Goal: Task Accomplishment & Management: Manage account settings

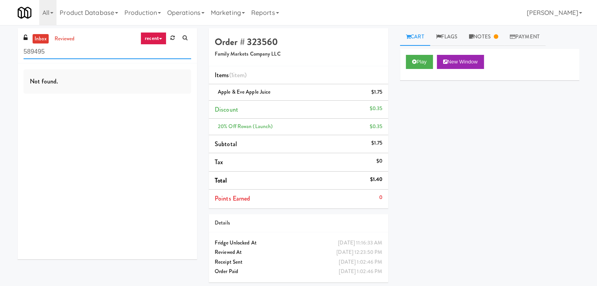
click at [82, 54] on input "589495" at bounding box center [108, 52] width 168 height 15
paste input "Eight80 - Gym Cooler"
type input "Eight80 - Gym Cooler"
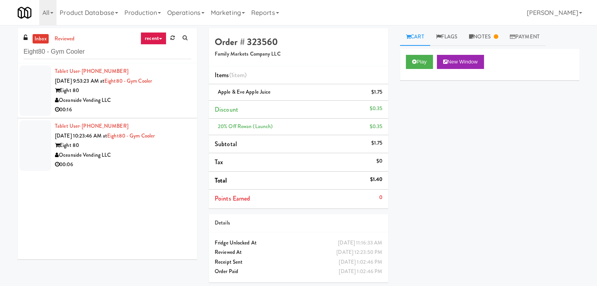
click at [146, 104] on div "Oceanside Vending LLC" at bounding box center [123, 101] width 136 height 10
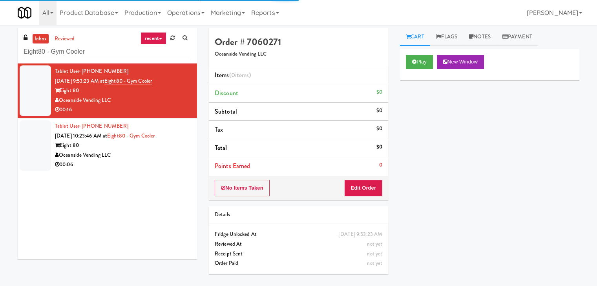
click at [413, 54] on div "Play New Window" at bounding box center [489, 64] width 179 height 31
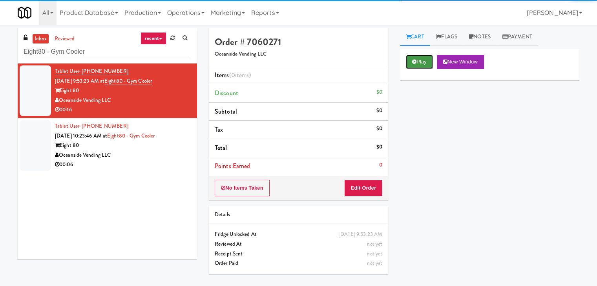
click at [415, 62] on icon at bounding box center [414, 61] width 4 height 5
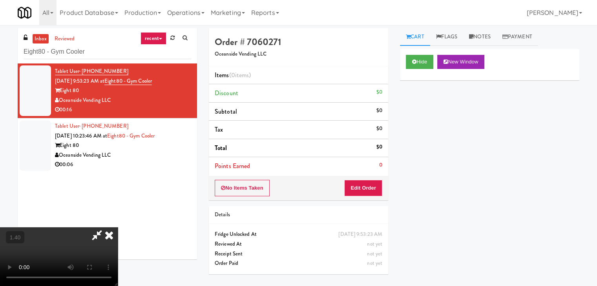
click at [118, 228] on video at bounding box center [59, 257] width 118 height 59
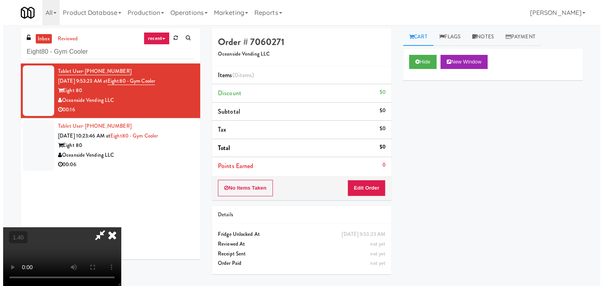
scroll to position [0, 0]
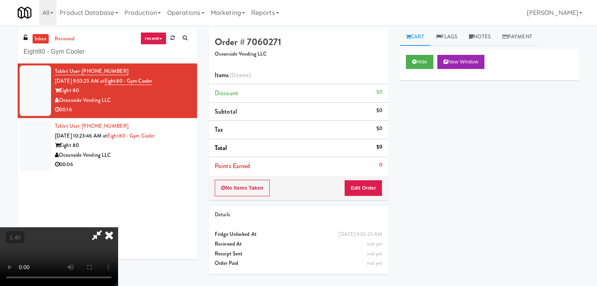
drag, startPoint x: 348, startPoint y: 35, endPoint x: 350, endPoint y: 66, distance: 31.4
click at [118, 228] on icon at bounding box center [108, 236] width 17 height 16
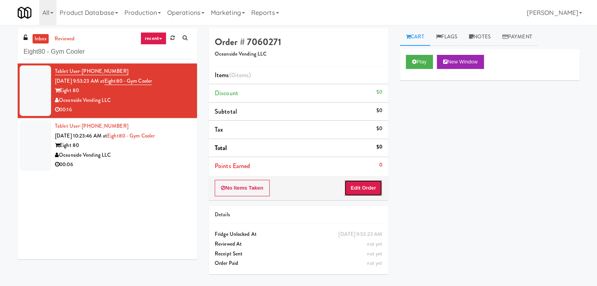
click at [370, 182] on button "Edit Order" at bounding box center [363, 188] width 38 height 16
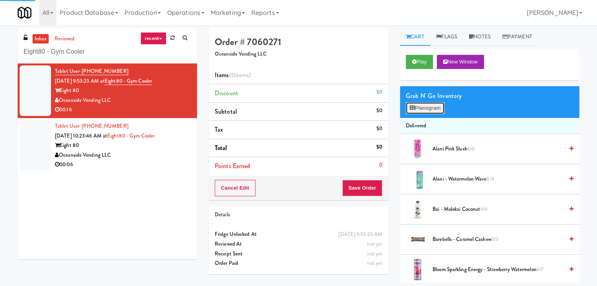
click at [430, 104] on button "Planogram" at bounding box center [425, 108] width 38 height 12
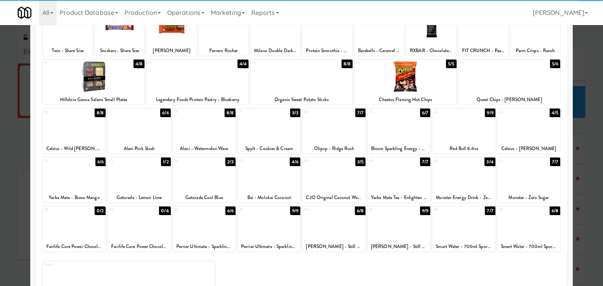
scroll to position [99, 0]
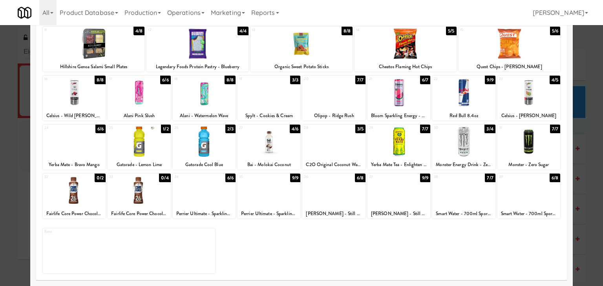
click at [141, 190] on div at bounding box center [139, 191] width 63 height 30
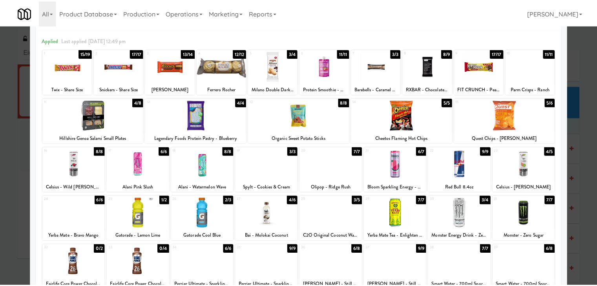
scroll to position [0, 0]
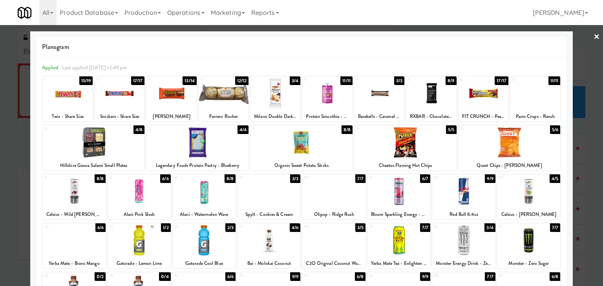
click at [593, 36] on link "×" at bounding box center [596, 37] width 6 height 24
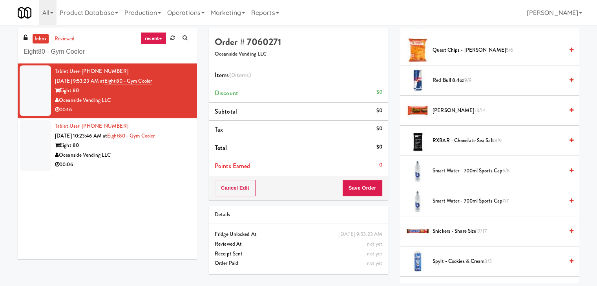
scroll to position [1056, 0]
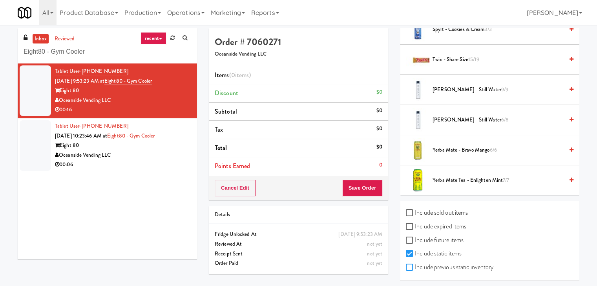
click at [410, 265] on input "Include previous static inventory" at bounding box center [410, 268] width 9 height 6
checkbox input "true"
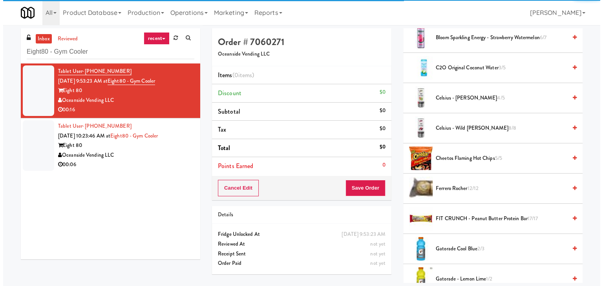
scroll to position [0, 0]
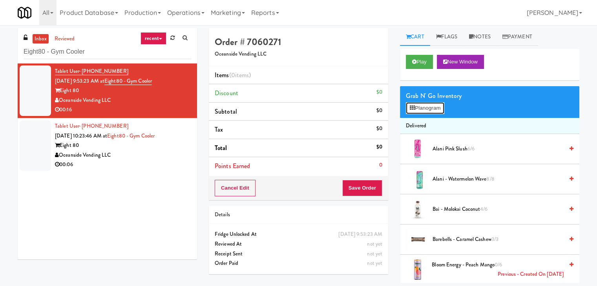
drag, startPoint x: 436, startPoint y: 109, endPoint x: 425, endPoint y: 108, distance: 11.0
click at [436, 109] on button "Planogram" at bounding box center [425, 108] width 38 height 12
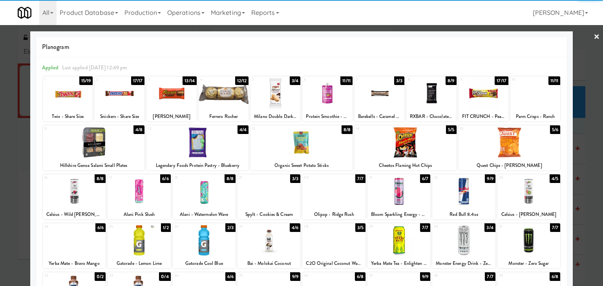
scroll to position [99, 0]
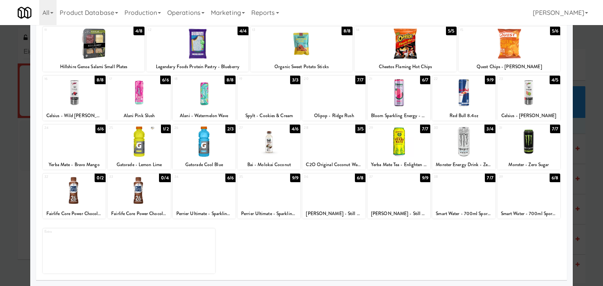
click at [149, 190] on div at bounding box center [139, 191] width 63 height 30
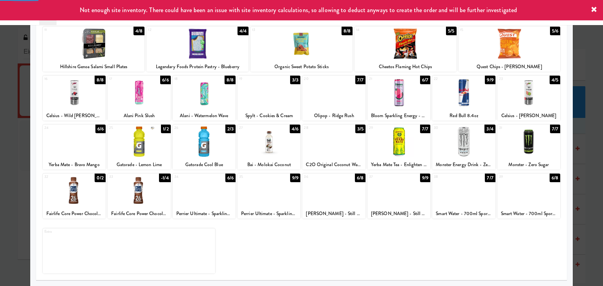
click at [149, 190] on div at bounding box center [139, 191] width 63 height 30
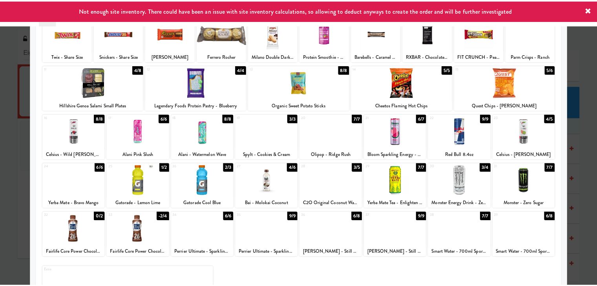
scroll to position [0, 0]
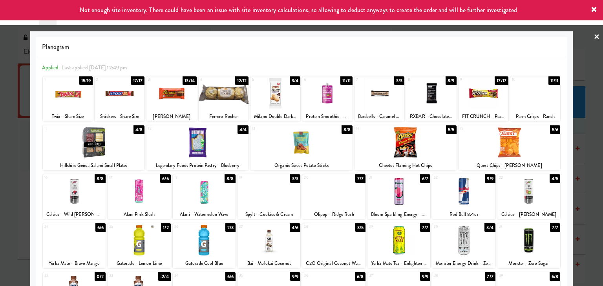
click at [593, 37] on link "×" at bounding box center [596, 37] width 6 height 24
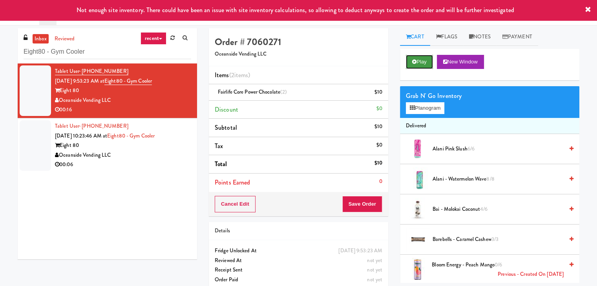
click at [427, 61] on button "Play" at bounding box center [419, 62] width 27 height 14
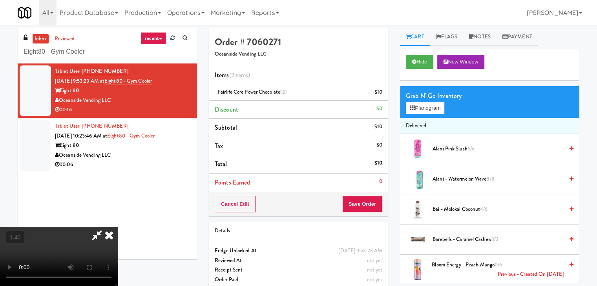
click at [118, 228] on icon at bounding box center [108, 236] width 17 height 16
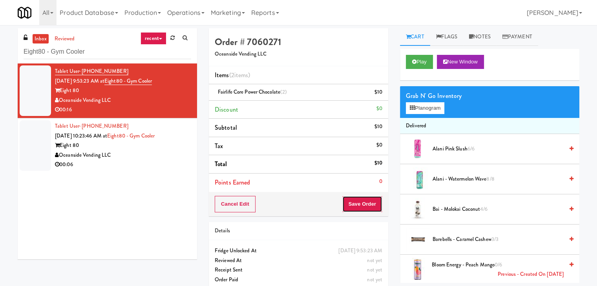
click at [364, 205] on button "Save Order" at bounding box center [362, 204] width 40 height 16
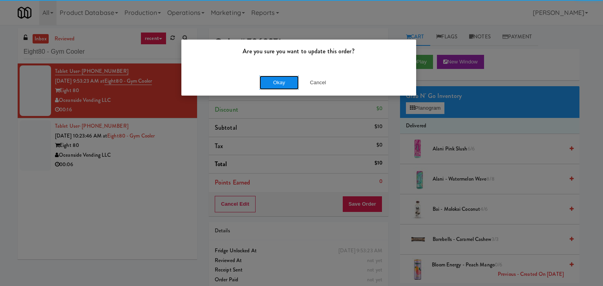
click at [275, 82] on button "Okay" at bounding box center [278, 83] width 39 height 14
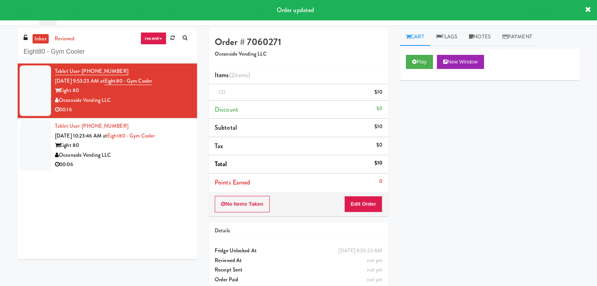
click at [152, 159] on div "Oceanside Vending LLC" at bounding box center [123, 156] width 136 height 10
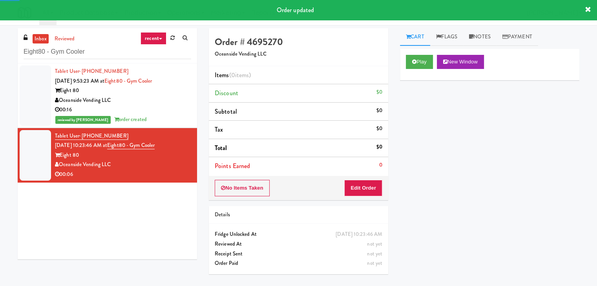
click at [412, 54] on div "Play New Window" at bounding box center [489, 64] width 179 height 31
click at [423, 65] on button "Play" at bounding box center [419, 62] width 27 height 14
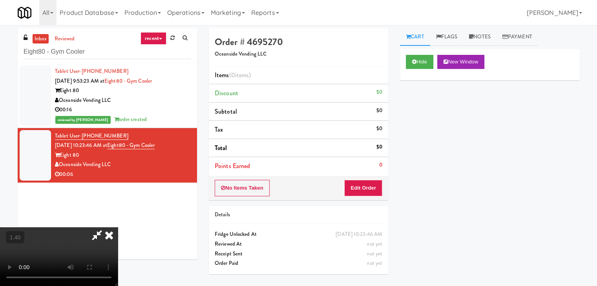
click at [118, 228] on video at bounding box center [59, 257] width 118 height 59
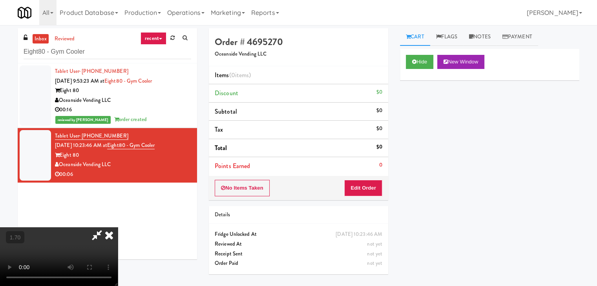
scroll to position [0, 0]
click at [118, 228] on icon at bounding box center [108, 236] width 17 height 16
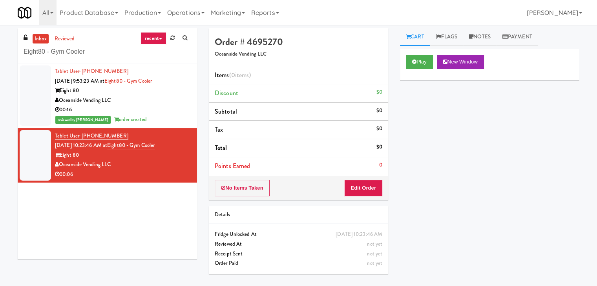
click at [363, 170] on li "Points Earned 0" at bounding box center [298, 166] width 179 height 18
click at [363, 184] on button "Edit Order" at bounding box center [363, 188] width 38 height 16
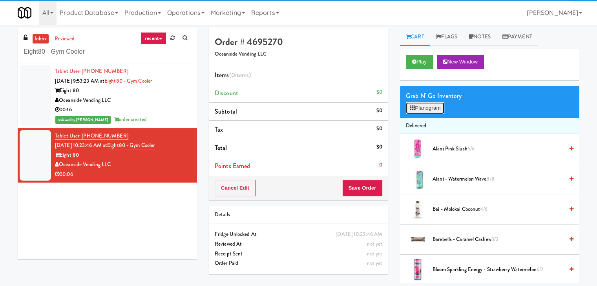
click at [418, 108] on button "Planogram" at bounding box center [425, 108] width 38 height 12
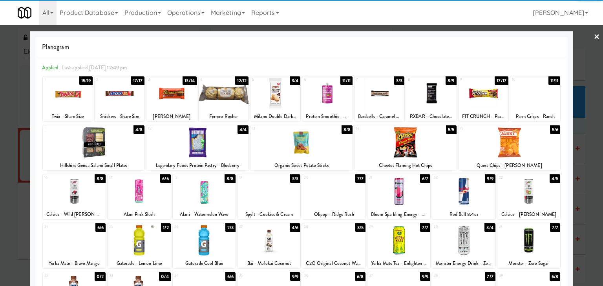
click at [404, 192] on div at bounding box center [398, 192] width 63 height 30
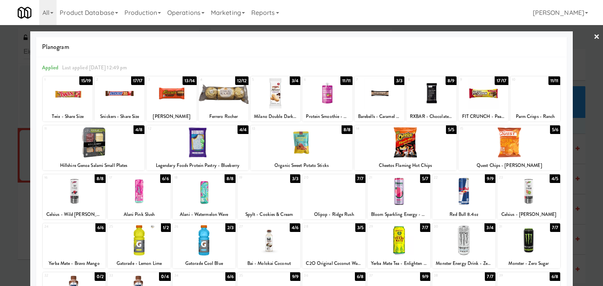
click at [593, 38] on link "×" at bounding box center [596, 37] width 6 height 24
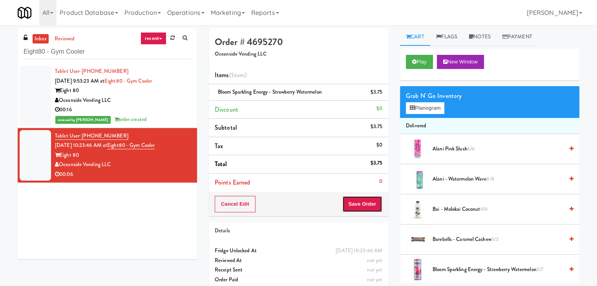
click at [366, 201] on button "Save Order" at bounding box center [362, 204] width 40 height 16
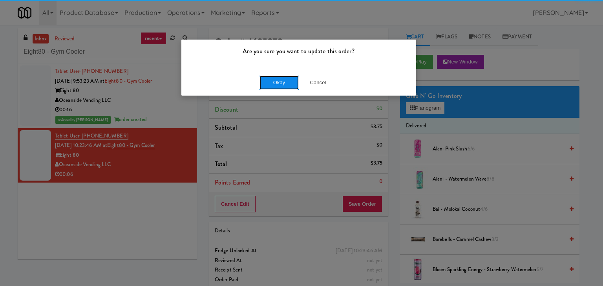
click at [281, 79] on button "Okay" at bounding box center [278, 83] width 39 height 14
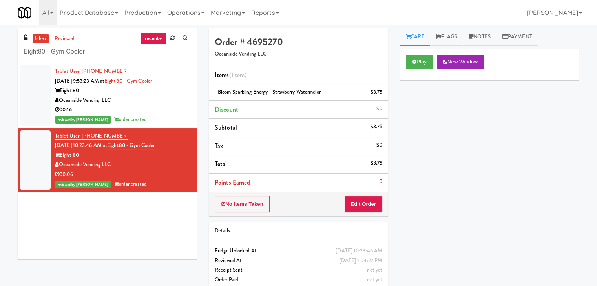
click at [115, 60] on div "inbox reviewed recent all unclear take inventory issue suspicious failed recent…" at bounding box center [107, 45] width 179 height 35
click at [114, 54] on input "Eight80 - Gym Cooler" at bounding box center [108, 52] width 168 height 15
paste input "[GEOGRAPHIC_DATA]"
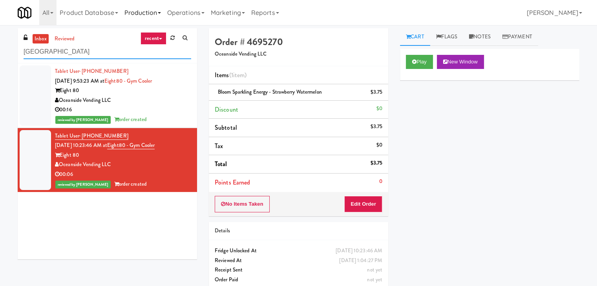
type input "[GEOGRAPHIC_DATA]"
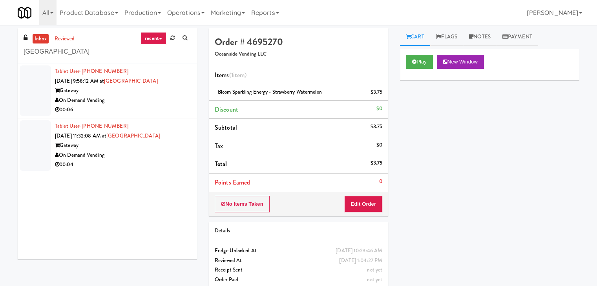
click at [166, 96] on div "On Demand Vending" at bounding box center [123, 101] width 136 height 10
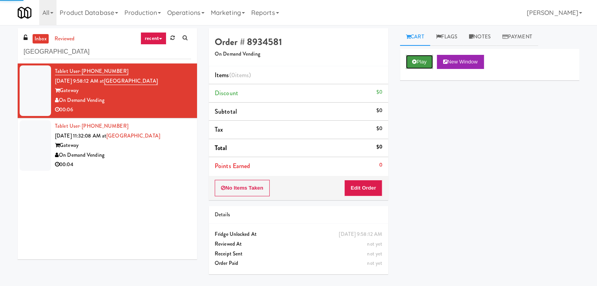
click at [419, 61] on button "Play" at bounding box center [419, 62] width 27 height 14
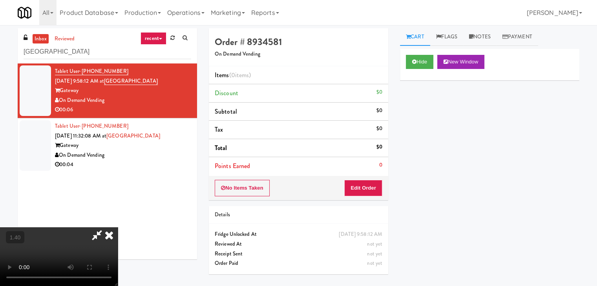
click at [118, 228] on video at bounding box center [59, 257] width 118 height 59
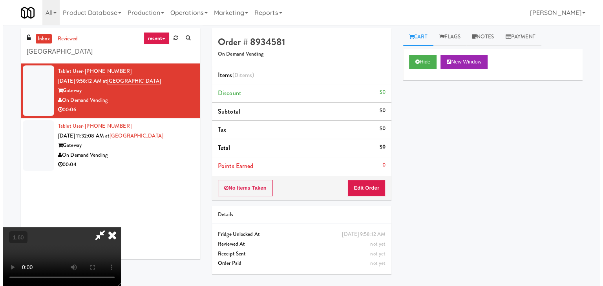
scroll to position [0, 0]
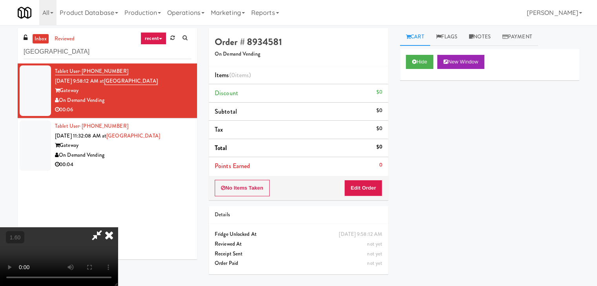
click at [106, 228] on icon at bounding box center [97, 236] width 18 height 16
click at [355, 190] on button "Edit Order" at bounding box center [363, 188] width 38 height 16
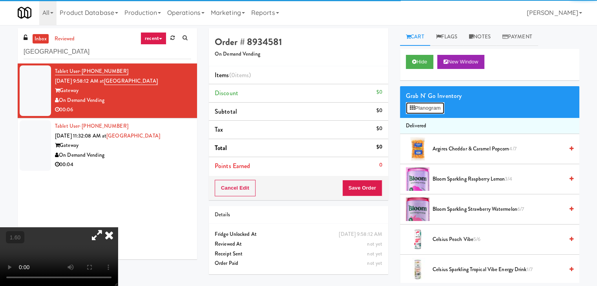
click at [433, 104] on button "Planogram" at bounding box center [425, 108] width 38 height 12
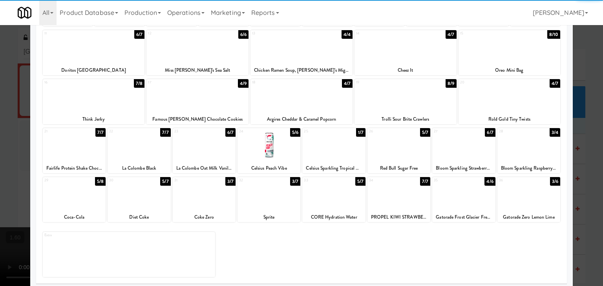
scroll to position [99, 0]
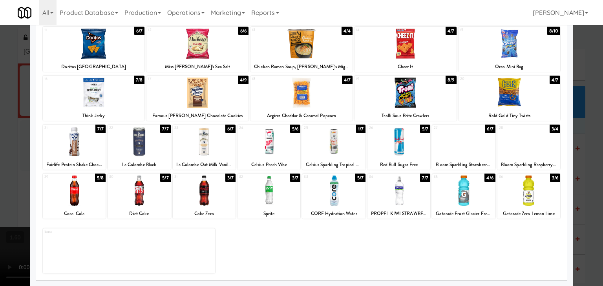
click at [337, 141] on div at bounding box center [333, 142] width 63 height 30
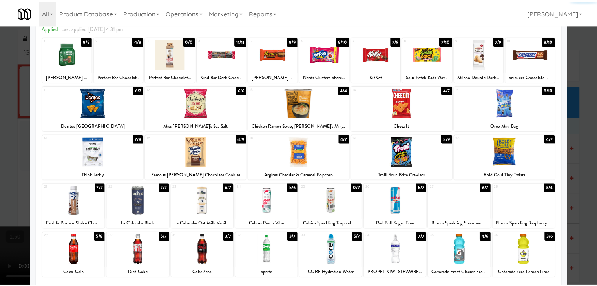
scroll to position [0, 0]
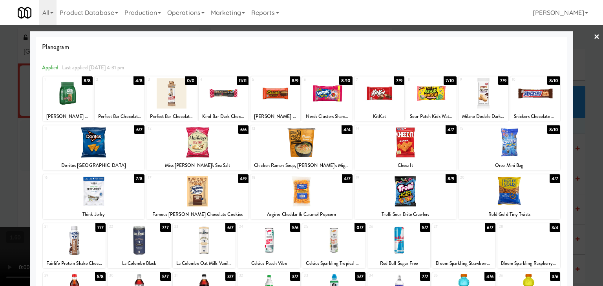
click at [593, 38] on link "×" at bounding box center [596, 37] width 6 height 24
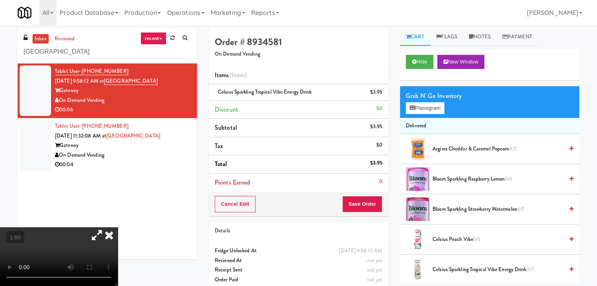
click at [118, 228] on icon at bounding box center [108, 236] width 17 height 16
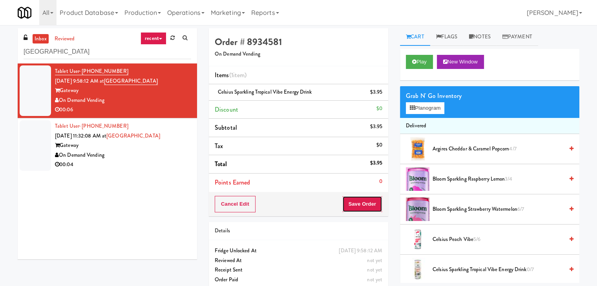
click at [356, 201] on button "Save Order" at bounding box center [362, 204] width 40 height 16
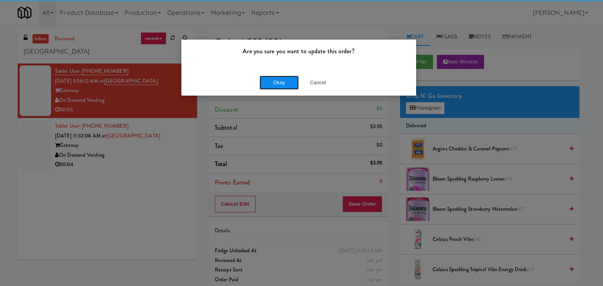
click at [278, 82] on button "Okay" at bounding box center [278, 83] width 39 height 14
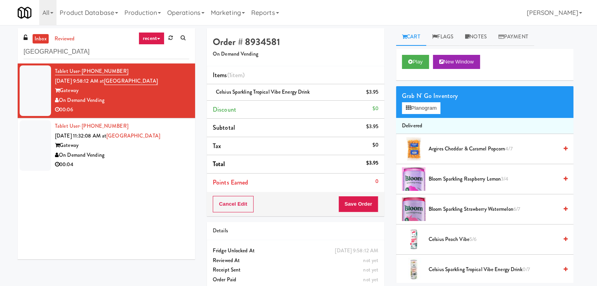
click at [152, 164] on div "00:04" at bounding box center [122, 165] width 134 height 10
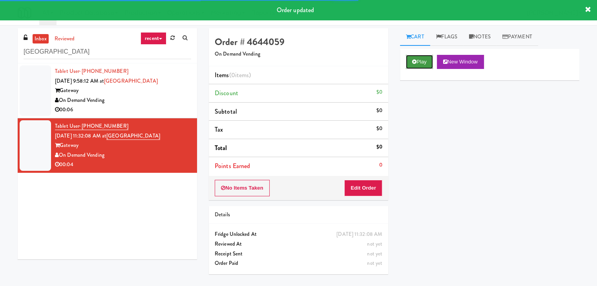
click at [423, 64] on button "Play" at bounding box center [419, 62] width 27 height 14
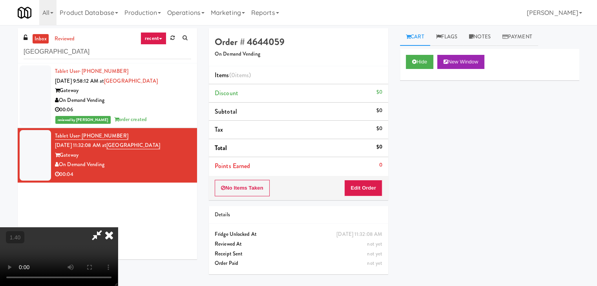
click at [118, 228] on video at bounding box center [59, 257] width 118 height 59
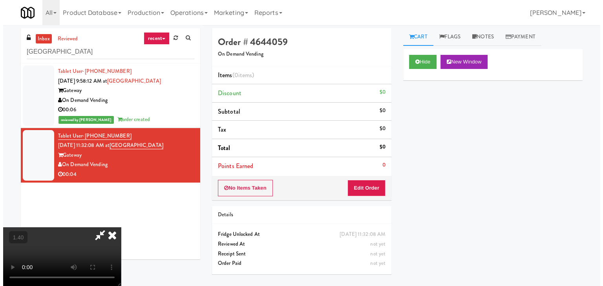
scroll to position [0, 0]
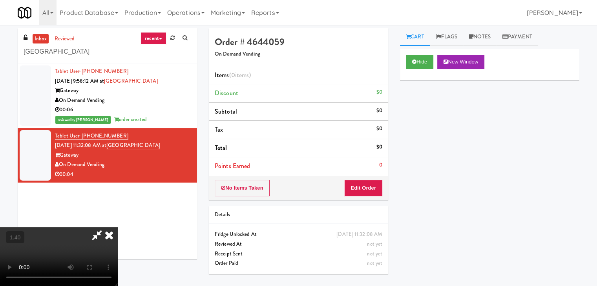
click at [118, 228] on icon at bounding box center [108, 236] width 17 height 16
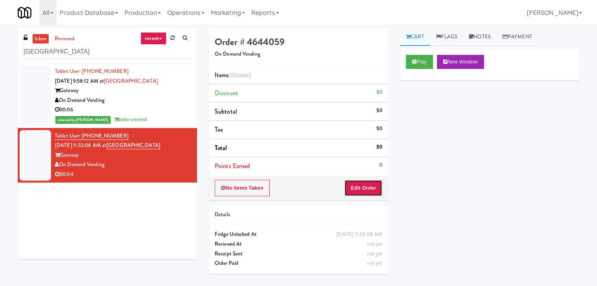
click at [368, 189] on button "Edit Order" at bounding box center [363, 188] width 38 height 16
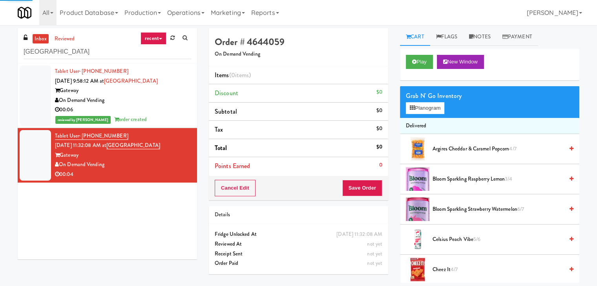
click at [422, 117] on div "Grab N' Go Inventory Planogram" at bounding box center [489, 102] width 179 height 32
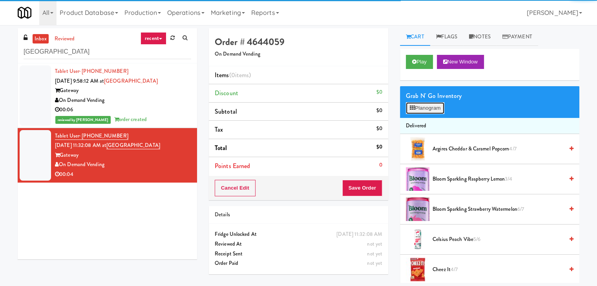
click at [422, 110] on button "Planogram" at bounding box center [425, 108] width 38 height 12
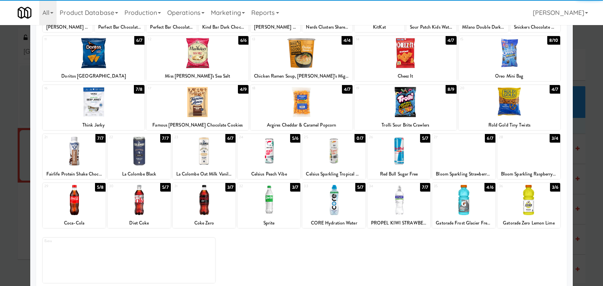
scroll to position [99, 0]
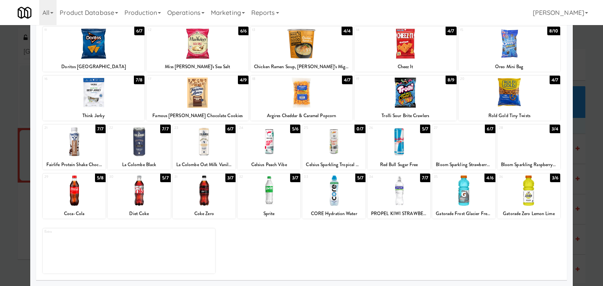
click at [148, 185] on div at bounding box center [139, 191] width 63 height 30
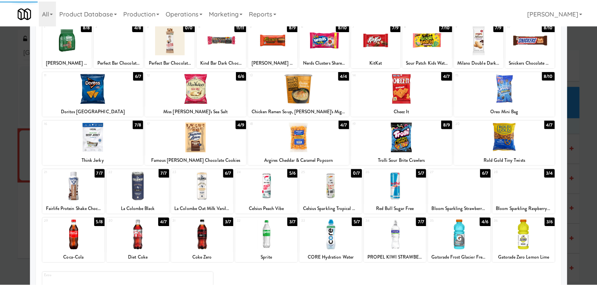
scroll to position [0, 0]
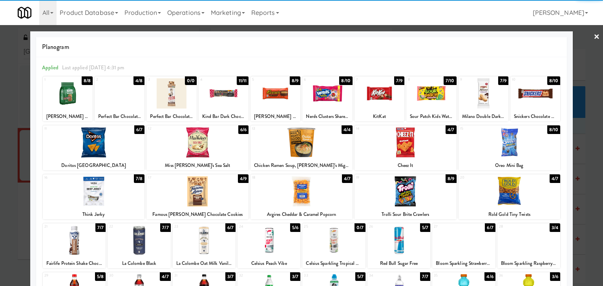
click at [593, 36] on link "×" at bounding box center [596, 37] width 6 height 24
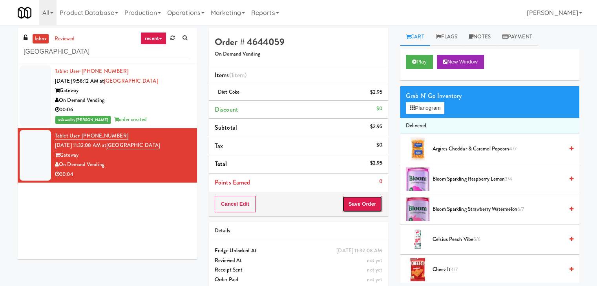
click at [356, 205] on button "Save Order" at bounding box center [362, 204] width 40 height 16
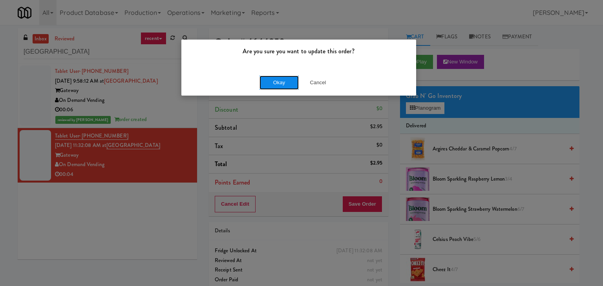
click at [283, 81] on button "Okay" at bounding box center [278, 83] width 39 height 14
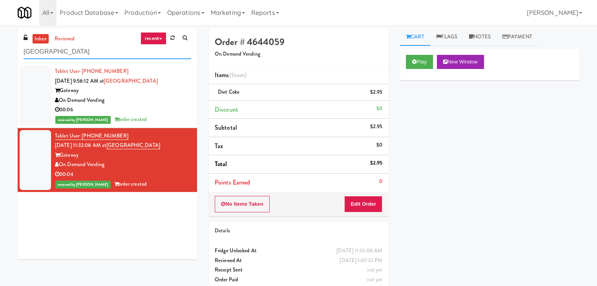
click at [91, 56] on input "[GEOGRAPHIC_DATA]" at bounding box center [108, 52] width 168 height 15
paste input "Alameda West - Drink"
type input "Alameda West - Drink"
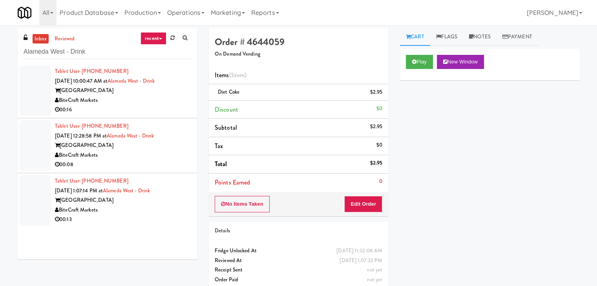
click at [168, 111] on div "00:16" at bounding box center [123, 110] width 136 height 10
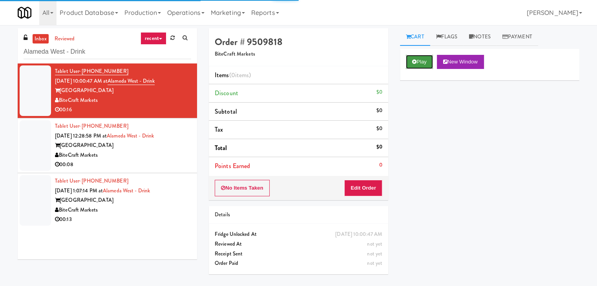
click at [416, 60] on button "Play" at bounding box center [419, 62] width 27 height 14
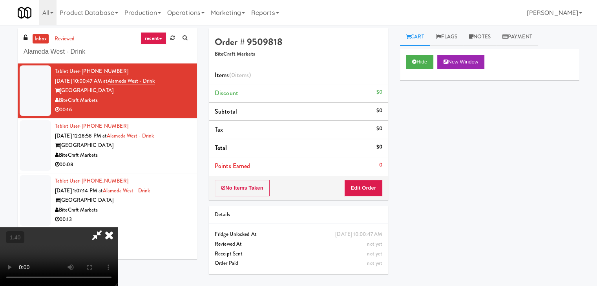
click at [118, 228] on video at bounding box center [59, 257] width 118 height 59
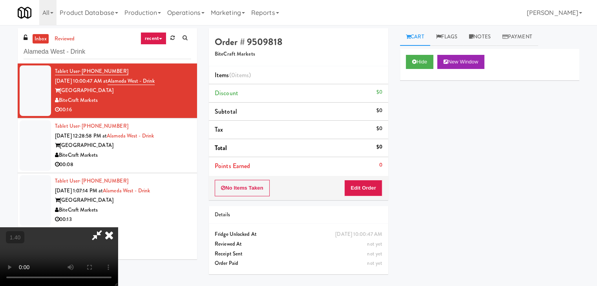
click at [118, 228] on video at bounding box center [59, 257] width 118 height 59
click at [118, 228] on icon at bounding box center [108, 236] width 17 height 16
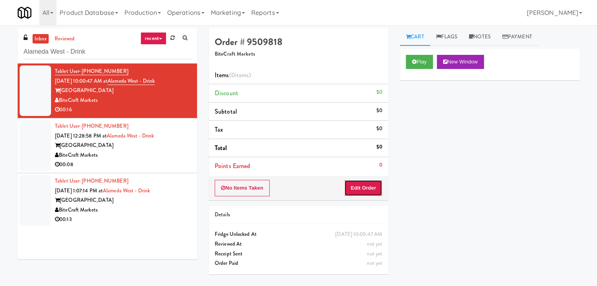
click at [361, 184] on button "Edit Order" at bounding box center [363, 188] width 38 height 16
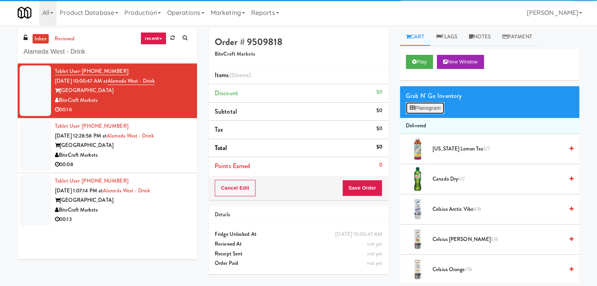
click at [422, 106] on button "Planogram" at bounding box center [425, 108] width 38 height 12
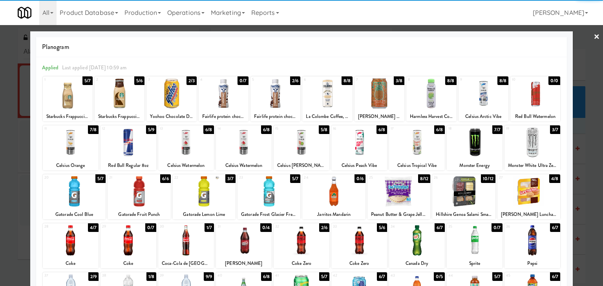
click at [527, 139] on div at bounding box center [532, 143] width 56 height 30
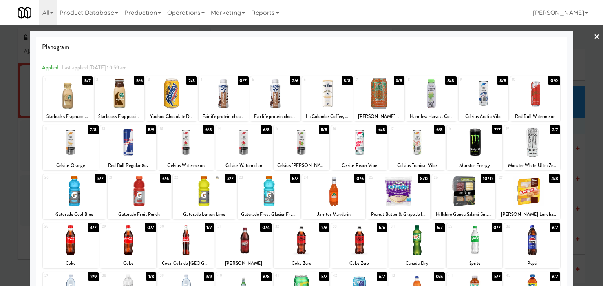
click at [360, 142] on div at bounding box center [359, 143] width 56 height 30
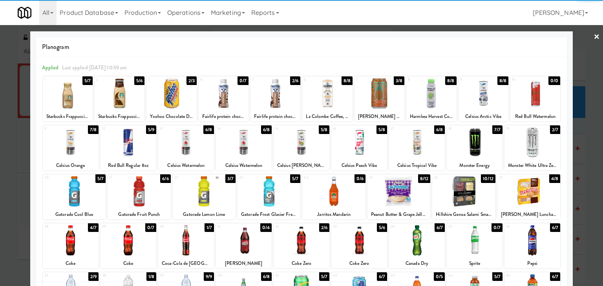
click at [593, 38] on link "×" at bounding box center [596, 37] width 6 height 24
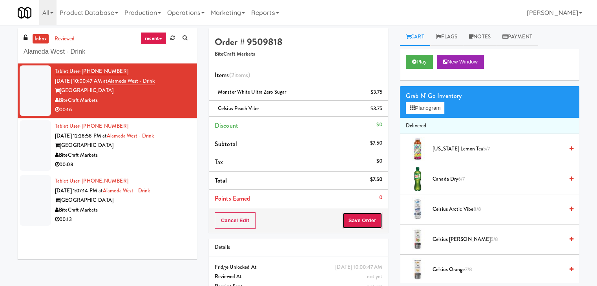
click at [374, 227] on button "Save Order" at bounding box center [362, 221] width 40 height 16
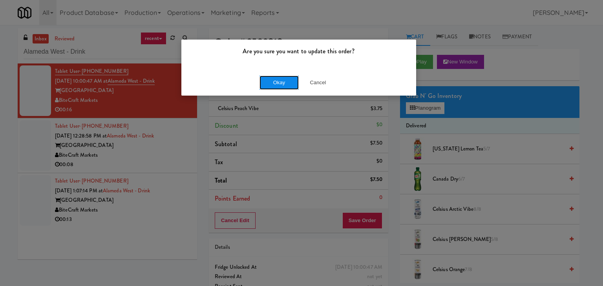
click at [281, 87] on button "Okay" at bounding box center [278, 83] width 39 height 14
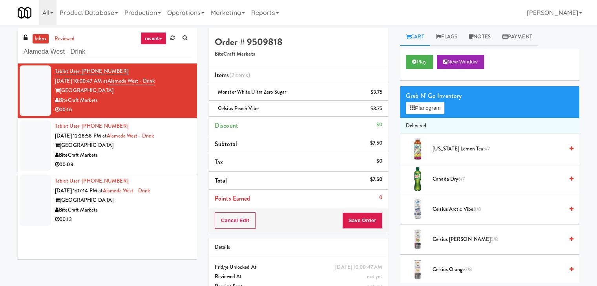
click at [167, 163] on div "00:08" at bounding box center [123, 165] width 136 height 10
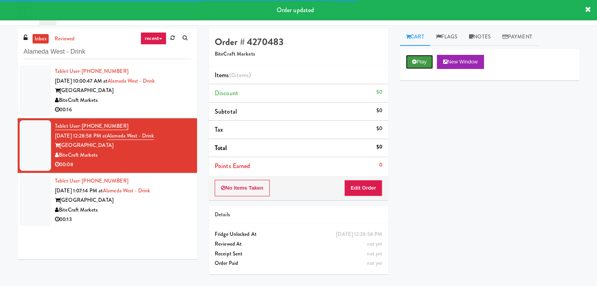
click at [428, 62] on button "Play" at bounding box center [419, 62] width 27 height 14
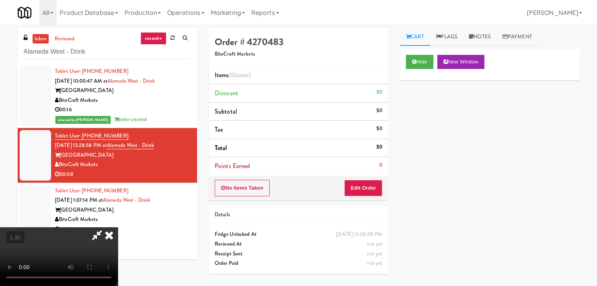
click at [118, 228] on video at bounding box center [59, 257] width 118 height 59
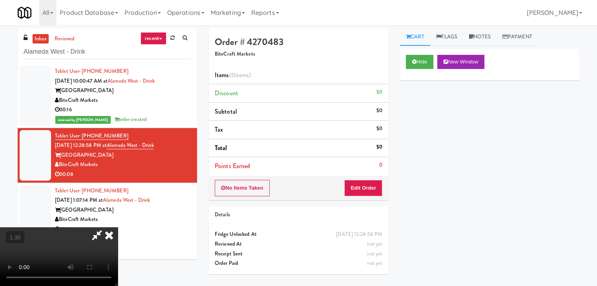
click at [118, 228] on video at bounding box center [59, 257] width 118 height 59
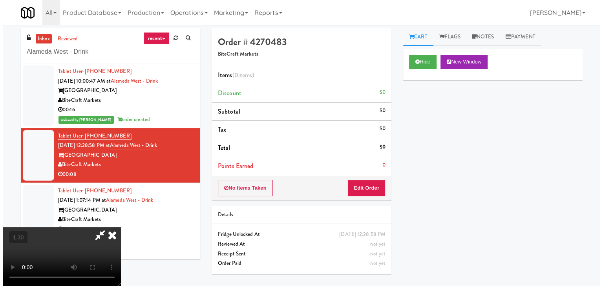
scroll to position [0, 0]
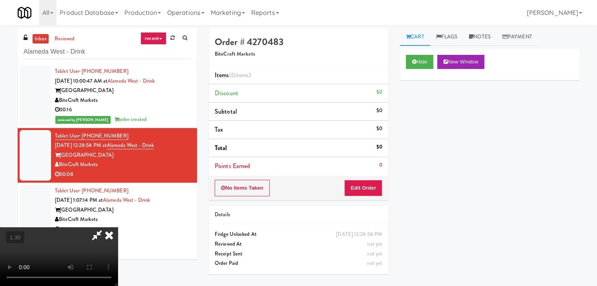
drag, startPoint x: 347, startPoint y: 31, endPoint x: 362, endPoint y: 121, distance: 91.5
click at [118, 228] on icon at bounding box center [108, 236] width 17 height 16
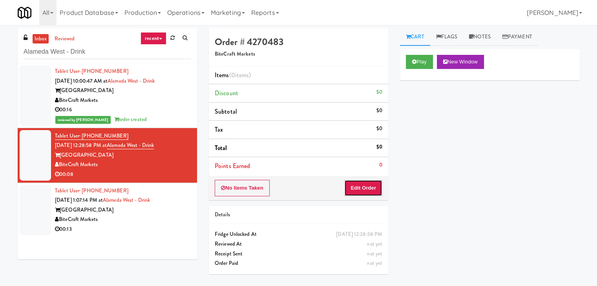
drag, startPoint x: 369, startPoint y: 180, endPoint x: 380, endPoint y: 171, distance: 14.3
click at [369, 180] on button "Edit Order" at bounding box center [363, 188] width 38 height 16
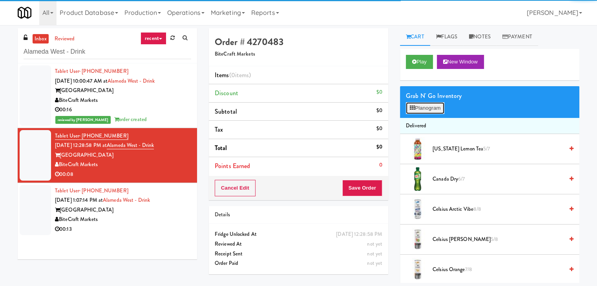
click at [427, 107] on button "Planogram" at bounding box center [425, 108] width 38 height 12
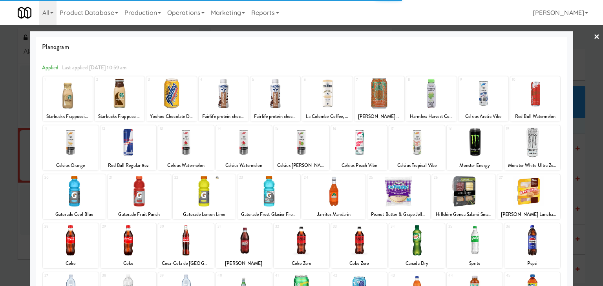
scroll to position [99, 0]
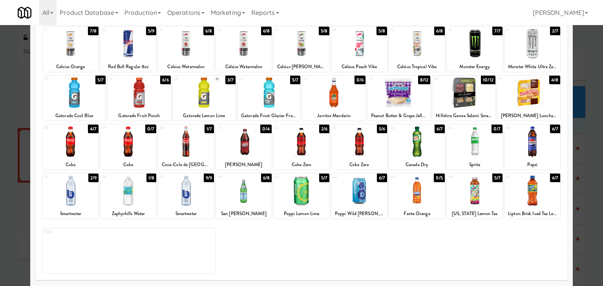
click at [538, 201] on div at bounding box center [532, 191] width 56 height 30
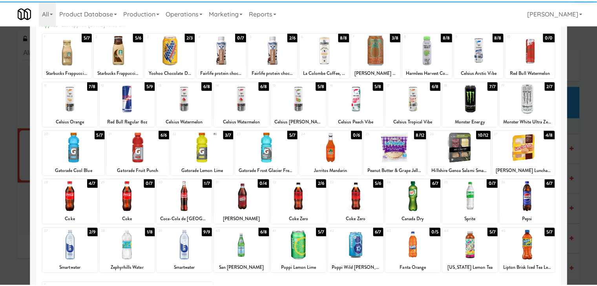
scroll to position [0, 0]
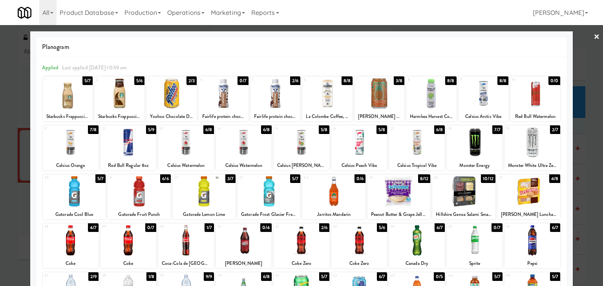
click at [88, 184] on div at bounding box center [74, 192] width 63 height 30
click at [593, 37] on link "×" at bounding box center [596, 37] width 6 height 24
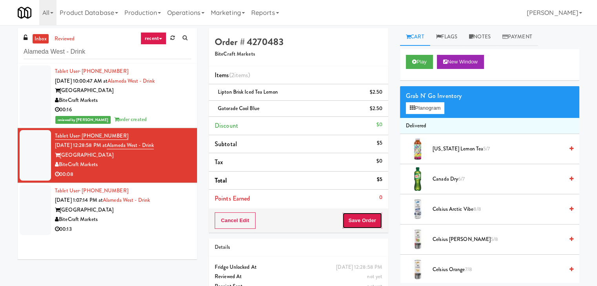
drag, startPoint x: 348, startPoint y: 221, endPoint x: 355, endPoint y: 220, distance: 6.7
click at [348, 220] on button "Save Order" at bounding box center [362, 221] width 40 height 16
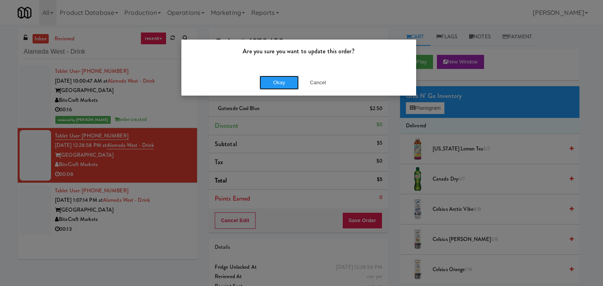
click at [278, 85] on button "Okay" at bounding box center [278, 83] width 39 height 14
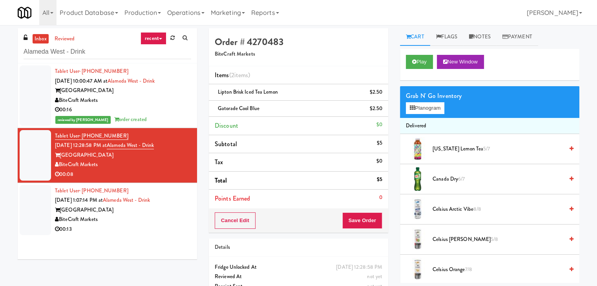
click at [155, 233] on div "00:13" at bounding box center [123, 230] width 136 height 10
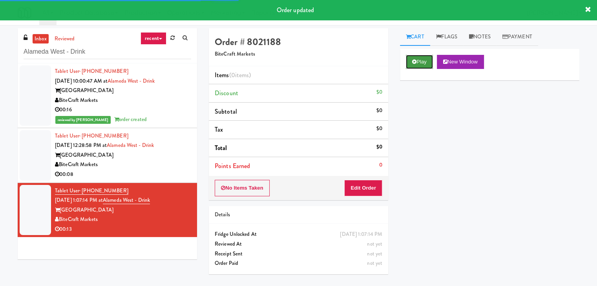
click at [413, 63] on icon at bounding box center [414, 61] width 4 height 5
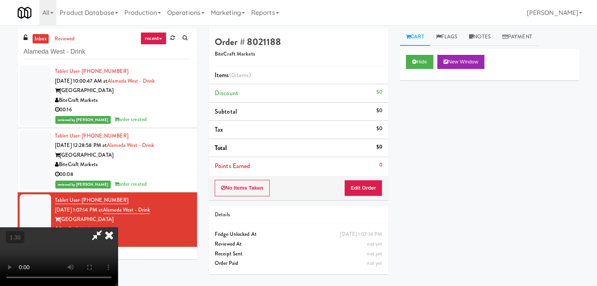
click at [118, 228] on icon at bounding box center [108, 236] width 17 height 16
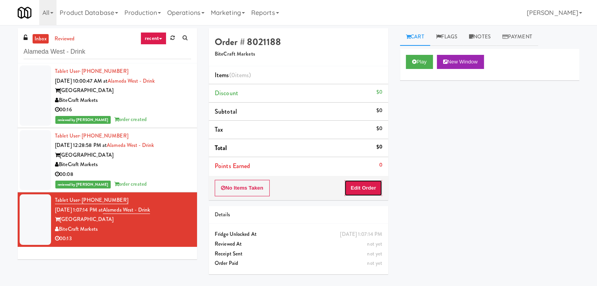
click at [370, 186] on button "Edit Order" at bounding box center [363, 188] width 38 height 16
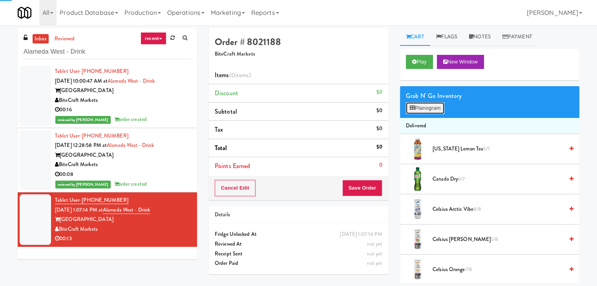
click at [430, 102] on button "Planogram" at bounding box center [425, 108] width 38 height 12
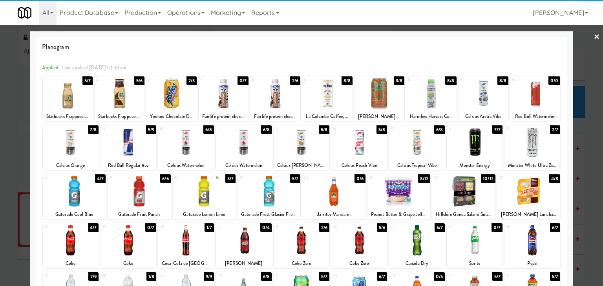
click at [280, 93] on div at bounding box center [275, 93] width 50 height 30
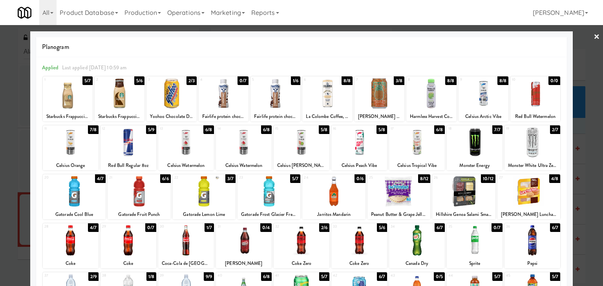
click at [593, 37] on link "×" at bounding box center [596, 37] width 6 height 24
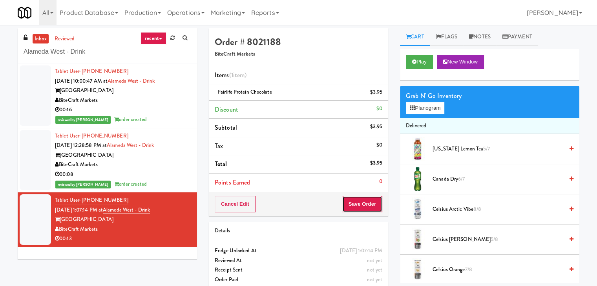
click at [363, 198] on button "Save Order" at bounding box center [362, 204] width 40 height 16
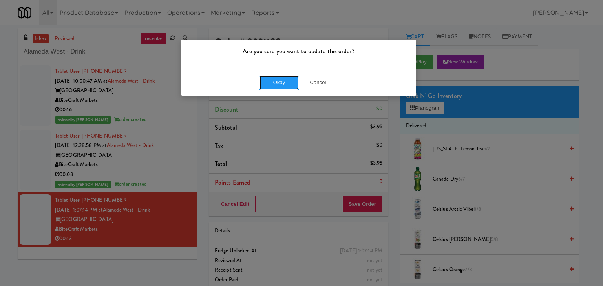
drag, startPoint x: 285, startPoint y: 81, endPoint x: 266, endPoint y: 38, distance: 47.3
click at [284, 81] on button "Okay" at bounding box center [278, 83] width 39 height 14
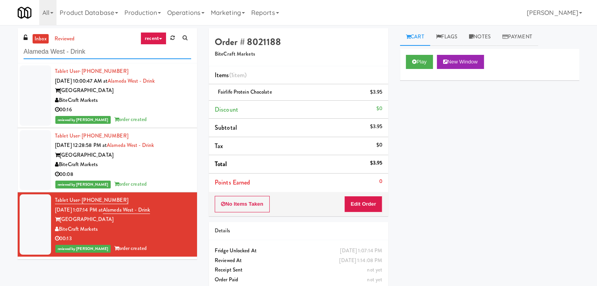
click at [87, 59] on div "inbox reviewed recent all unclear take inventory issue suspicious failed recent…" at bounding box center [107, 45] width 179 height 35
click at [87, 55] on input "Alameda West - Drink" at bounding box center [108, 52] width 168 height 15
paste input "ta Springs-Pantry/Cooler"
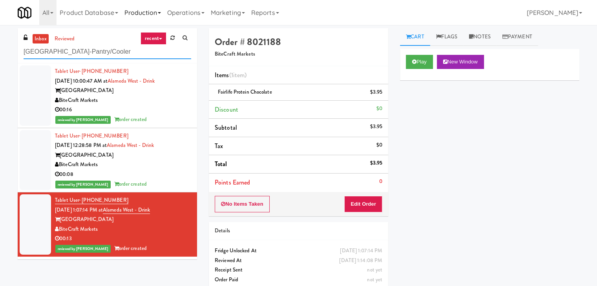
type input "[GEOGRAPHIC_DATA]-Pantry/Cooler"
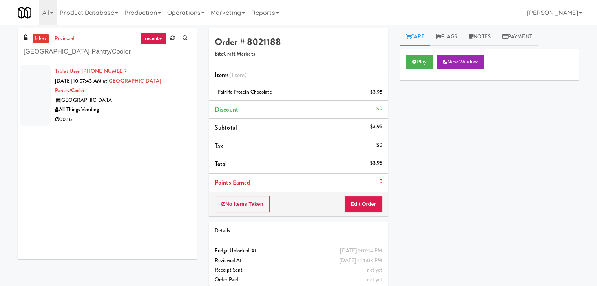
click at [157, 105] on div "All Things Vending" at bounding box center [123, 110] width 136 height 10
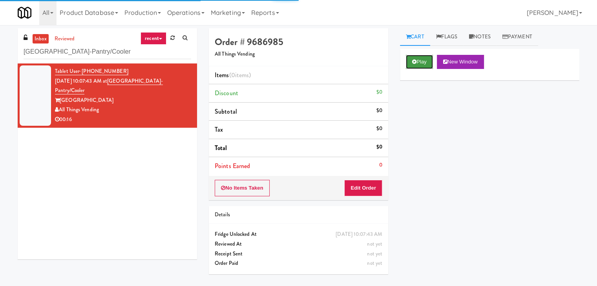
click at [421, 57] on button "Play" at bounding box center [419, 62] width 27 height 14
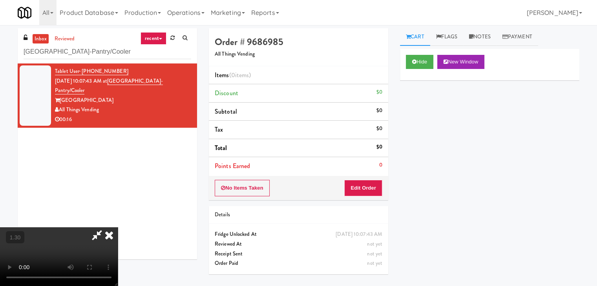
click at [118, 228] on video at bounding box center [59, 257] width 118 height 59
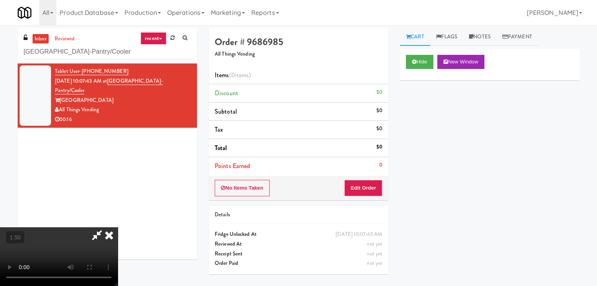
click at [118, 228] on video at bounding box center [59, 257] width 118 height 59
click at [118, 228] on icon at bounding box center [108, 236] width 17 height 16
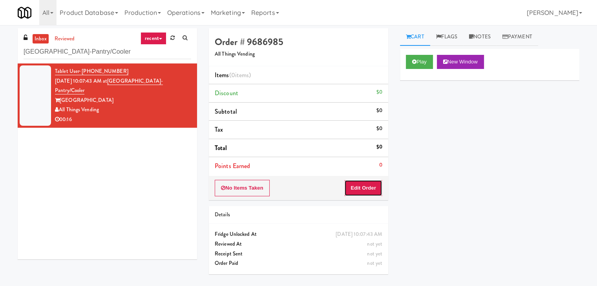
click at [369, 192] on button "Edit Order" at bounding box center [363, 188] width 38 height 16
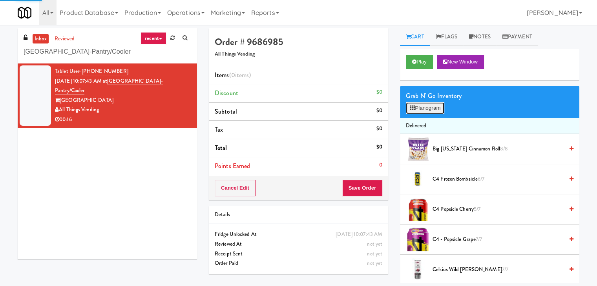
click at [438, 109] on button "Planogram" at bounding box center [425, 108] width 38 height 12
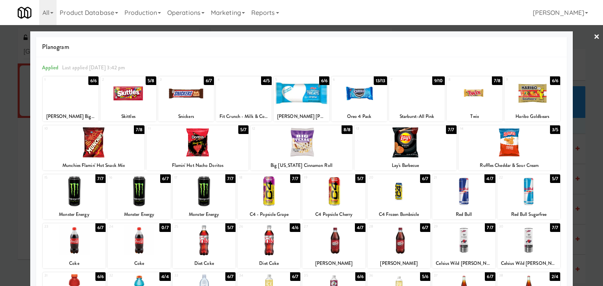
click at [396, 199] on div at bounding box center [398, 192] width 63 height 30
click at [476, 95] on div at bounding box center [475, 93] width 56 height 30
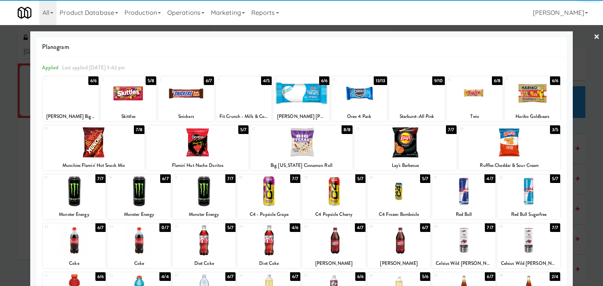
click at [593, 36] on link "×" at bounding box center [596, 37] width 6 height 24
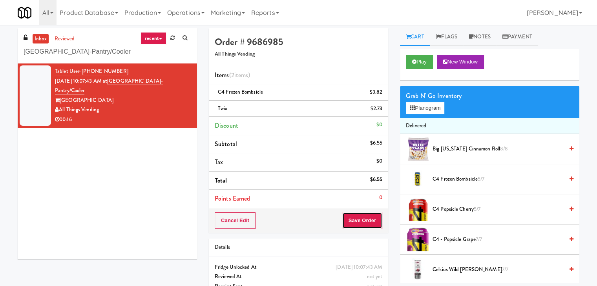
click at [354, 213] on button "Save Order" at bounding box center [362, 221] width 40 height 16
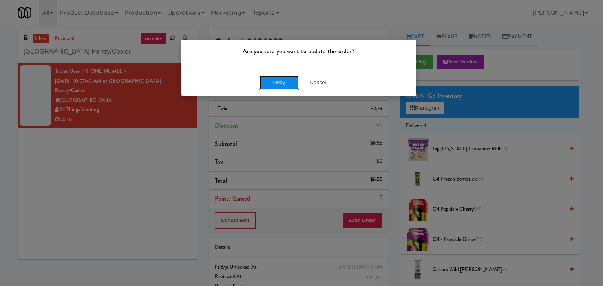
click at [273, 86] on button "Okay" at bounding box center [278, 83] width 39 height 14
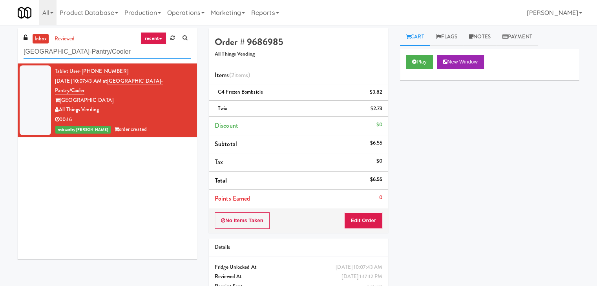
click at [106, 56] on input "[GEOGRAPHIC_DATA]-Pantry/Cooler" at bounding box center [108, 52] width 168 height 15
paste input "5825 - Creekside Commons - Boston Scientific (10:17:33 AM to 12:09:59 PM)"
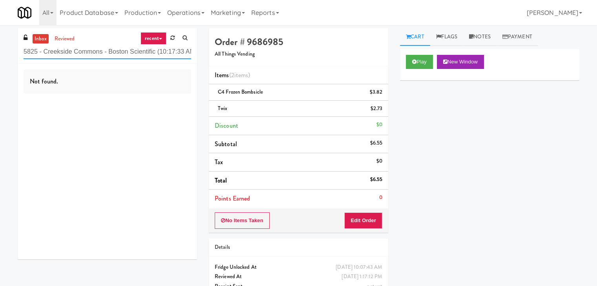
scroll to position [0, 51]
drag, startPoint x: 155, startPoint y: 51, endPoint x: 281, endPoint y: 52, distance: 125.2
click at [281, 52] on div "inbox reviewed recent all unclear take inventory issue suspicious failed recent…" at bounding box center [298, 170] width 573 height 285
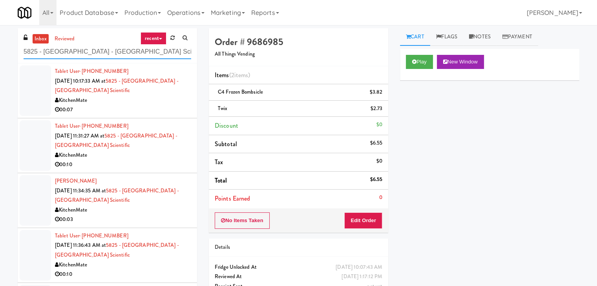
type input "5825 - [GEOGRAPHIC_DATA] - [GEOGRAPHIC_DATA] Scientific"
click at [154, 102] on div "KitchenMate" at bounding box center [123, 101] width 136 height 10
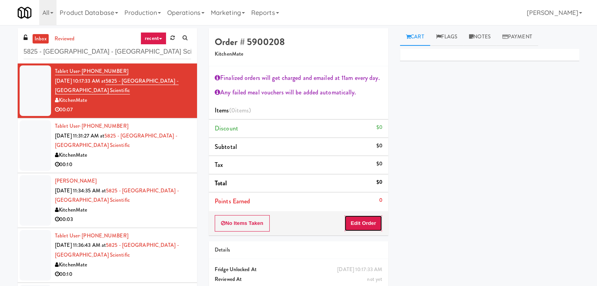
click at [363, 223] on button "Edit Order" at bounding box center [363, 223] width 38 height 16
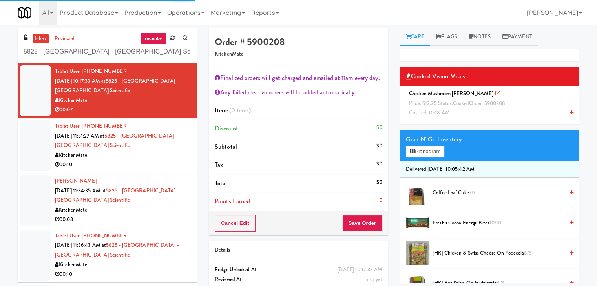
click at [569, 113] on icon at bounding box center [571, 112] width 4 height 5
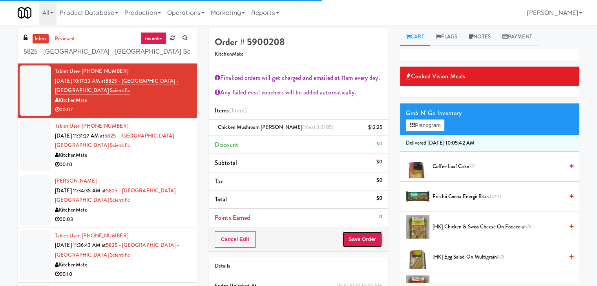
click at [355, 240] on button "Save Order" at bounding box center [362, 240] width 40 height 16
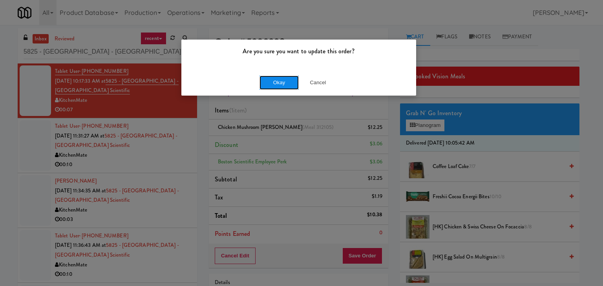
click at [271, 80] on button "Okay" at bounding box center [278, 83] width 39 height 14
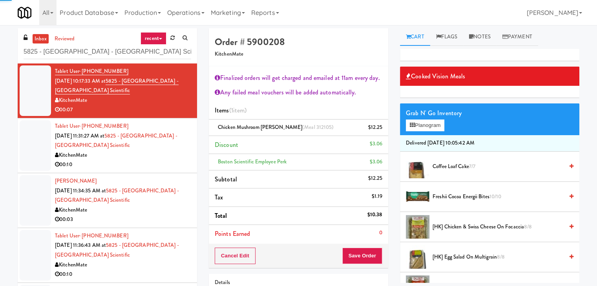
click at [157, 155] on div "KitchenMate" at bounding box center [123, 156] width 136 height 10
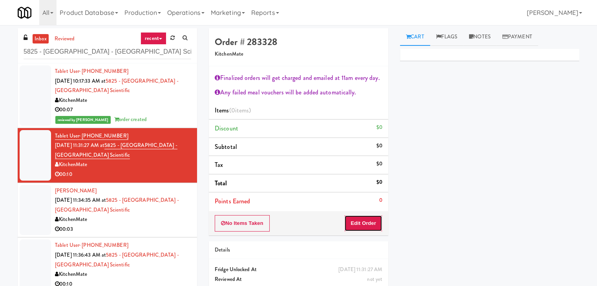
click at [372, 228] on button "Edit Order" at bounding box center [363, 223] width 38 height 16
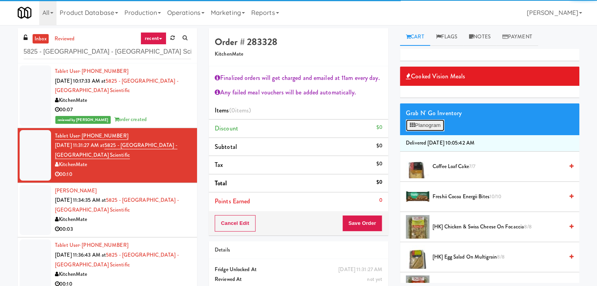
click at [438, 125] on button "Planogram" at bounding box center [425, 126] width 38 height 12
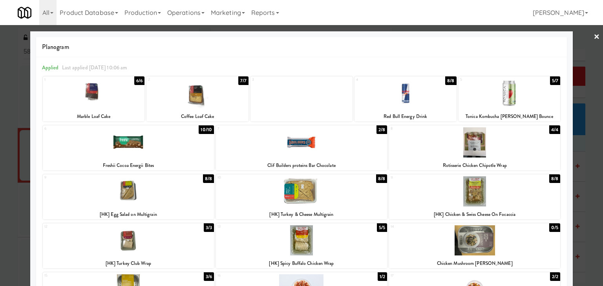
click at [107, 101] on div at bounding box center [94, 93] width 102 height 30
click at [425, 206] on div at bounding box center [474, 192] width 171 height 30
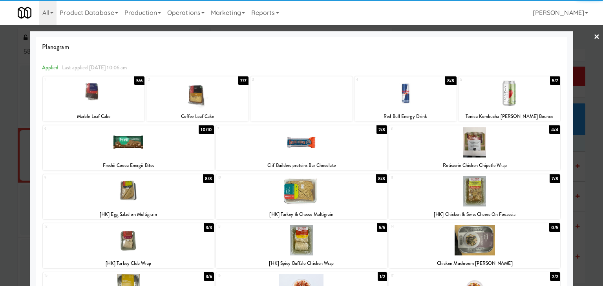
click at [593, 37] on link "×" at bounding box center [596, 37] width 6 height 24
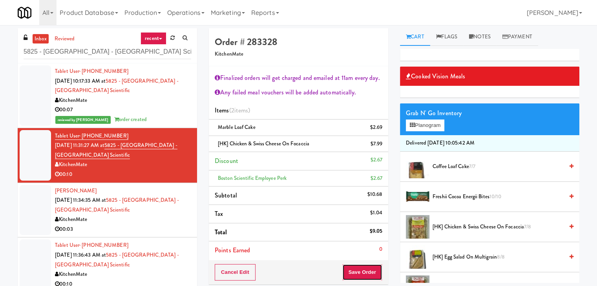
click at [358, 267] on button "Save Order" at bounding box center [362, 272] width 40 height 16
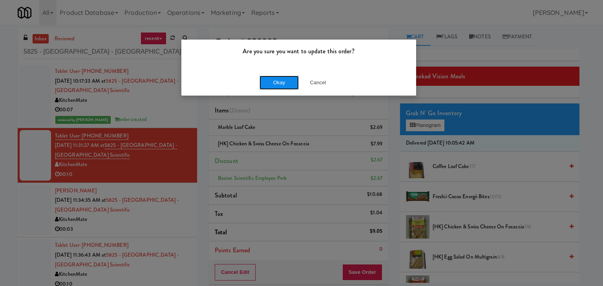
click at [273, 80] on button "Okay" at bounding box center [278, 83] width 39 height 14
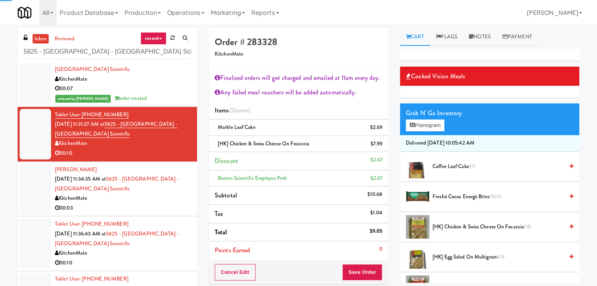
scroll to position [39, 0]
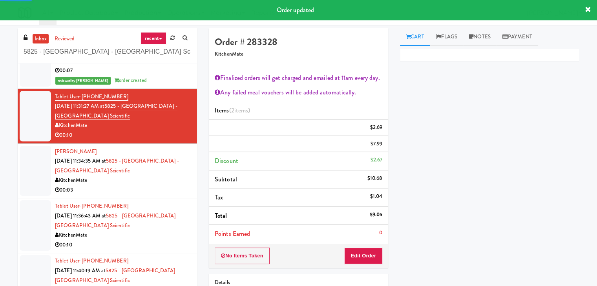
click at [130, 187] on div "00:03" at bounding box center [123, 191] width 136 height 10
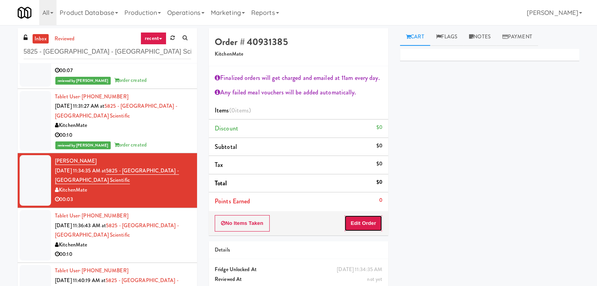
click at [356, 225] on button "Edit Order" at bounding box center [363, 223] width 38 height 16
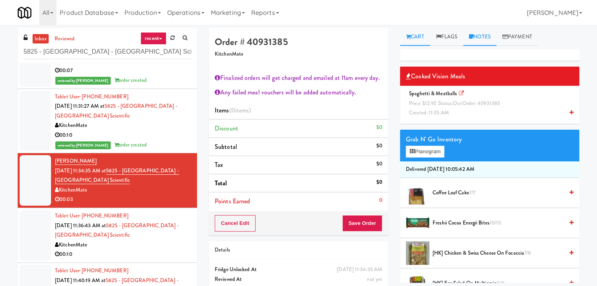
click at [485, 39] on link "Notes" at bounding box center [479, 37] width 33 height 18
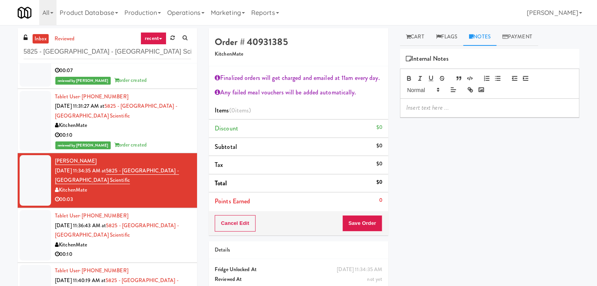
click at [440, 109] on p at bounding box center [489, 108] width 167 height 9
click at [494, 108] on p at bounding box center [489, 108] width 167 height 9
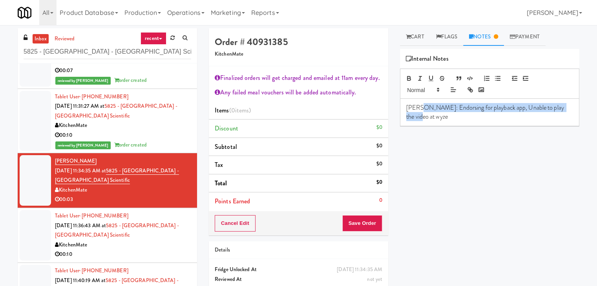
drag, startPoint x: 419, startPoint y: 108, endPoint x: 567, endPoint y: 113, distance: 147.2
click at [567, 113] on div "[PERSON_NAME]: Endorsing for playback app, Unable to play the video at wyze" at bounding box center [489, 112] width 179 height 27
copy p "Endorsing for playback app, Unable to play the video at wyze"
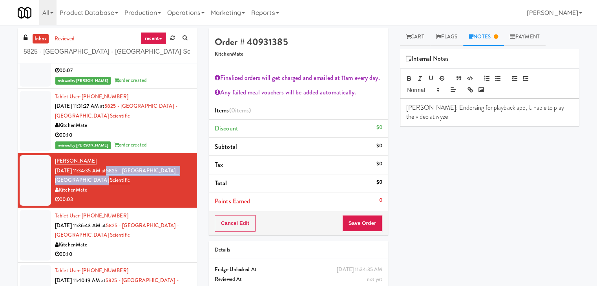
drag, startPoint x: 115, startPoint y: 169, endPoint x: 180, endPoint y: 177, distance: 65.6
click at [180, 177] on div "[PERSON_NAME] [DATE] 11:34:35 AM at 5825 - [GEOGRAPHIC_DATA] - [GEOGRAPHIC_DATA…" at bounding box center [123, 181] width 136 height 48
copy link "5825 - [GEOGRAPHIC_DATA] - [GEOGRAPHIC_DATA] Scientific"
click at [570, 108] on div "[PERSON_NAME]: Endorsing for playback app, Unable to play the video at wyze" at bounding box center [489, 112] width 179 height 27
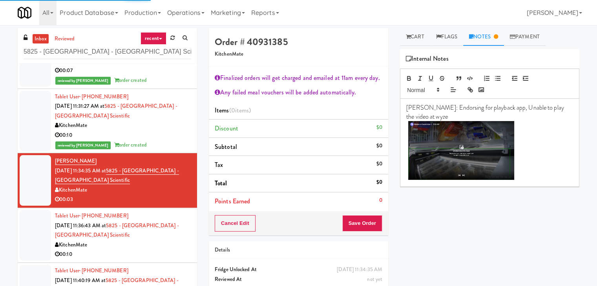
click at [130, 246] on div "KitchenMate" at bounding box center [123, 246] width 136 height 10
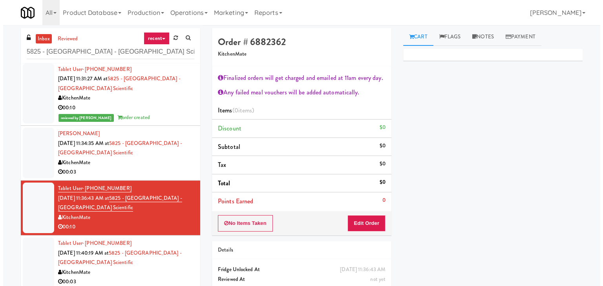
scroll to position [118, 0]
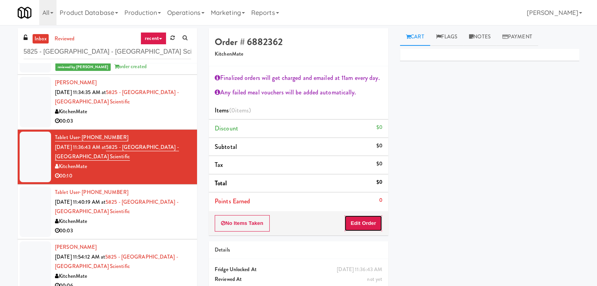
click at [355, 219] on button "Edit Order" at bounding box center [363, 223] width 38 height 16
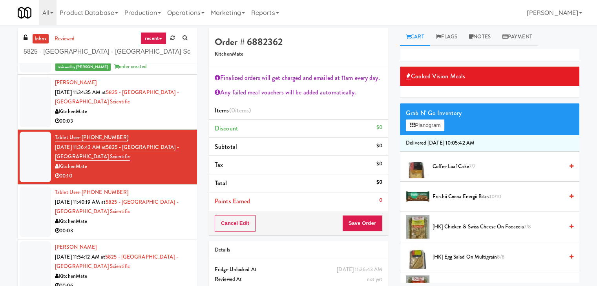
click at [116, 115] on div "KitchenMate" at bounding box center [123, 112] width 136 height 10
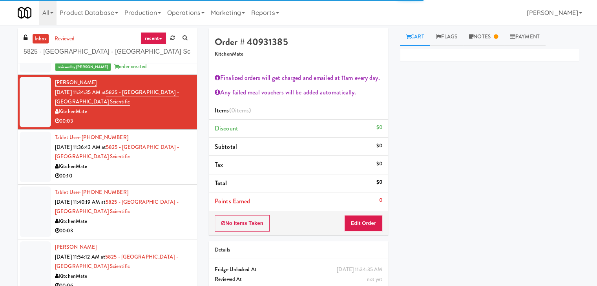
click at [144, 159] on div "Tablet User · (437) 707-4749 [DATE] 11:36:43 AM at 5825 - [GEOGRAPHIC_DATA] - […" at bounding box center [123, 157] width 136 height 48
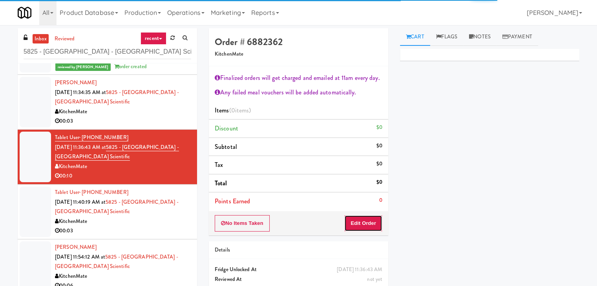
click at [372, 226] on button "Edit Order" at bounding box center [363, 223] width 38 height 16
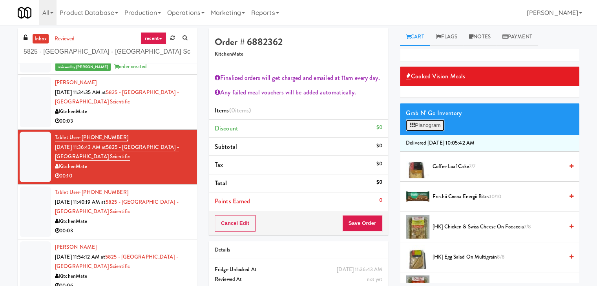
click at [436, 126] on button "Planogram" at bounding box center [425, 126] width 38 height 12
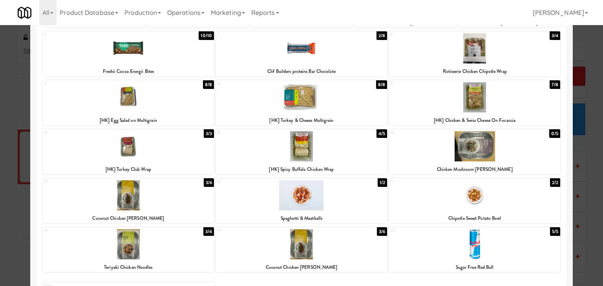
scroll to position [118, 0]
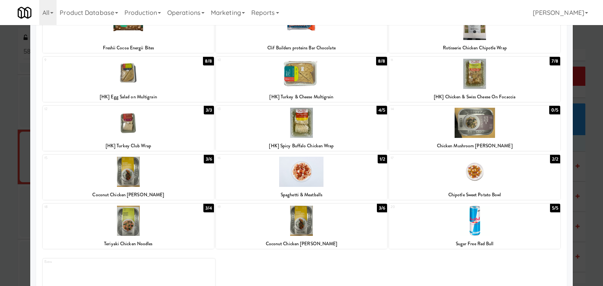
click at [472, 117] on div at bounding box center [474, 123] width 171 height 30
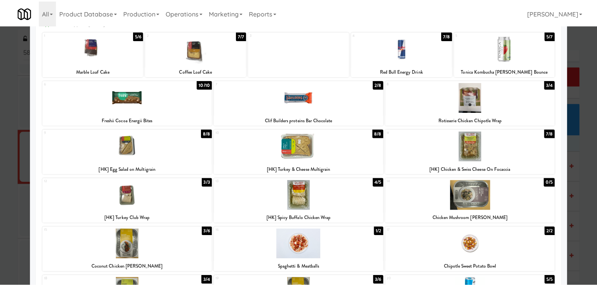
scroll to position [0, 0]
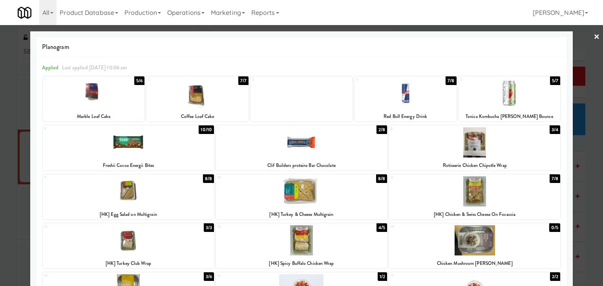
click at [593, 35] on link "×" at bounding box center [596, 37] width 6 height 24
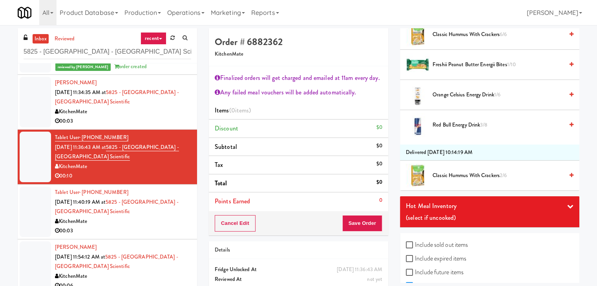
scroll to position [680, 0]
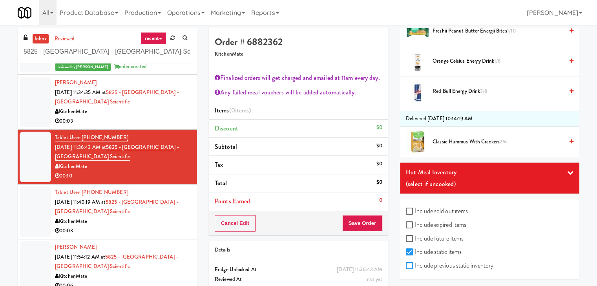
click at [408, 264] on input "Include previous static inventory" at bounding box center [410, 266] width 9 height 6
checkbox input "true"
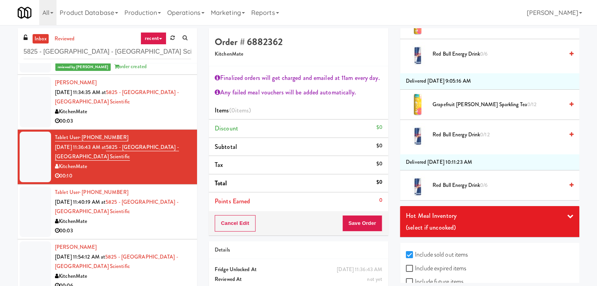
scroll to position [2224, 0]
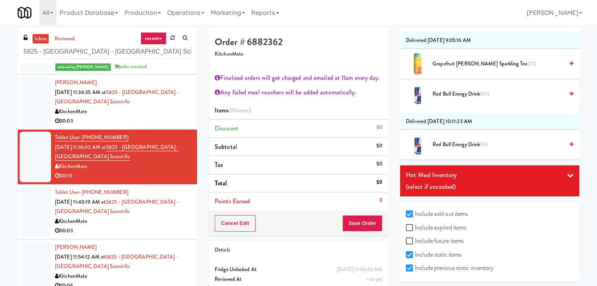
click at [567, 175] on div "Hot Meal Inventory" at bounding box center [490, 176] width 168 height 12
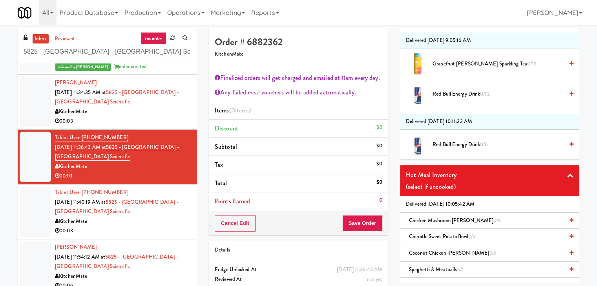
click at [569, 218] on icon at bounding box center [571, 220] width 4 height 5
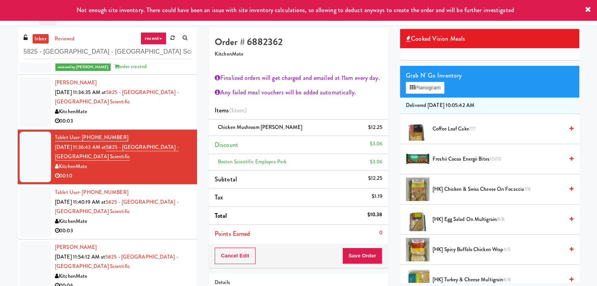
scroll to position [0, 0]
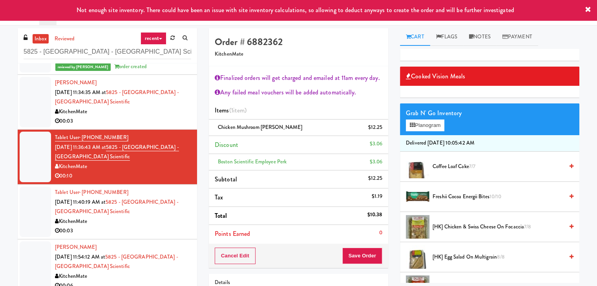
click at [480, 39] on link "Notes" at bounding box center [479, 37] width 33 height 18
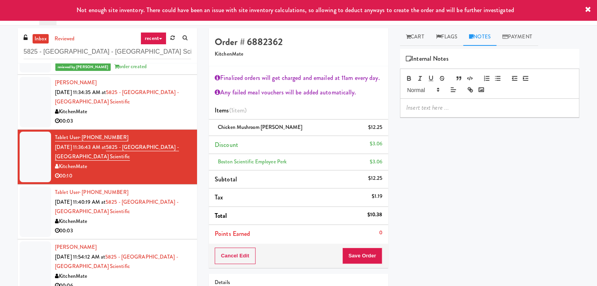
click at [450, 109] on p at bounding box center [489, 108] width 167 height 9
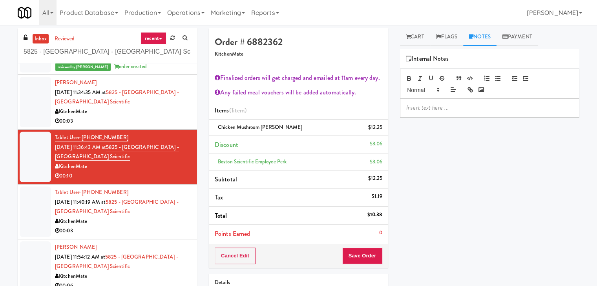
click at [504, 107] on p at bounding box center [489, 108] width 167 height 9
click at [357, 255] on button "Save Order" at bounding box center [362, 256] width 40 height 16
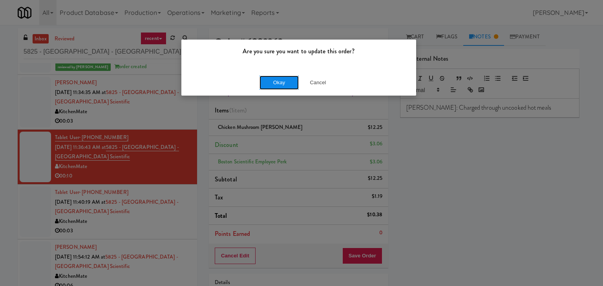
click at [281, 84] on button "Okay" at bounding box center [278, 83] width 39 height 14
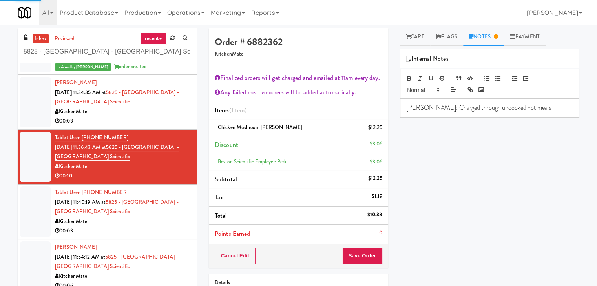
click at [140, 226] on div "00:03" at bounding box center [123, 231] width 136 height 10
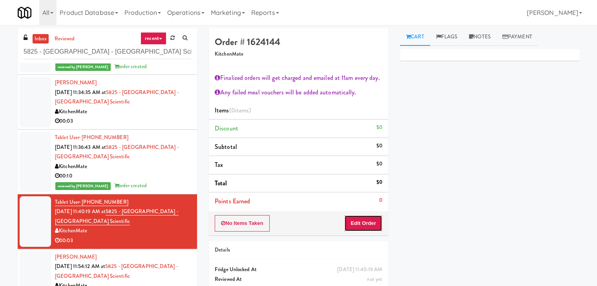
click at [357, 222] on button "Edit Order" at bounding box center [363, 223] width 38 height 16
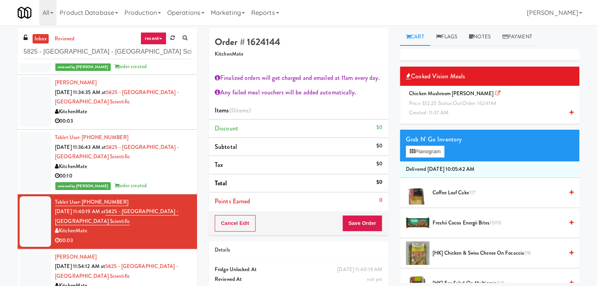
click at [164, 176] on div "00:10" at bounding box center [123, 176] width 136 height 10
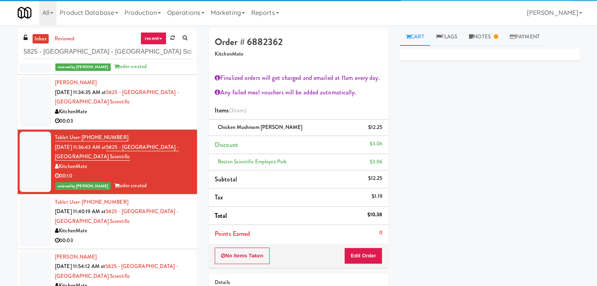
click at [160, 228] on div "KitchenMate" at bounding box center [123, 231] width 136 height 10
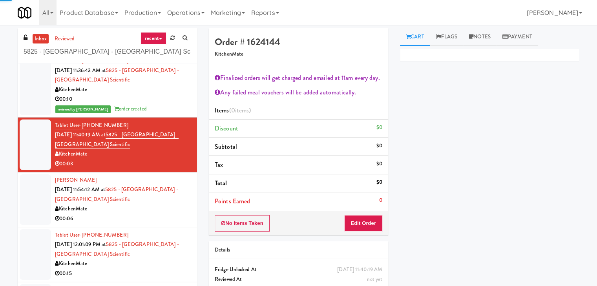
scroll to position [196, 0]
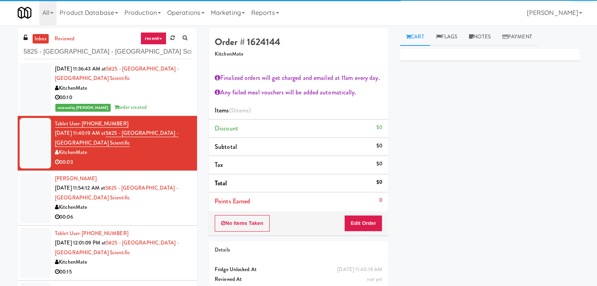
click at [160, 219] on div "00:06" at bounding box center [123, 218] width 136 height 10
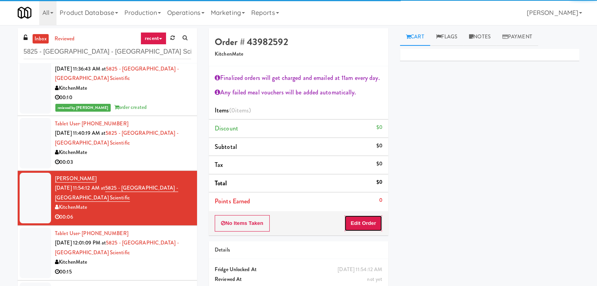
click at [364, 229] on button "Edit Order" at bounding box center [363, 223] width 38 height 16
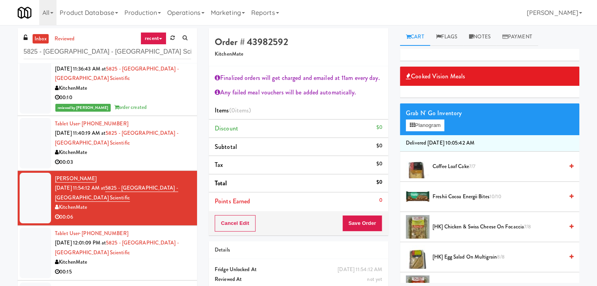
click at [173, 159] on div "00:03" at bounding box center [123, 163] width 136 height 10
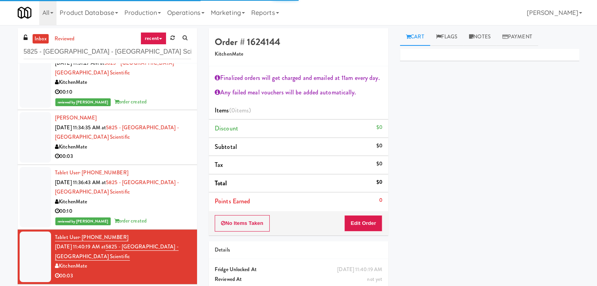
scroll to position [78, 0]
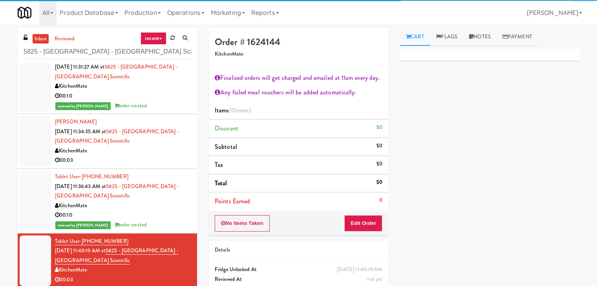
click at [149, 208] on div "KitchenMate" at bounding box center [123, 206] width 136 height 10
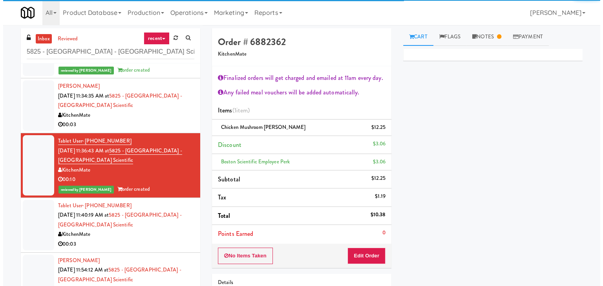
scroll to position [157, 0]
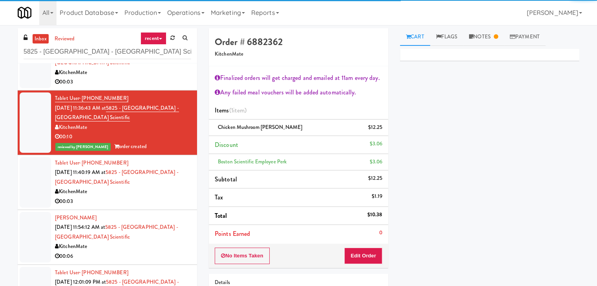
click at [155, 213] on div "[PERSON_NAME] [DATE] 11:54:12 AM at 5825 - [GEOGRAPHIC_DATA] - [GEOGRAPHIC_DATA…" at bounding box center [123, 237] width 136 height 48
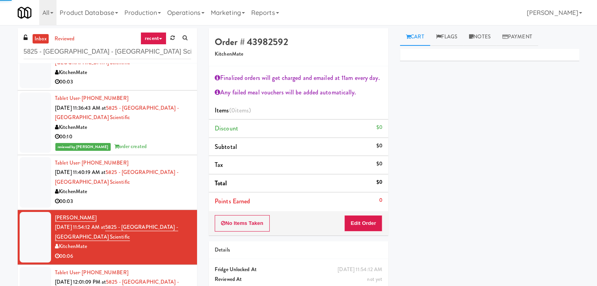
click at [159, 201] on div "00:03" at bounding box center [123, 202] width 136 height 10
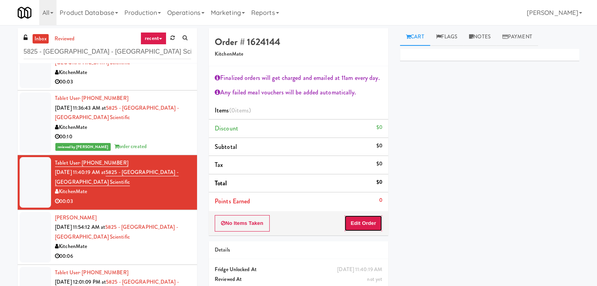
click at [366, 225] on button "Edit Order" at bounding box center [363, 223] width 38 height 16
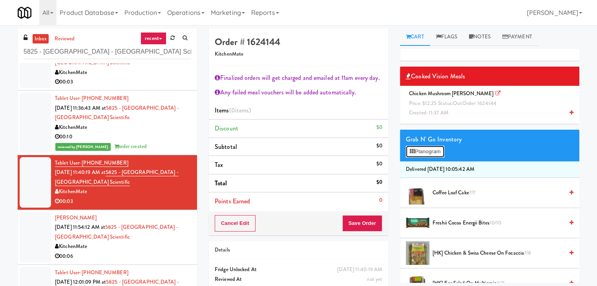
click at [439, 150] on button "Planogram" at bounding box center [425, 152] width 38 height 12
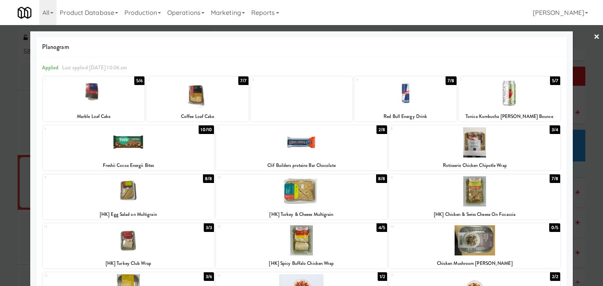
click at [593, 34] on link "×" at bounding box center [596, 37] width 6 height 24
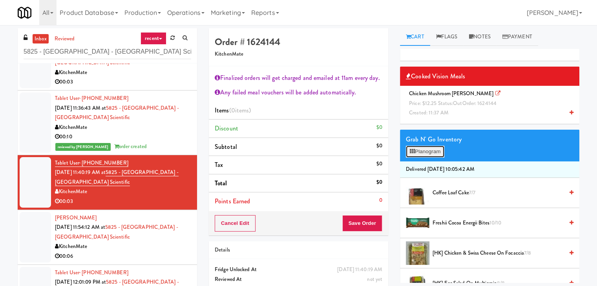
click at [428, 150] on button "Planogram" at bounding box center [425, 152] width 38 height 12
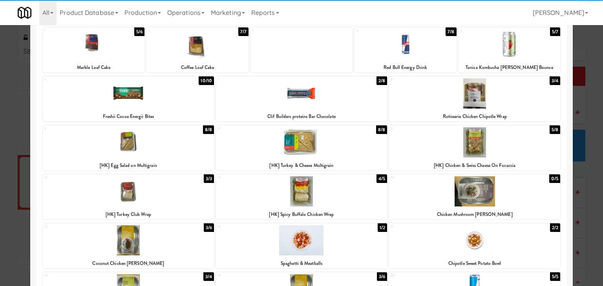
scroll to position [118, 0]
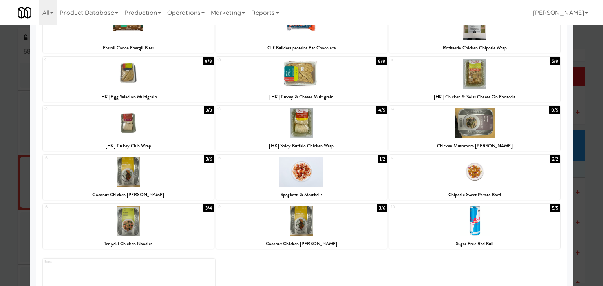
click at [474, 179] on div at bounding box center [474, 172] width 171 height 30
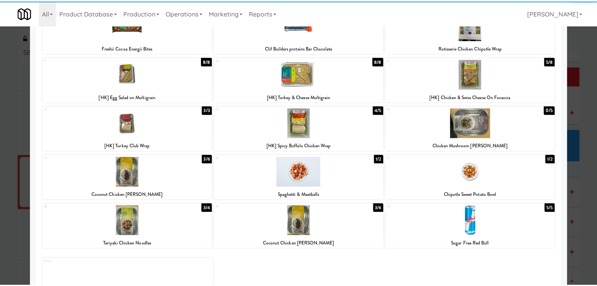
scroll to position [0, 0]
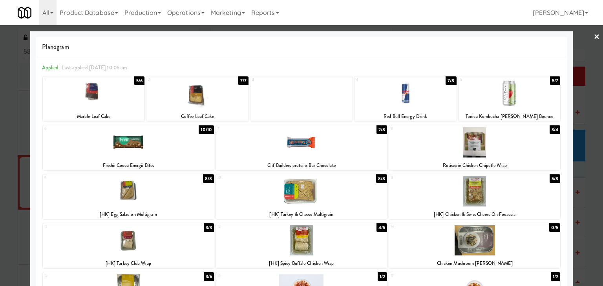
click at [593, 35] on link "×" at bounding box center [596, 37] width 6 height 24
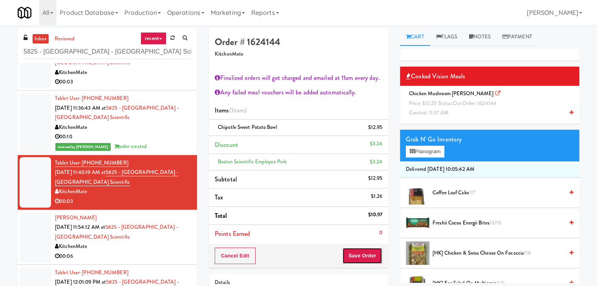
click at [368, 257] on button "Save Order" at bounding box center [362, 256] width 40 height 16
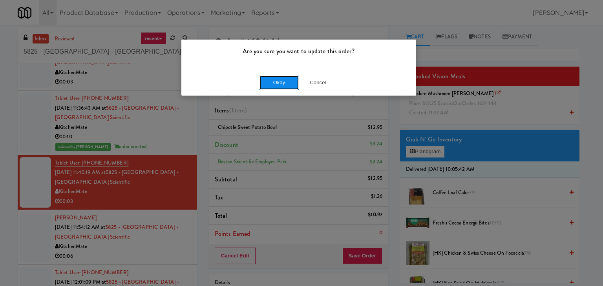
click at [281, 86] on button "Okay" at bounding box center [278, 83] width 39 height 14
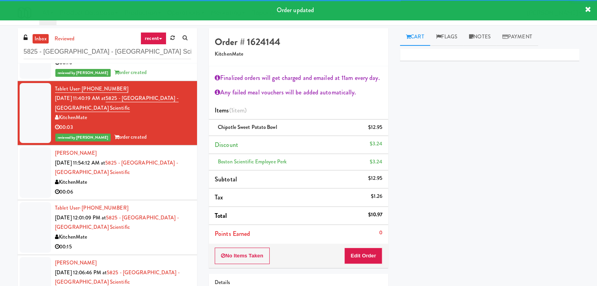
scroll to position [235, 0]
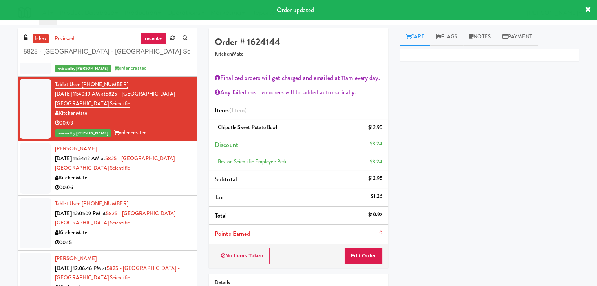
click at [147, 181] on div "KitchenMate" at bounding box center [123, 178] width 136 height 10
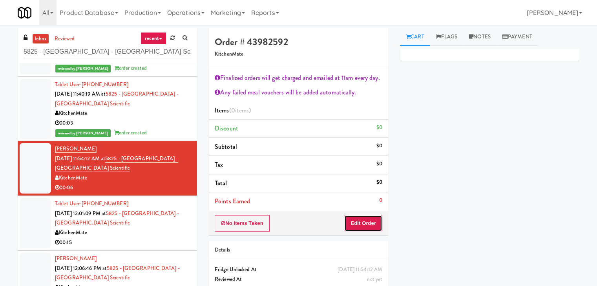
click at [363, 221] on button "Edit Order" at bounding box center [363, 223] width 38 height 16
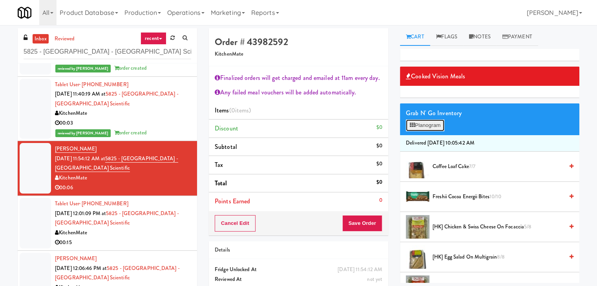
click at [439, 126] on button "Planogram" at bounding box center [425, 126] width 38 height 12
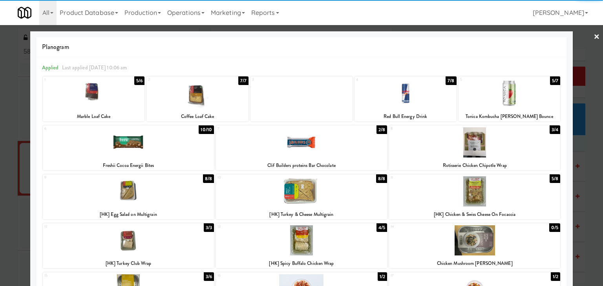
click at [469, 143] on div at bounding box center [474, 143] width 171 height 30
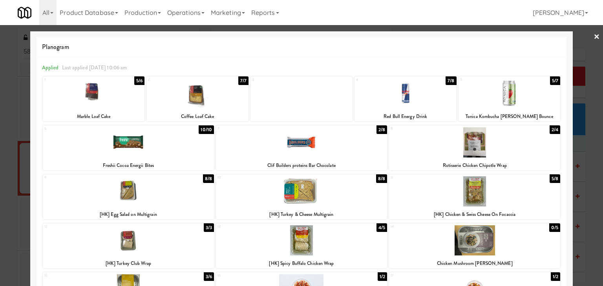
click at [593, 35] on div at bounding box center [301, 143] width 603 height 286
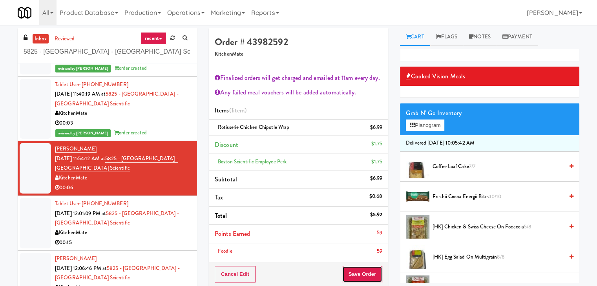
click at [356, 272] on button "Save Order" at bounding box center [362, 274] width 40 height 16
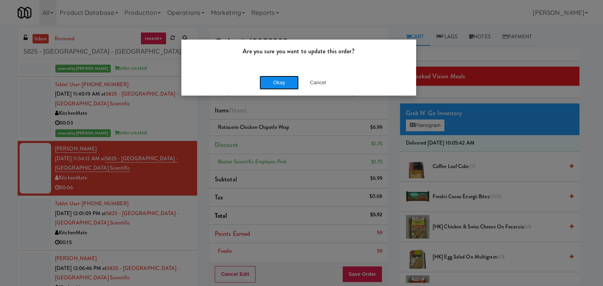
click at [267, 88] on button "Okay" at bounding box center [278, 83] width 39 height 14
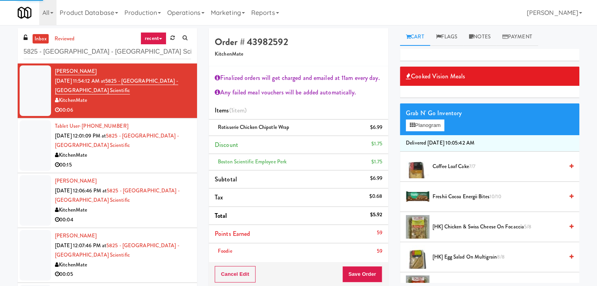
scroll to position [314, 0]
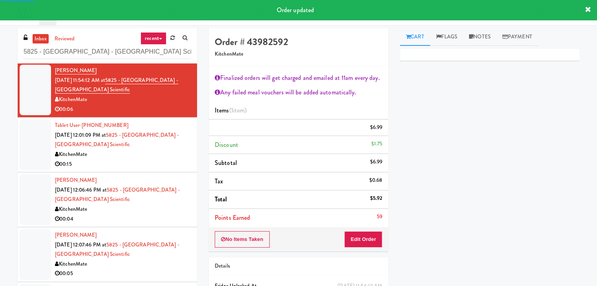
click at [142, 160] on div "00:15" at bounding box center [123, 165] width 136 height 10
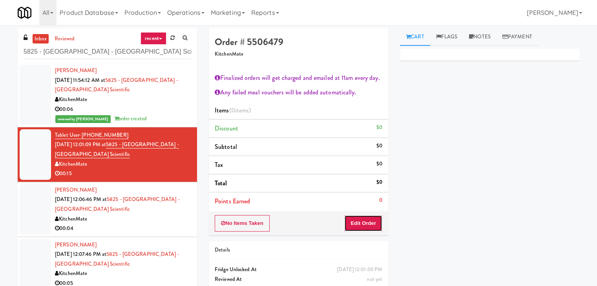
click at [361, 223] on button "Edit Order" at bounding box center [363, 223] width 38 height 16
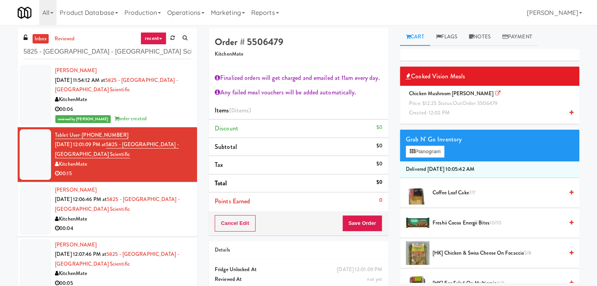
click at [569, 112] on icon at bounding box center [571, 112] width 4 height 5
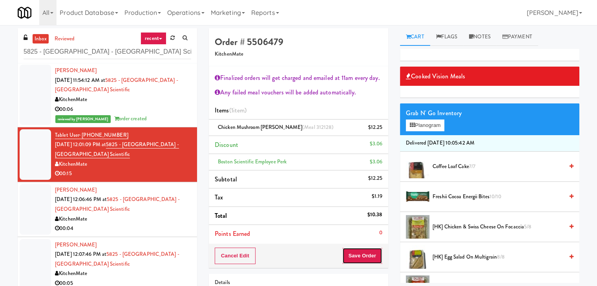
click at [359, 255] on button "Save Order" at bounding box center [362, 256] width 40 height 16
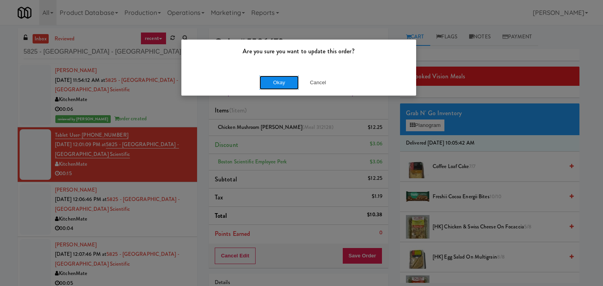
click at [279, 83] on button "Okay" at bounding box center [278, 83] width 39 height 14
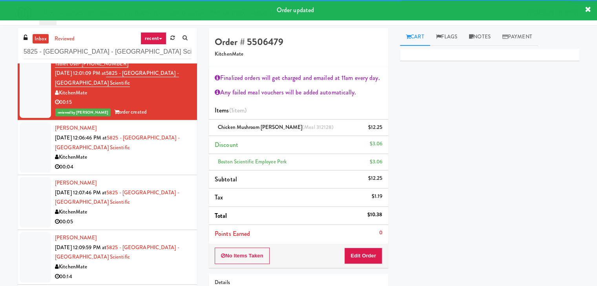
scroll to position [392, 0]
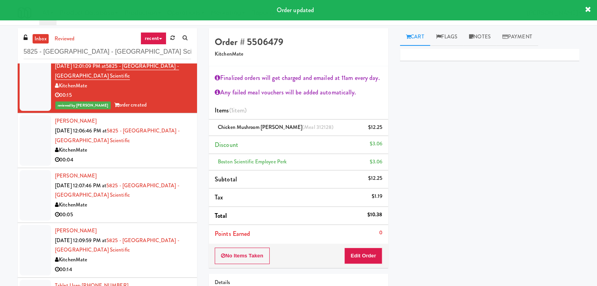
click at [142, 162] on div "00:04" at bounding box center [123, 160] width 136 height 10
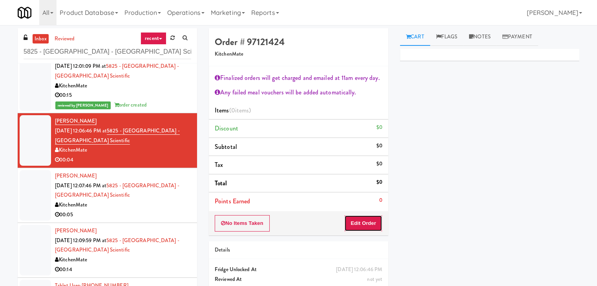
click at [354, 225] on button "Edit Order" at bounding box center [363, 223] width 38 height 16
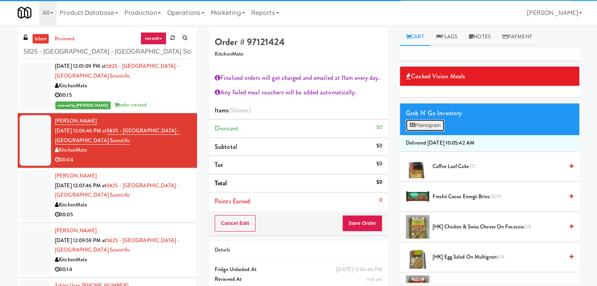
click at [434, 120] on button "Planogram" at bounding box center [425, 126] width 38 height 12
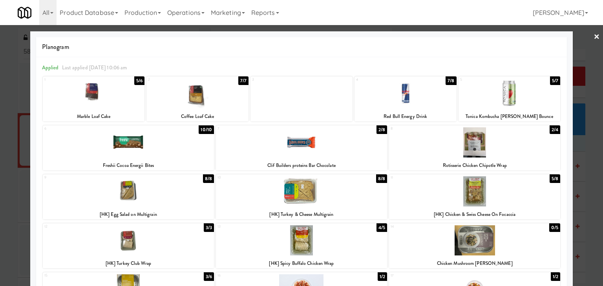
click at [320, 237] on div at bounding box center [301, 241] width 171 height 30
click at [593, 38] on link "×" at bounding box center [596, 37] width 6 height 24
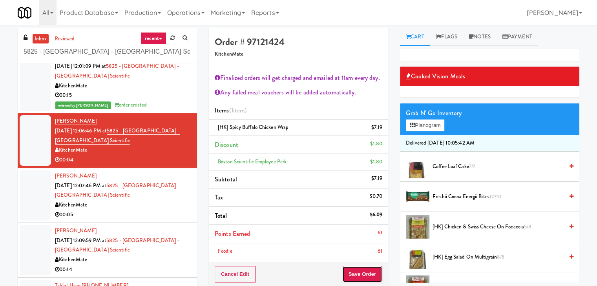
click at [361, 272] on button "Save Order" at bounding box center [362, 274] width 40 height 16
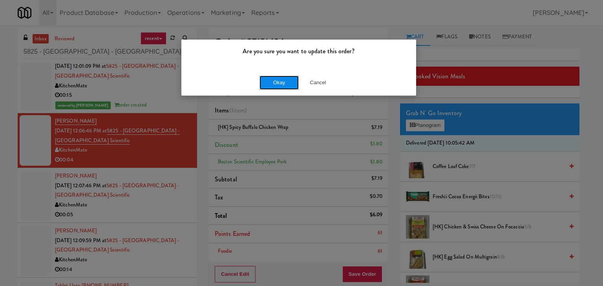
click at [286, 87] on button "Okay" at bounding box center [278, 83] width 39 height 14
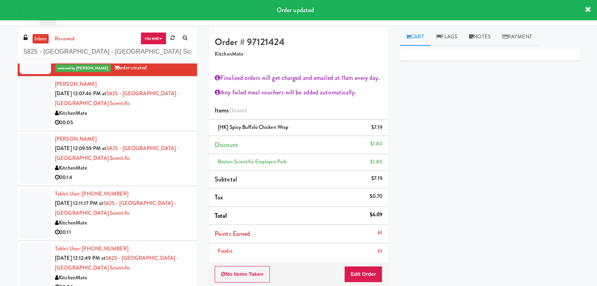
scroll to position [480, 0]
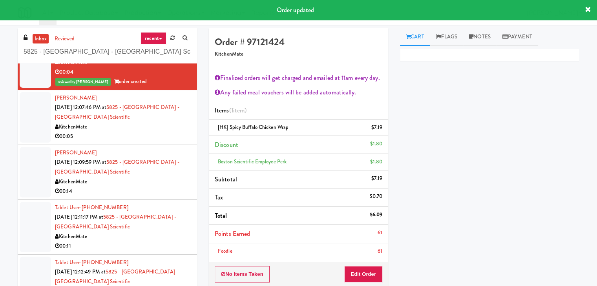
click at [140, 132] on div "00:05" at bounding box center [123, 137] width 136 height 10
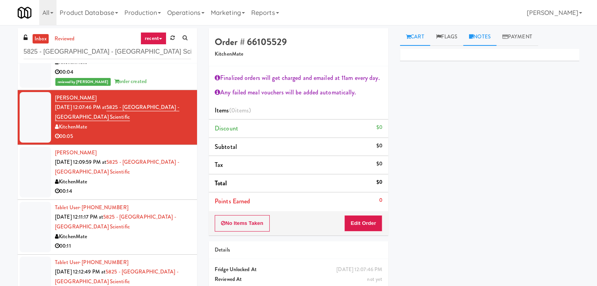
click at [489, 42] on link "Notes" at bounding box center [479, 37] width 33 height 18
click at [443, 108] on p at bounding box center [489, 108] width 167 height 9
click at [522, 107] on p at bounding box center [489, 108] width 167 height 9
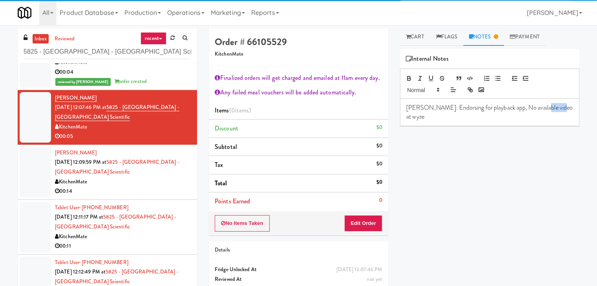
drag, startPoint x: 552, startPoint y: 109, endPoint x: 533, endPoint y: 109, distance: 19.6
click at [533, 109] on p "[PERSON_NAME]: Endorsing for playback app, No available video at wyze" at bounding box center [489, 113] width 167 height 18
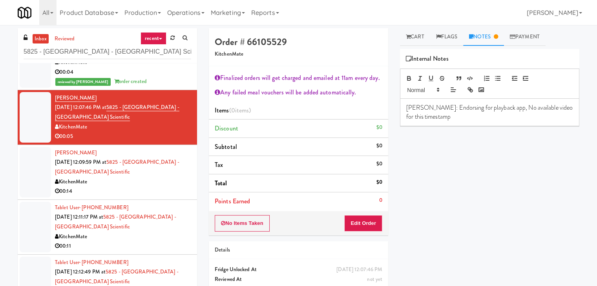
click at [150, 177] on div "KitchenMate" at bounding box center [123, 182] width 136 height 10
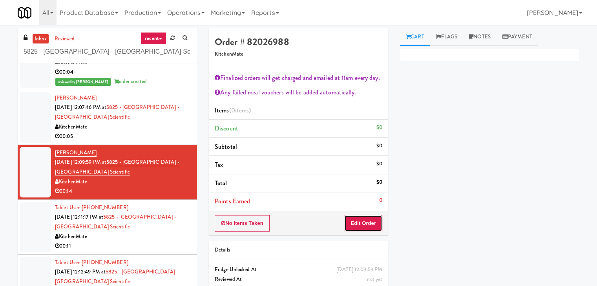
click at [368, 225] on button "Edit Order" at bounding box center [363, 223] width 38 height 16
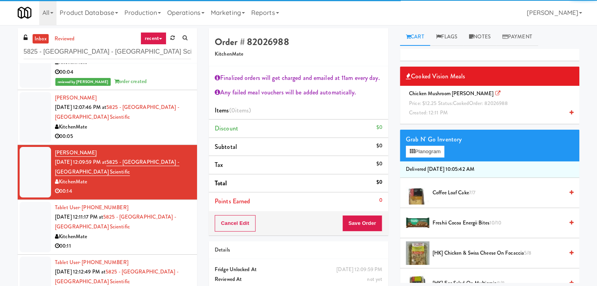
click at [569, 113] on icon at bounding box center [571, 112] width 4 height 5
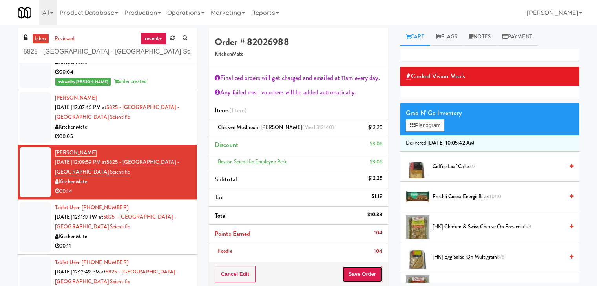
click at [364, 272] on button "Save Order" at bounding box center [362, 274] width 40 height 16
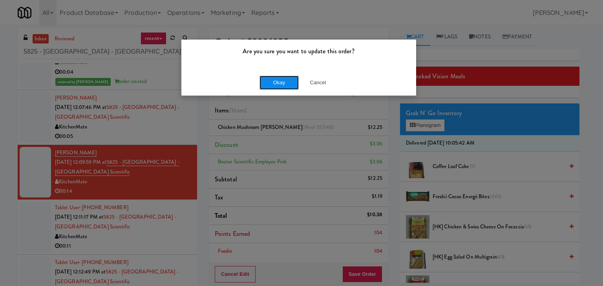
click at [282, 84] on button "Okay" at bounding box center [278, 83] width 39 height 14
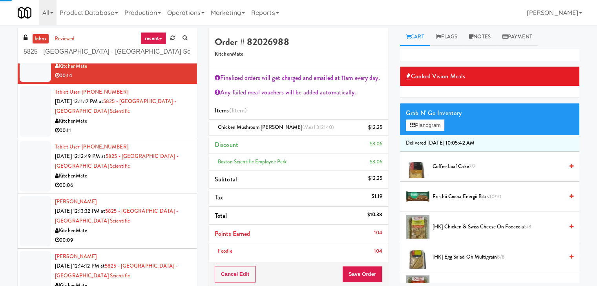
scroll to position [598, 0]
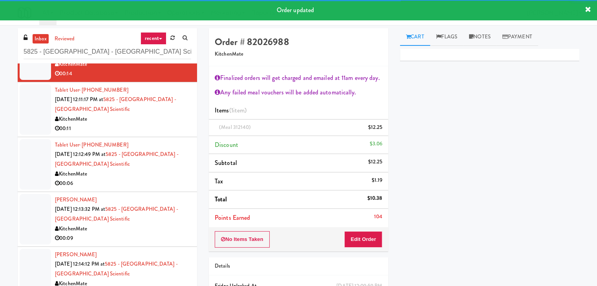
click at [146, 125] on div "00:11" at bounding box center [123, 129] width 136 height 10
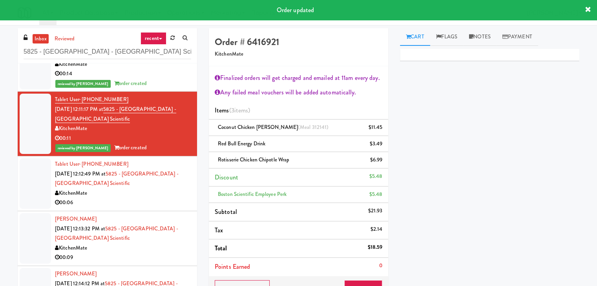
click at [141, 192] on div "KitchenMate" at bounding box center [123, 194] width 136 height 10
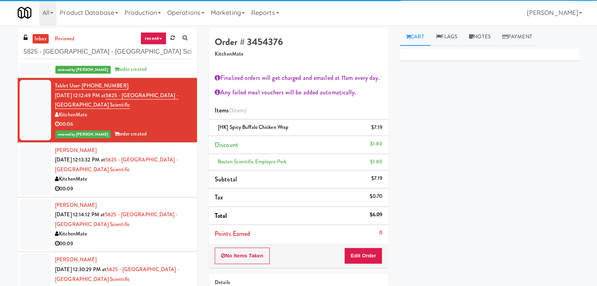
click at [160, 195] on li "[PERSON_NAME] [DATE] 12:13:32 PM at 5825 - [GEOGRAPHIC_DATA] - [GEOGRAPHIC_DATA…" at bounding box center [107, 170] width 179 height 55
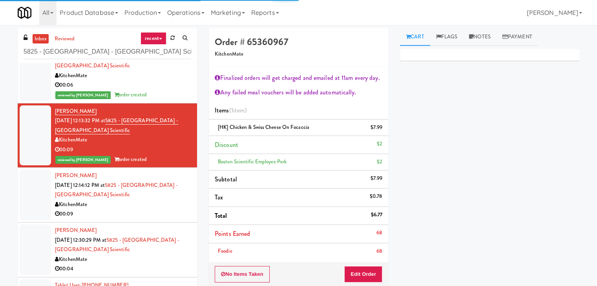
click at [160, 195] on div "[PERSON_NAME] [DATE] 12:14:12 PM at 5825 - [GEOGRAPHIC_DATA] - [GEOGRAPHIC_DATA…" at bounding box center [123, 195] width 136 height 48
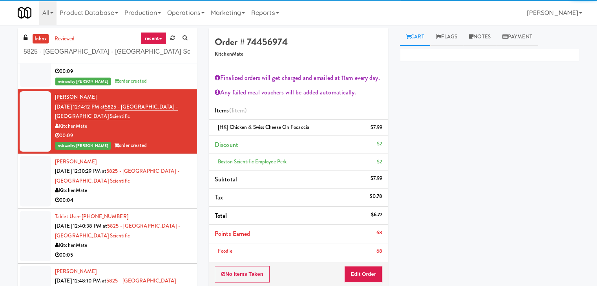
click at [159, 192] on div "KitchenMate" at bounding box center [123, 191] width 136 height 10
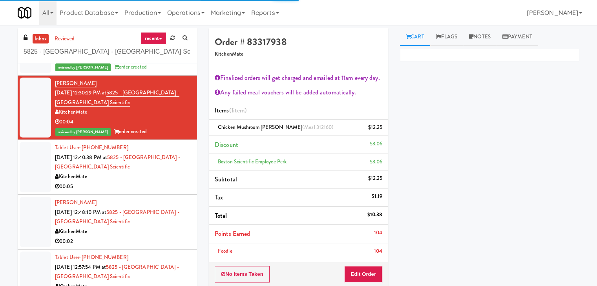
click at [157, 186] on div "00:05" at bounding box center [123, 187] width 136 height 10
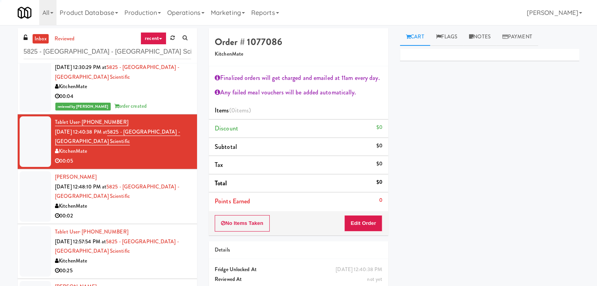
scroll to position [912, 0]
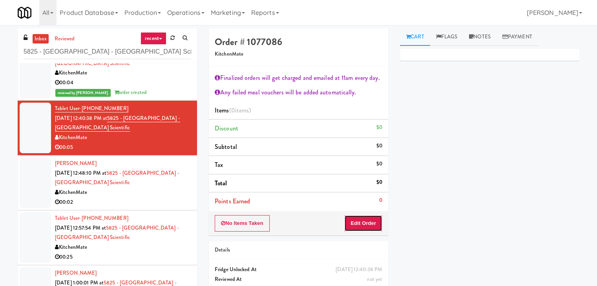
click at [364, 227] on button "Edit Order" at bounding box center [363, 223] width 38 height 16
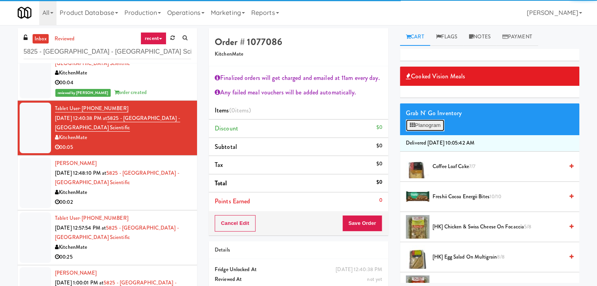
click at [433, 123] on button "Planogram" at bounding box center [425, 126] width 38 height 12
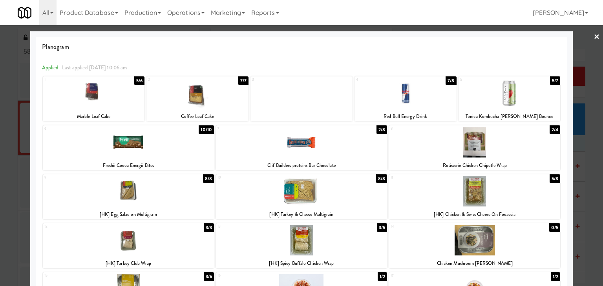
click at [465, 143] on div at bounding box center [474, 143] width 171 height 30
click at [593, 34] on link "×" at bounding box center [596, 37] width 6 height 24
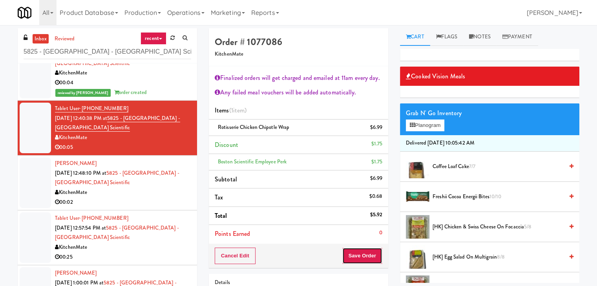
click at [351, 258] on button "Save Order" at bounding box center [362, 256] width 40 height 16
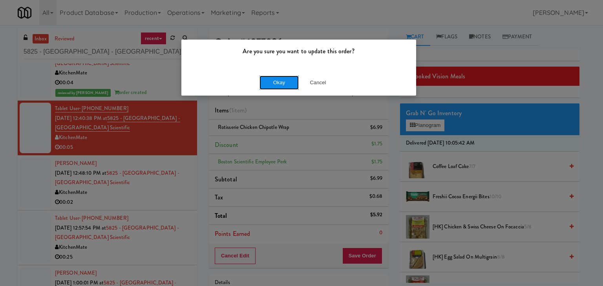
click at [278, 85] on button "Okay" at bounding box center [278, 83] width 39 height 14
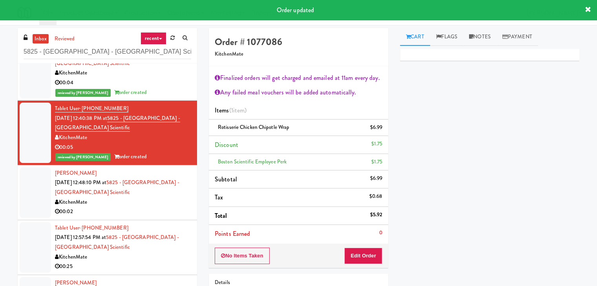
click at [149, 208] on div "00:02" at bounding box center [123, 212] width 136 height 10
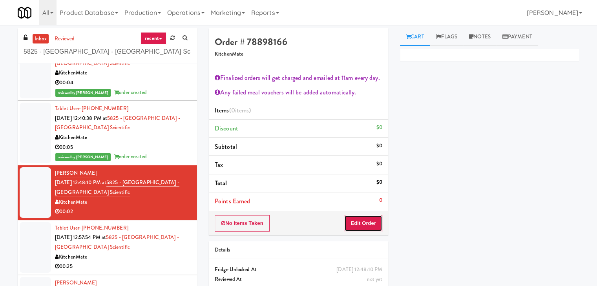
click at [354, 228] on button "Edit Order" at bounding box center [363, 223] width 38 height 16
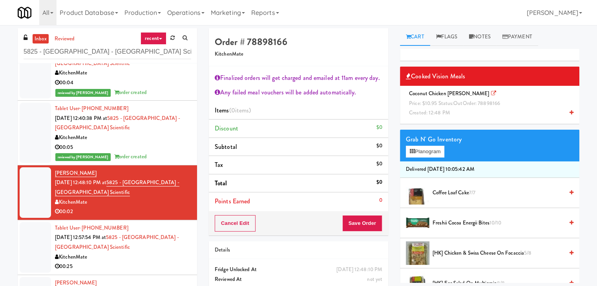
click at [569, 113] on icon at bounding box center [571, 112] width 4 height 5
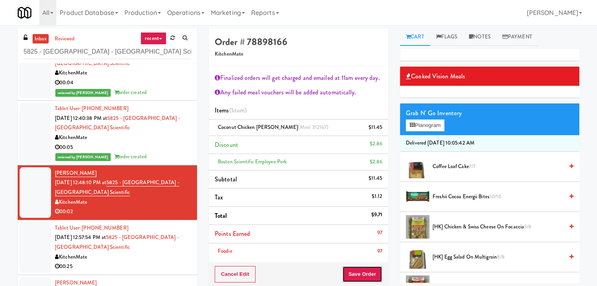
click at [357, 270] on button "Save Order" at bounding box center [362, 274] width 40 height 16
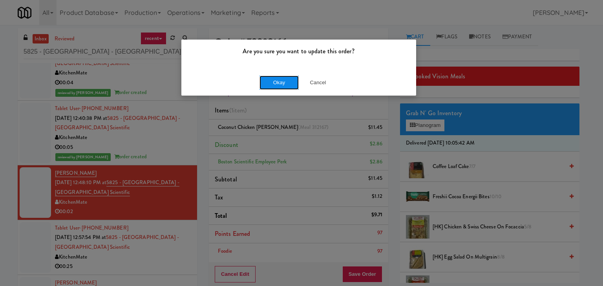
click at [277, 84] on button "Okay" at bounding box center [278, 83] width 39 height 14
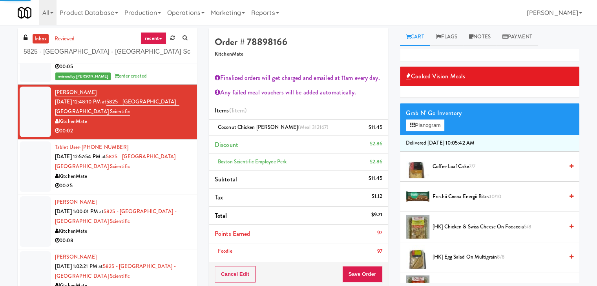
scroll to position [1030, 0]
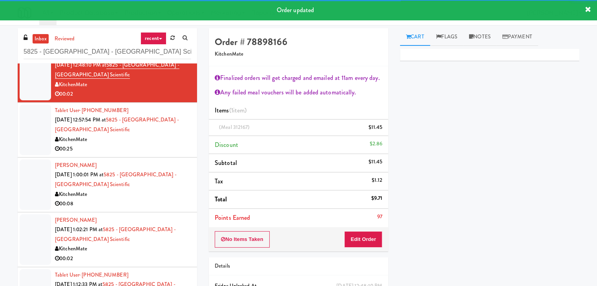
click at [145, 145] on div "00:25" at bounding box center [123, 149] width 136 height 10
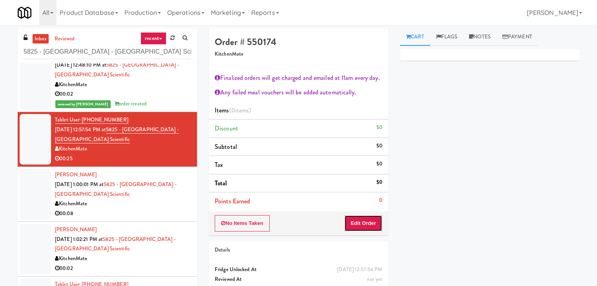
click at [354, 220] on button "Edit Order" at bounding box center [363, 223] width 38 height 16
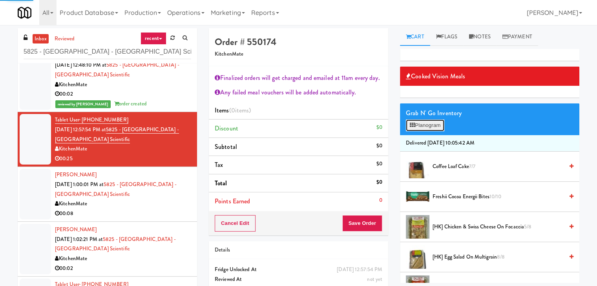
click at [444, 128] on button "Planogram" at bounding box center [425, 126] width 38 height 12
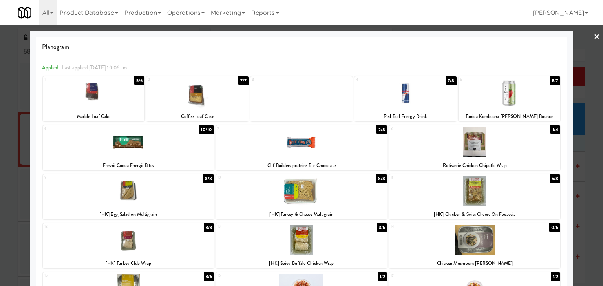
click at [448, 195] on div at bounding box center [474, 192] width 171 height 30
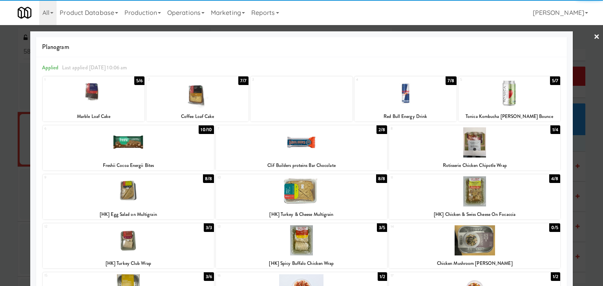
click at [593, 34] on link "×" at bounding box center [596, 37] width 6 height 24
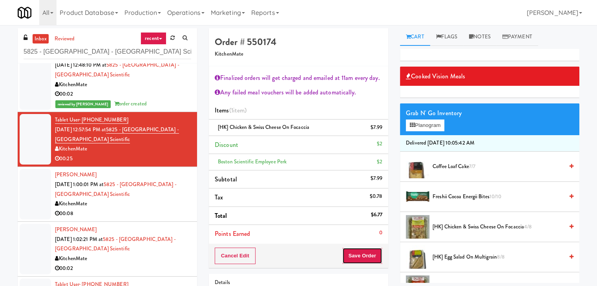
click at [362, 256] on button "Save Order" at bounding box center [362, 256] width 40 height 16
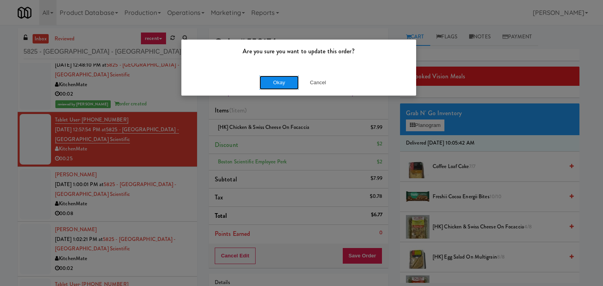
click at [268, 83] on button "Okay" at bounding box center [278, 83] width 39 height 14
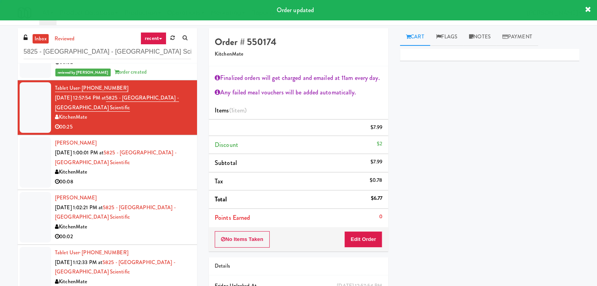
scroll to position [39, 0]
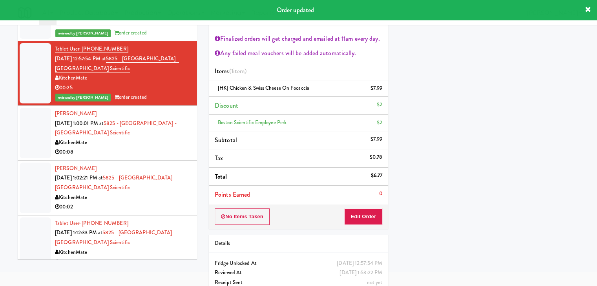
click at [159, 145] on div "KitchenMate" at bounding box center [123, 143] width 136 height 10
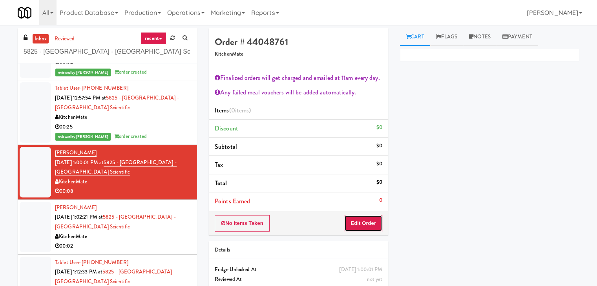
click at [363, 223] on button "Edit Order" at bounding box center [363, 223] width 38 height 16
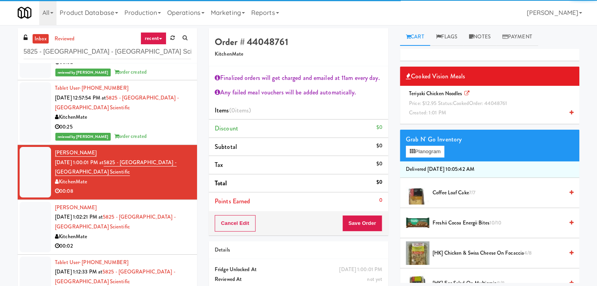
click at [569, 113] on icon at bounding box center [571, 112] width 4 height 5
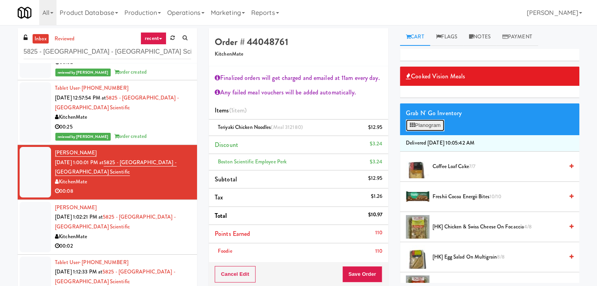
click at [426, 124] on button "Planogram" at bounding box center [425, 126] width 38 height 12
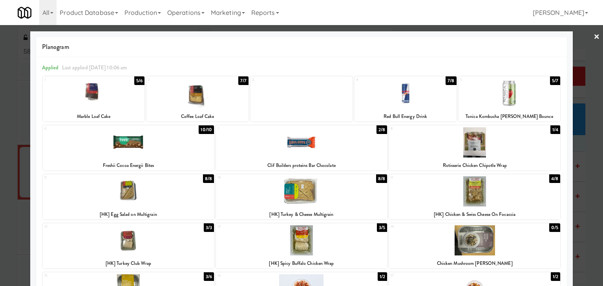
click at [593, 36] on link "×" at bounding box center [596, 37] width 6 height 24
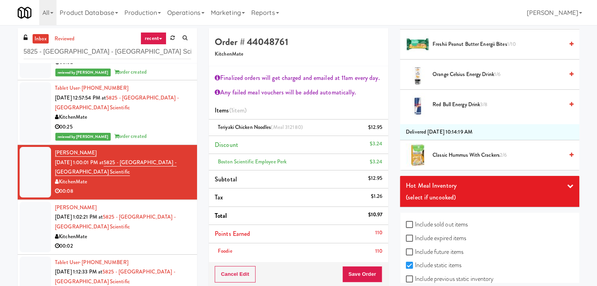
scroll to position [680, 0]
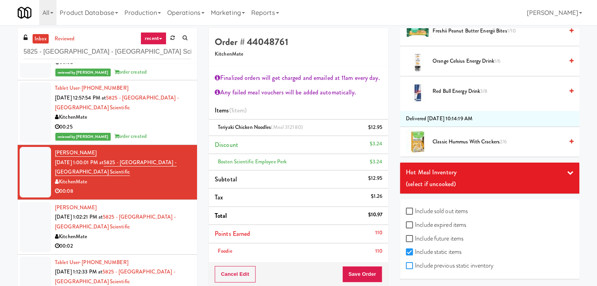
click at [410, 263] on input "Include previous static inventory" at bounding box center [410, 266] width 9 height 6
checkbox input "true"
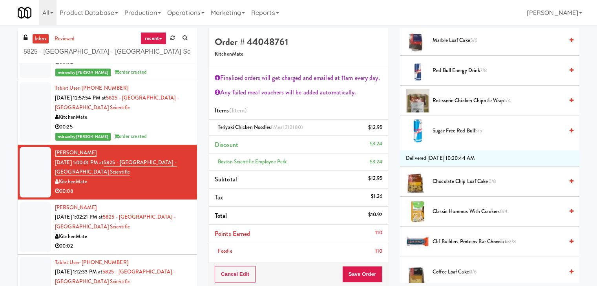
scroll to position [416, 0]
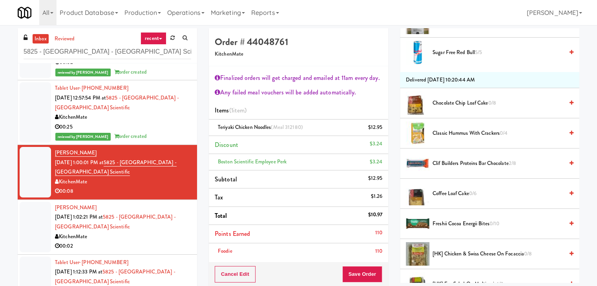
click at [569, 102] on icon at bounding box center [571, 102] width 4 height 5
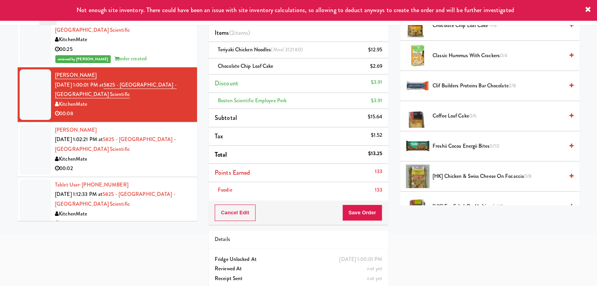
scroll to position [78, 0]
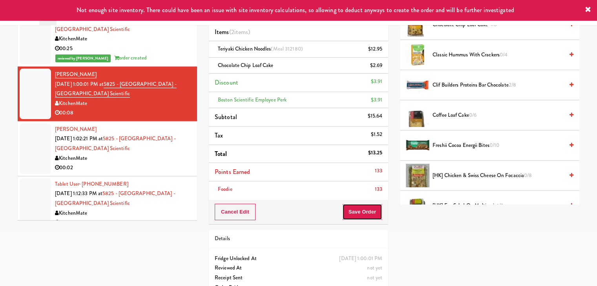
click at [366, 215] on button "Save Order" at bounding box center [362, 212] width 40 height 16
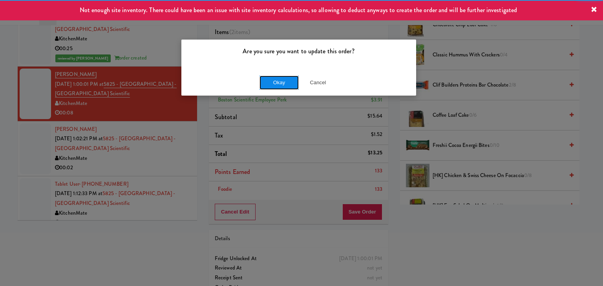
click at [278, 80] on button "Okay" at bounding box center [278, 83] width 39 height 14
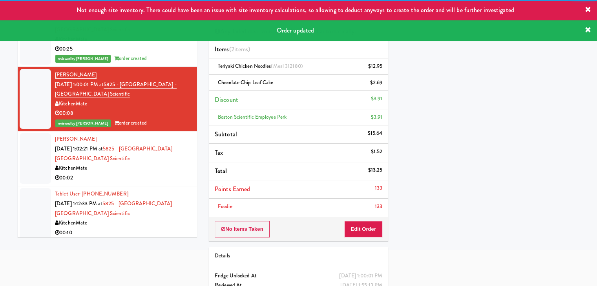
scroll to position [1081, 0]
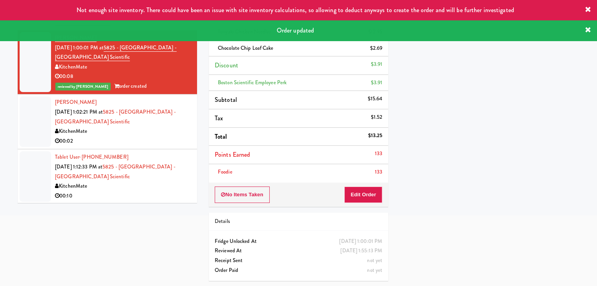
click at [151, 139] on div "00:02" at bounding box center [123, 142] width 136 height 10
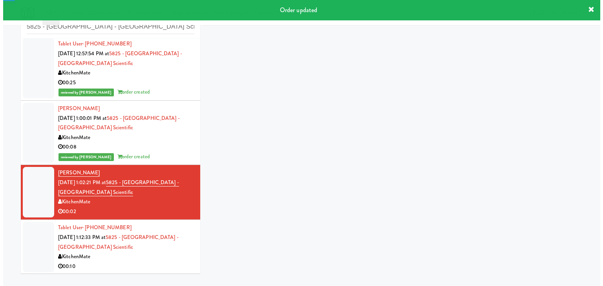
scroll to position [29, 0]
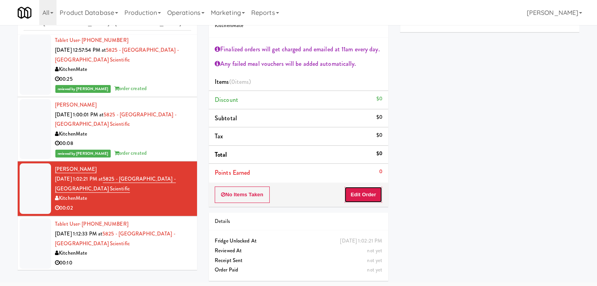
click at [356, 200] on button "Edit Order" at bounding box center [363, 195] width 38 height 16
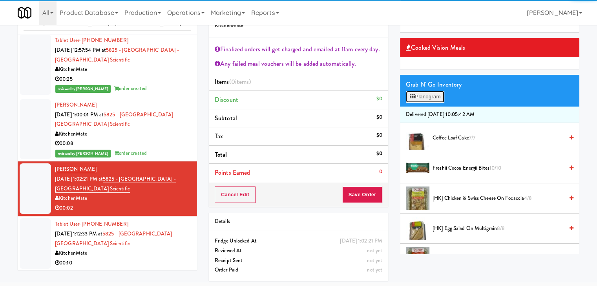
click at [435, 101] on button "Planogram" at bounding box center [425, 97] width 38 height 12
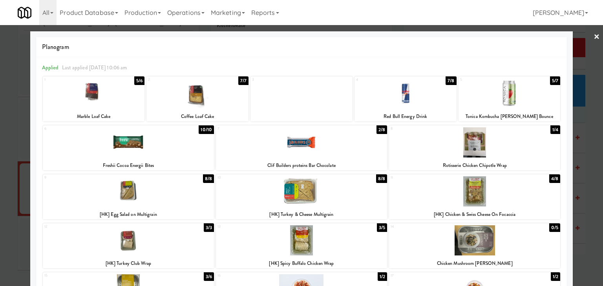
scroll to position [78, 0]
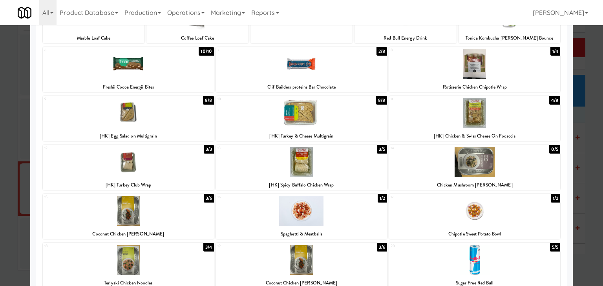
click at [340, 173] on div at bounding box center [301, 162] width 171 height 30
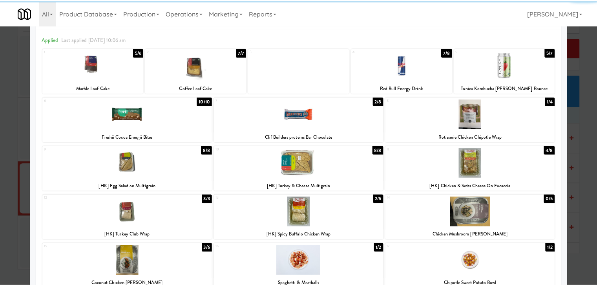
scroll to position [0, 0]
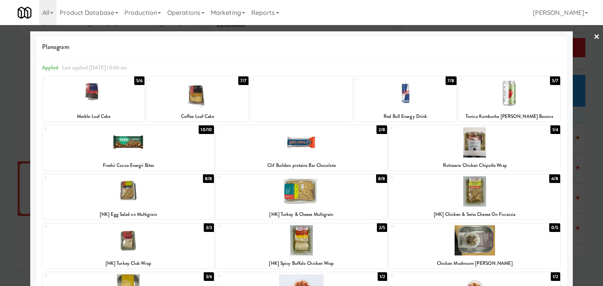
click at [593, 36] on link "×" at bounding box center [596, 37] width 6 height 24
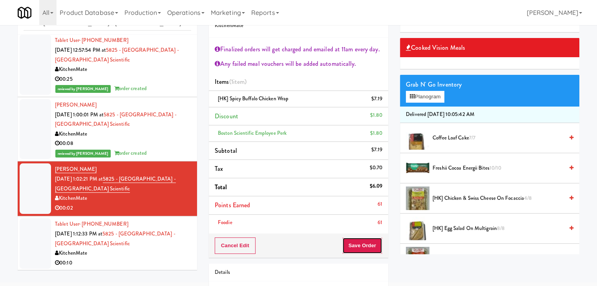
click at [362, 252] on button "Save Order" at bounding box center [362, 246] width 40 height 16
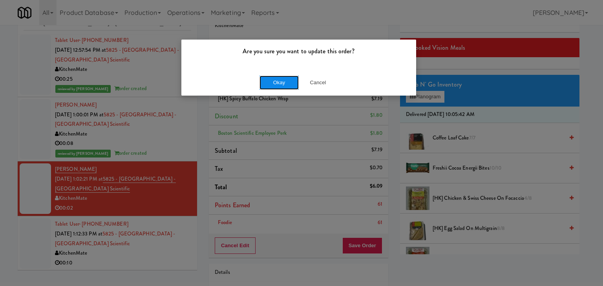
click at [284, 81] on button "Okay" at bounding box center [278, 83] width 39 height 14
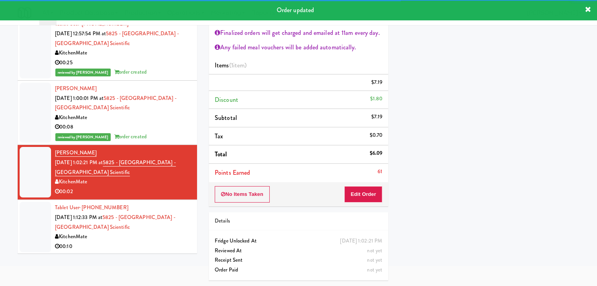
scroll to position [79, 0]
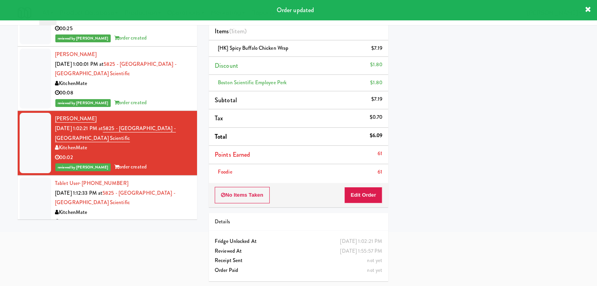
click at [143, 213] on div "KitchenMate" at bounding box center [123, 213] width 136 height 10
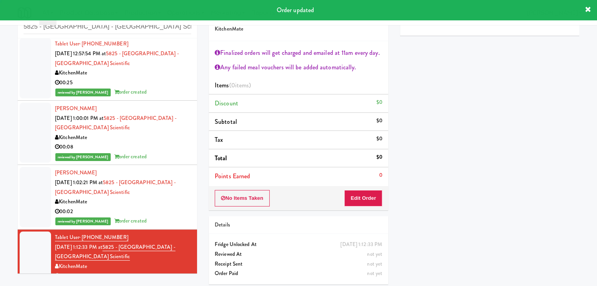
scroll to position [29, 0]
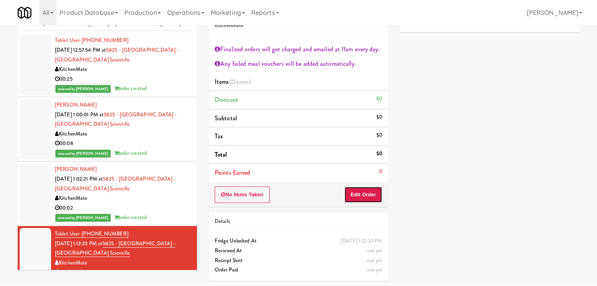
click at [362, 187] on button "Edit Order" at bounding box center [363, 195] width 38 height 16
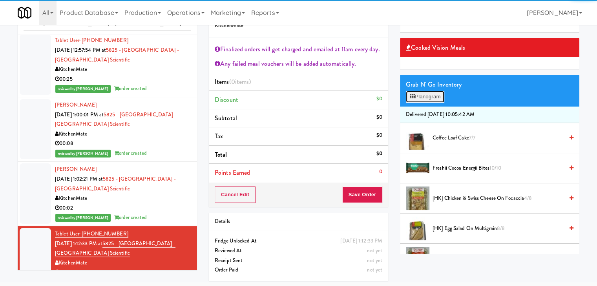
click at [437, 93] on button "Planogram" at bounding box center [425, 97] width 38 height 12
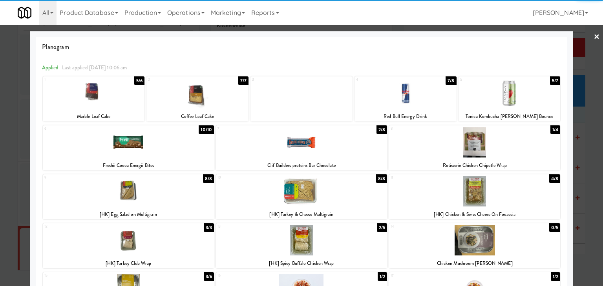
click at [160, 142] on div at bounding box center [128, 143] width 171 height 30
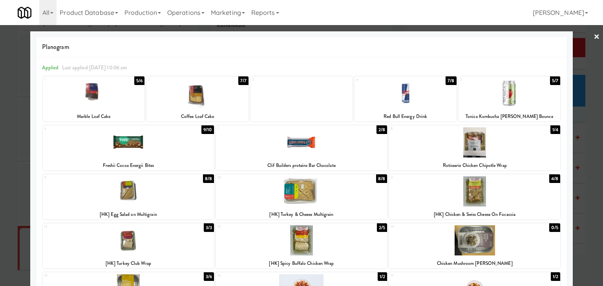
click at [593, 36] on link "×" at bounding box center [596, 37] width 6 height 24
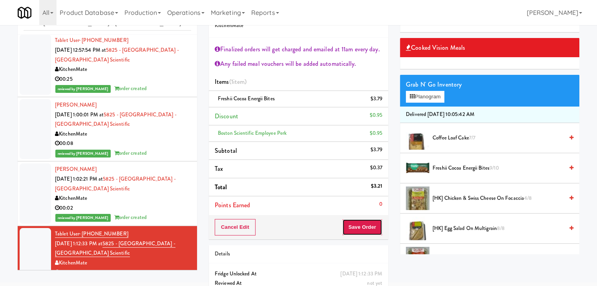
click at [361, 228] on button "Save Order" at bounding box center [362, 227] width 40 height 16
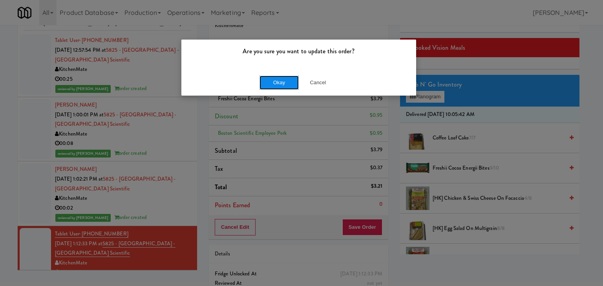
click at [268, 82] on button "Okay" at bounding box center [278, 83] width 39 height 14
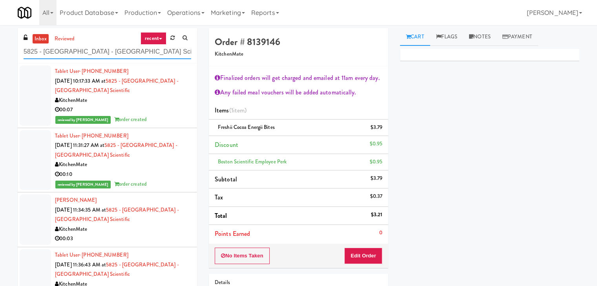
click at [91, 48] on input "5825 - [GEOGRAPHIC_DATA] - [GEOGRAPHIC_DATA] Scientific" at bounding box center [108, 52] width 168 height 15
paste input "[GEOGRAPHIC_DATA] - A-Wing, Level 0"
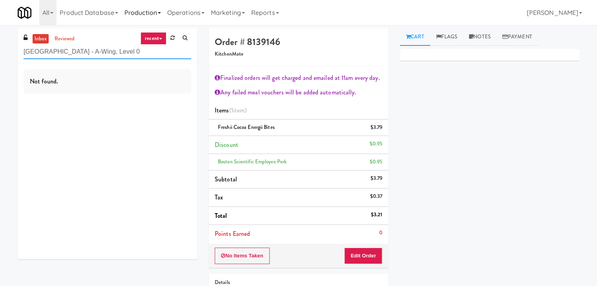
type input "[GEOGRAPHIC_DATA] - A-Wing, Level 0"
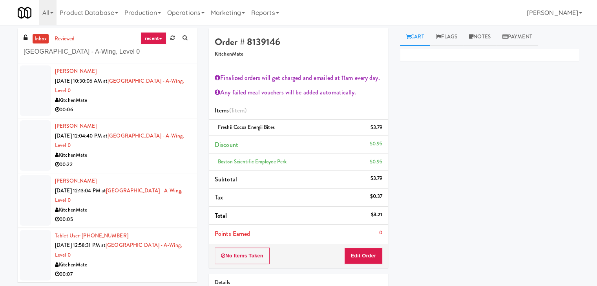
drag, startPoint x: 169, startPoint y: 102, endPoint x: 165, endPoint y: 101, distance: 4.1
click at [169, 102] on div "KitchenMate" at bounding box center [123, 101] width 136 height 10
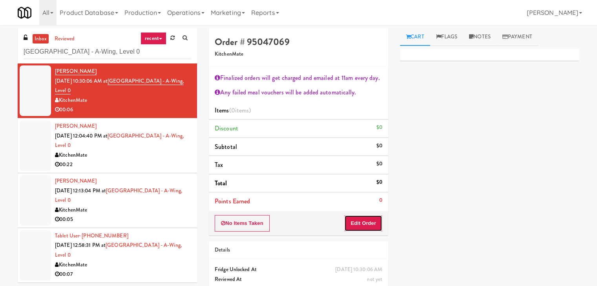
click at [361, 229] on button "Edit Order" at bounding box center [363, 223] width 38 height 16
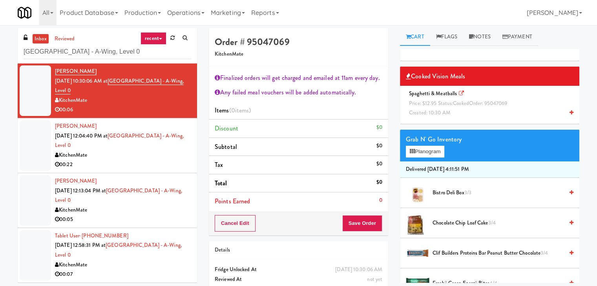
click at [569, 110] on icon at bounding box center [571, 112] width 4 height 5
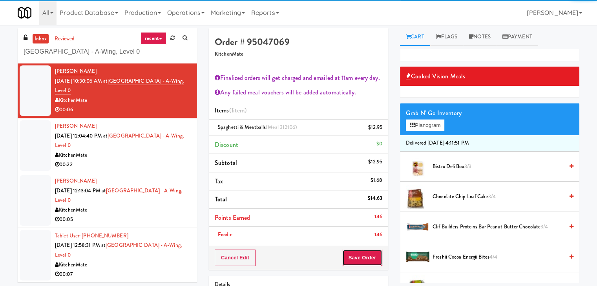
click at [363, 261] on button "Save Order" at bounding box center [362, 258] width 40 height 16
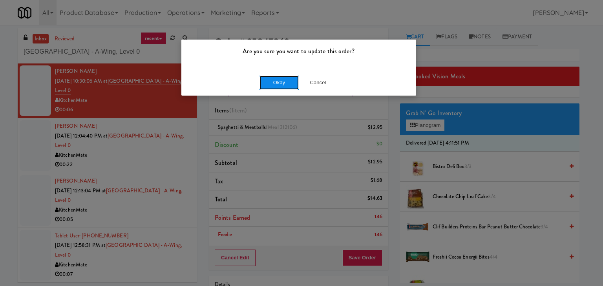
click at [279, 88] on button "Okay" at bounding box center [278, 83] width 39 height 14
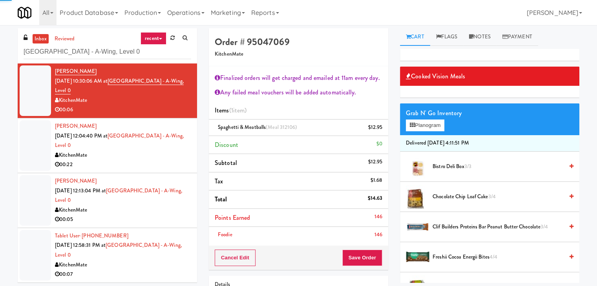
click at [141, 164] on div "00:22" at bounding box center [123, 165] width 136 height 10
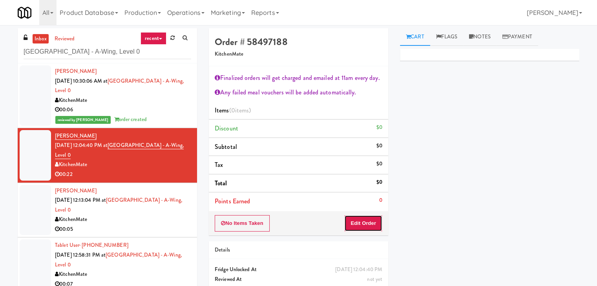
click at [373, 219] on button "Edit Order" at bounding box center [363, 223] width 38 height 16
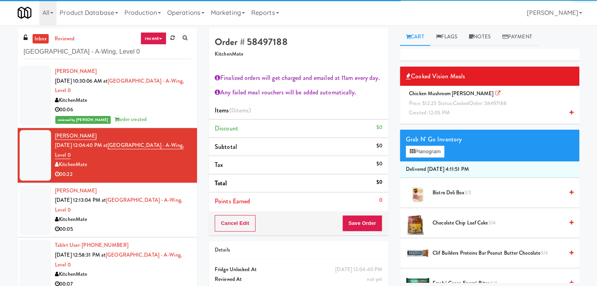
click at [569, 113] on icon at bounding box center [571, 112] width 4 height 5
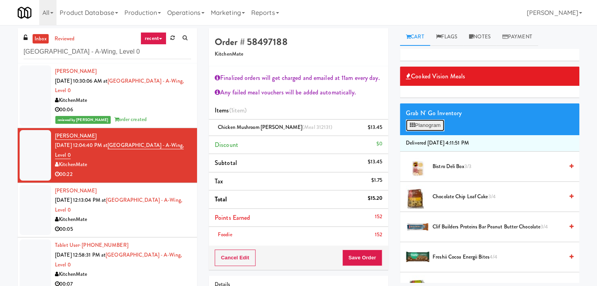
click at [438, 127] on button "Planogram" at bounding box center [425, 126] width 38 height 12
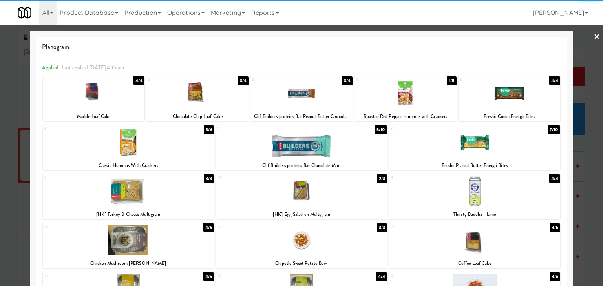
click at [148, 147] on div at bounding box center [128, 143] width 171 height 30
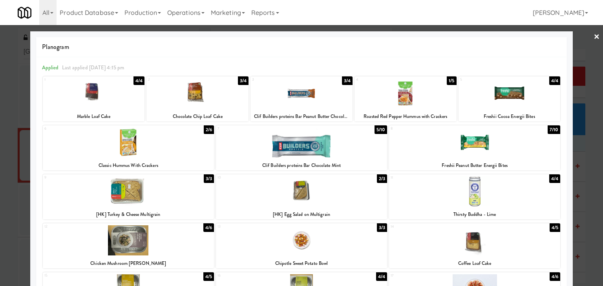
click at [593, 36] on link "×" at bounding box center [596, 37] width 6 height 24
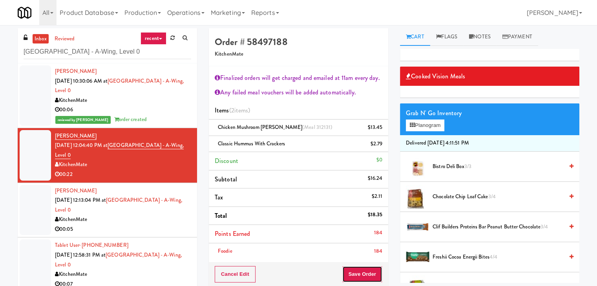
click at [367, 270] on button "Save Order" at bounding box center [362, 274] width 40 height 16
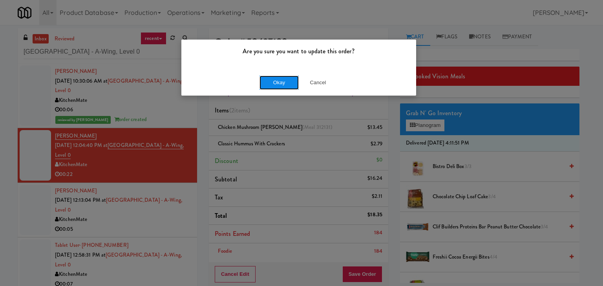
click at [280, 83] on button "Okay" at bounding box center [278, 83] width 39 height 14
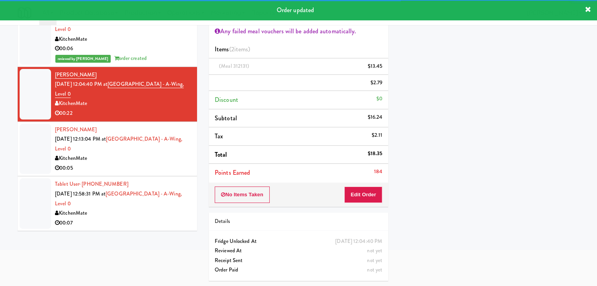
click at [162, 164] on div "00:05" at bounding box center [123, 169] width 136 height 10
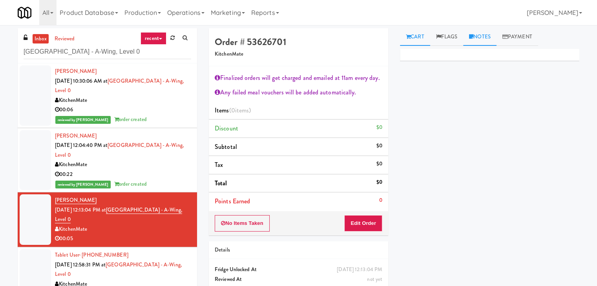
click at [482, 38] on link "Notes" at bounding box center [479, 37] width 33 height 18
click at [423, 112] on div at bounding box center [489, 108] width 179 height 18
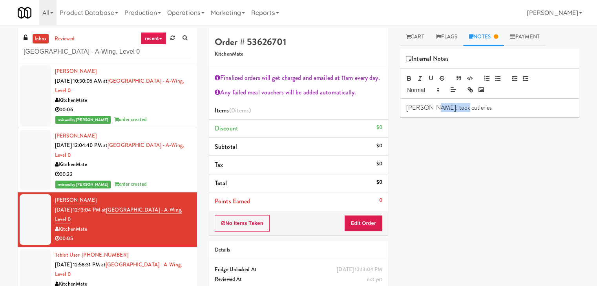
drag, startPoint x: 458, startPoint y: 109, endPoint x: 429, endPoint y: 109, distance: 29.4
click at [429, 109] on p "[PERSON_NAME]: took cutleries" at bounding box center [489, 108] width 167 height 9
drag, startPoint x: 480, startPoint y: 110, endPoint x: 430, endPoint y: 111, distance: 49.9
click at [430, 111] on p "[PERSON_NAME]: took condiments only" at bounding box center [489, 108] width 167 height 9
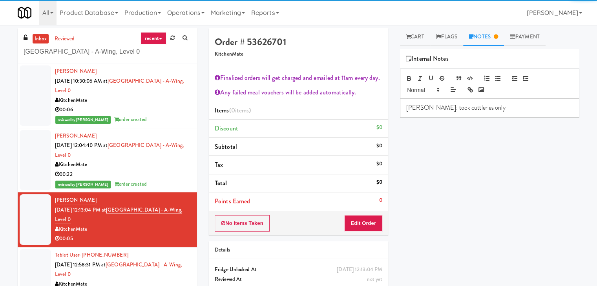
click at [438, 108] on p "[PERSON_NAME]: took cuttleries only" at bounding box center [489, 108] width 167 height 9
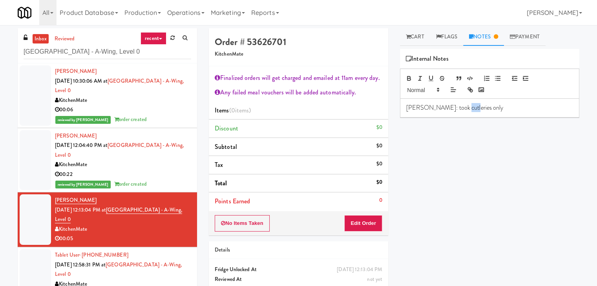
drag, startPoint x: 469, startPoint y: 109, endPoint x: 453, endPoint y: 109, distance: 15.3
click at [453, 109] on p "[PERSON_NAME]: took cutleries only" at bounding box center [489, 108] width 167 height 9
click at [430, 108] on p "[PERSON_NAME]: took cutleries" at bounding box center [489, 108] width 167 height 9
click at [256, 222] on button "No Items Taken" at bounding box center [242, 223] width 55 height 16
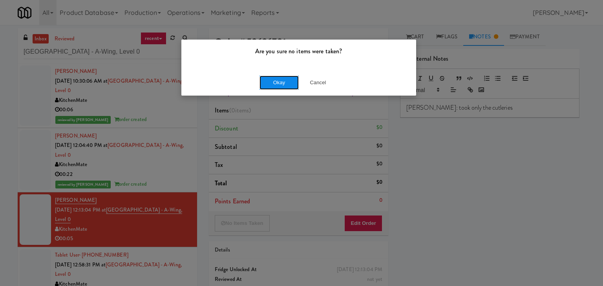
drag, startPoint x: 275, startPoint y: 80, endPoint x: 173, endPoint y: 140, distance: 118.2
click at [275, 80] on button "Okay" at bounding box center [278, 83] width 39 height 14
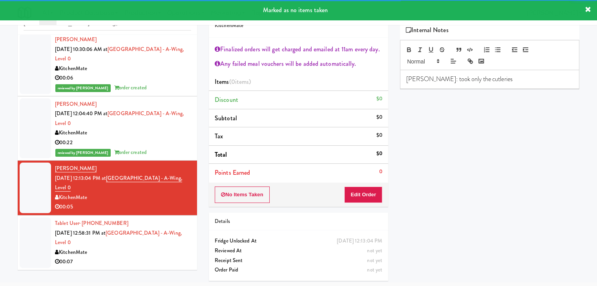
scroll to position [25, 0]
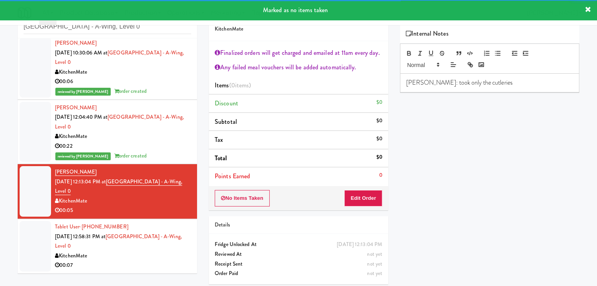
click at [147, 258] on div "Tablet User · (647) 456-2085 [DATE] 12:58:31 PM at [GEOGRAPHIC_DATA] - A-Wing, …" at bounding box center [123, 246] width 136 height 48
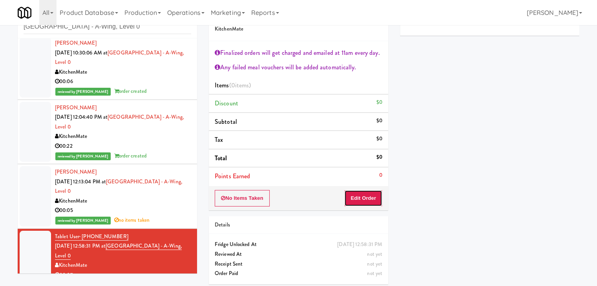
click at [356, 199] on button "Edit Order" at bounding box center [363, 198] width 38 height 16
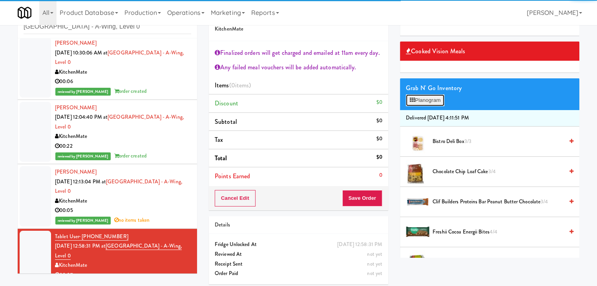
click at [429, 101] on button "Planogram" at bounding box center [425, 101] width 38 height 12
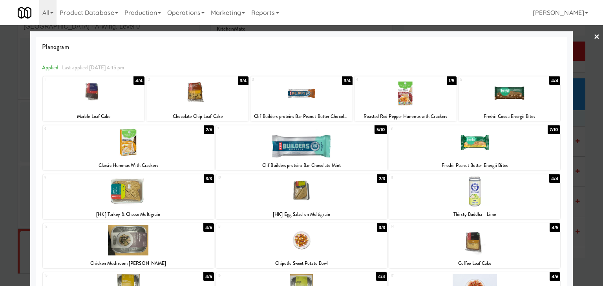
click at [461, 141] on div at bounding box center [474, 143] width 171 height 30
click at [172, 196] on div at bounding box center [128, 192] width 171 height 30
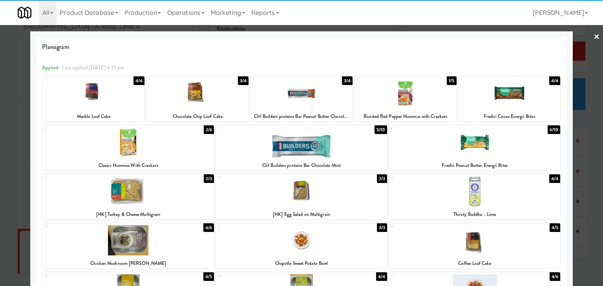
click at [593, 34] on link "×" at bounding box center [596, 37] width 6 height 24
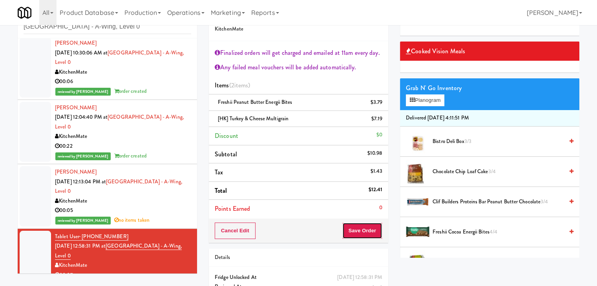
click at [355, 228] on button "Save Order" at bounding box center [362, 231] width 40 height 16
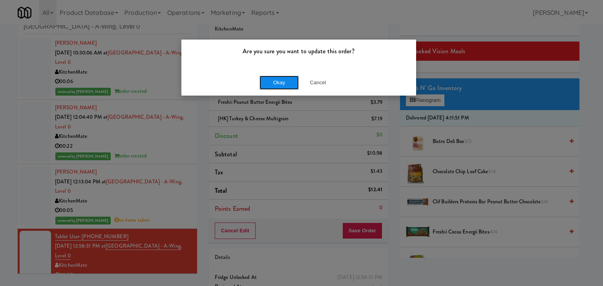
click at [281, 82] on button "Okay" at bounding box center [278, 83] width 39 height 14
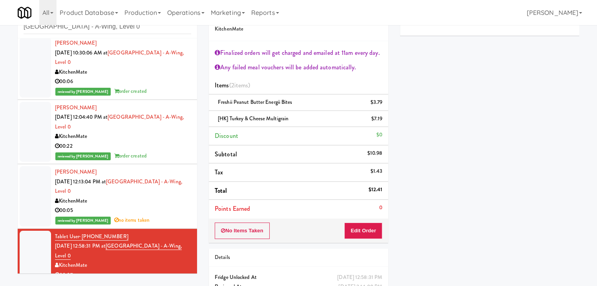
click at [157, 84] on div "00:06" at bounding box center [123, 82] width 136 height 10
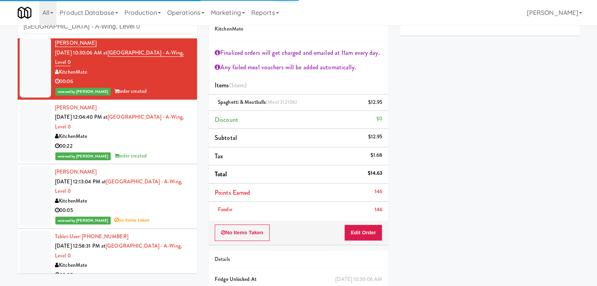
click at [161, 154] on div "reviewed by [PERSON_NAME] A order created" at bounding box center [123, 156] width 136 height 10
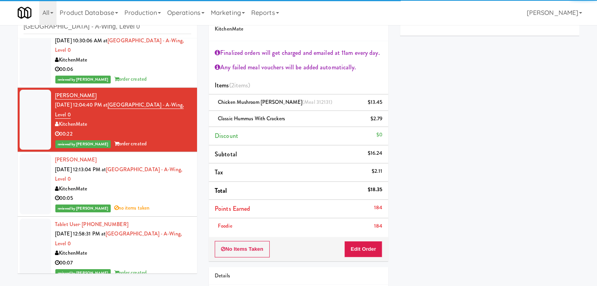
scroll to position [22, 0]
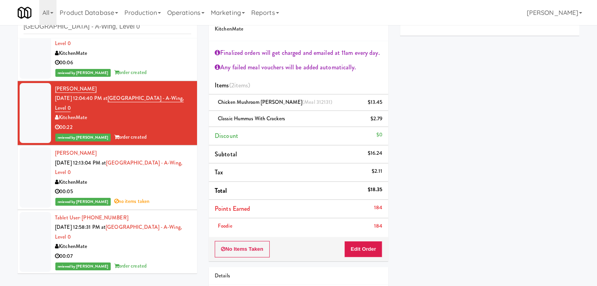
click at [158, 254] on div "00:07" at bounding box center [123, 257] width 136 height 10
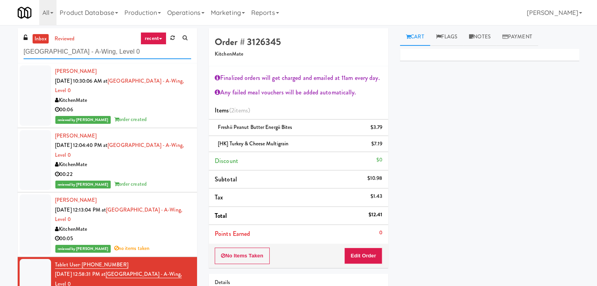
click at [89, 55] on input "[GEOGRAPHIC_DATA] - A-Wing, Level 0" at bounding box center [108, 52] width 168 height 15
paste input "Spring & [PERSON_NAME] - Combo Cooler B"
type input "Spring & [PERSON_NAME] - Combo Cooler B"
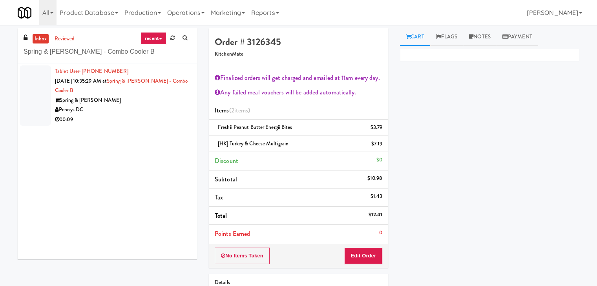
click at [172, 106] on div "Pennys DC" at bounding box center [123, 110] width 136 height 10
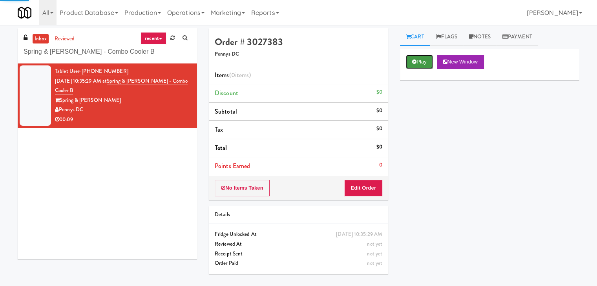
click at [425, 65] on button "Play" at bounding box center [419, 62] width 27 height 14
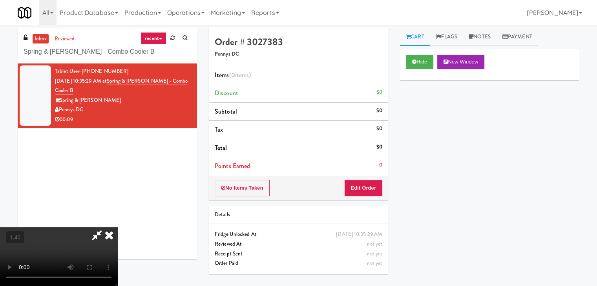
click at [118, 228] on video at bounding box center [59, 257] width 118 height 59
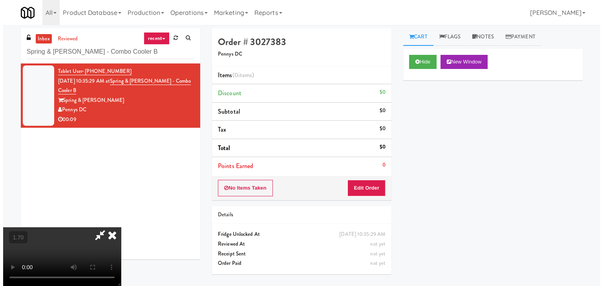
scroll to position [0, 0]
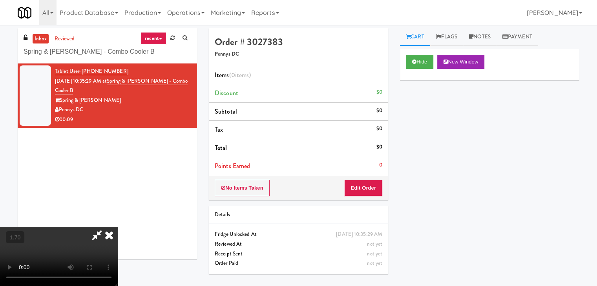
click at [118, 228] on icon at bounding box center [108, 236] width 17 height 16
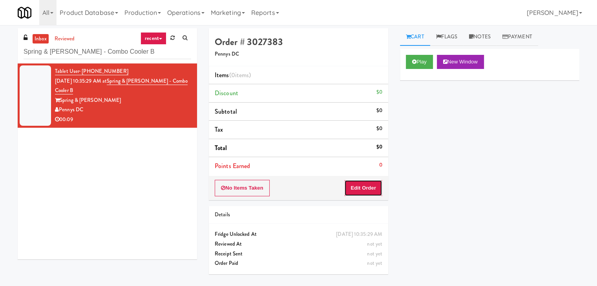
click at [363, 183] on button "Edit Order" at bounding box center [363, 188] width 38 height 16
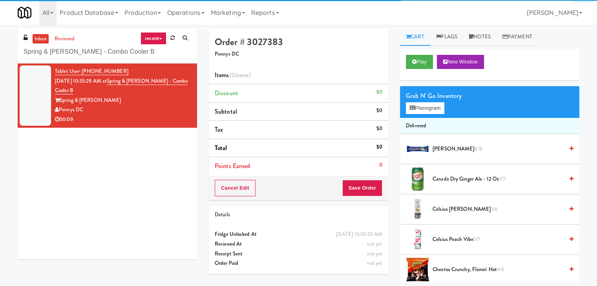
click at [427, 99] on div "Grab N' Go Inventory" at bounding box center [490, 96] width 168 height 12
click at [428, 106] on button "Planogram" at bounding box center [425, 108] width 38 height 12
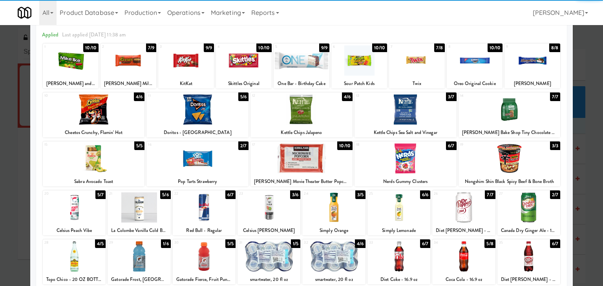
scroll to position [78, 0]
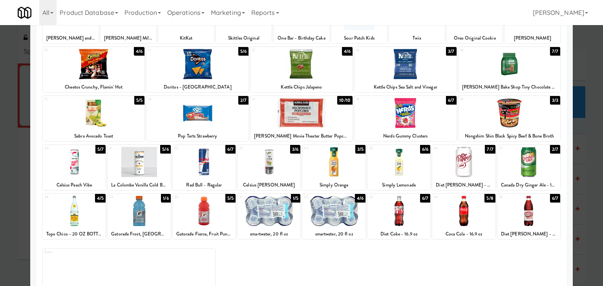
click at [532, 173] on div at bounding box center [528, 162] width 63 height 30
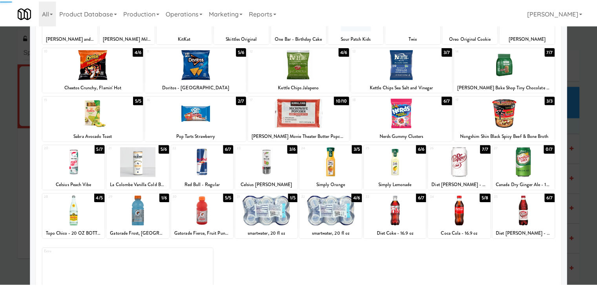
scroll to position [0, 0]
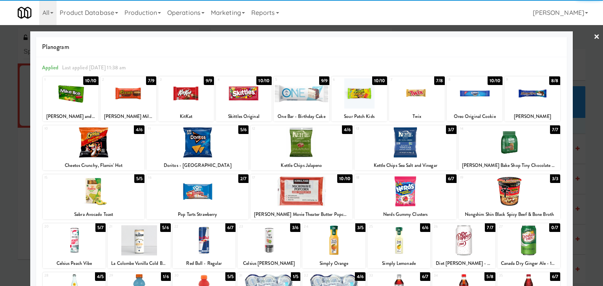
click at [593, 37] on link "×" at bounding box center [596, 37] width 6 height 24
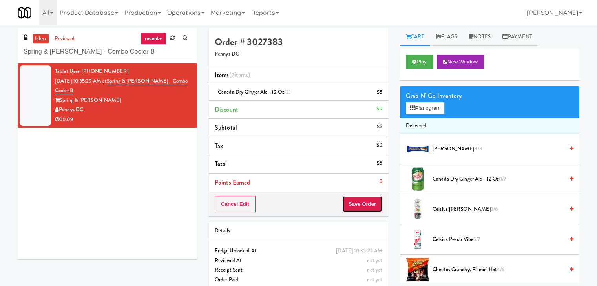
click at [362, 201] on button "Save Order" at bounding box center [362, 204] width 40 height 16
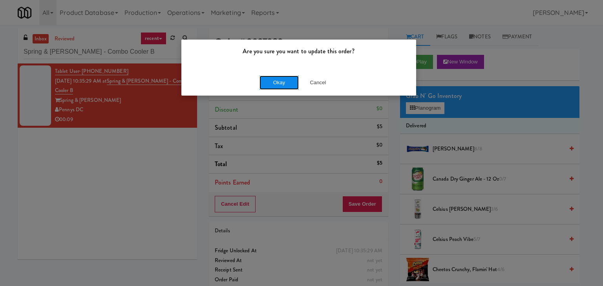
click at [278, 84] on button "Okay" at bounding box center [278, 83] width 39 height 14
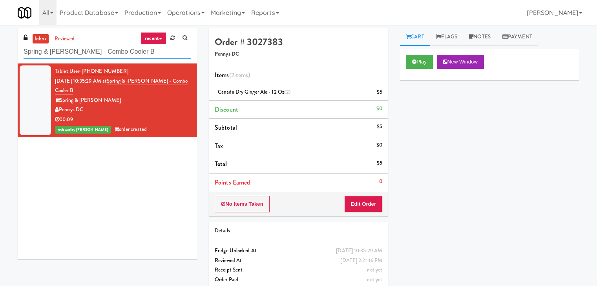
click at [111, 52] on input "Spring & [PERSON_NAME] - Combo Cooler B" at bounding box center [108, 52] width 168 height 15
paste input "Vouge Salon Cooler 1"
type input "Vouge Salon Cooler 1"
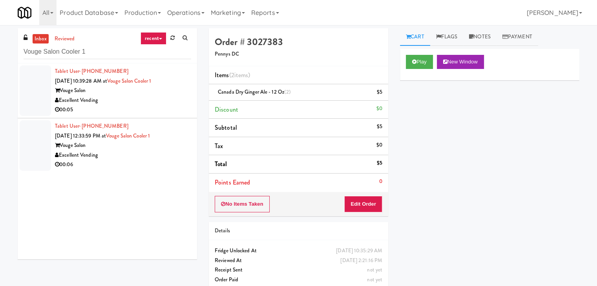
click at [155, 113] on div "00:05" at bounding box center [123, 110] width 136 height 10
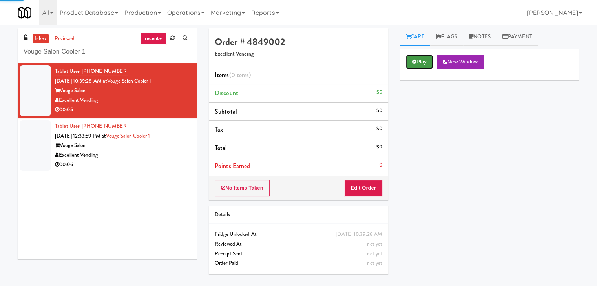
click at [422, 63] on button "Play" at bounding box center [419, 62] width 27 height 14
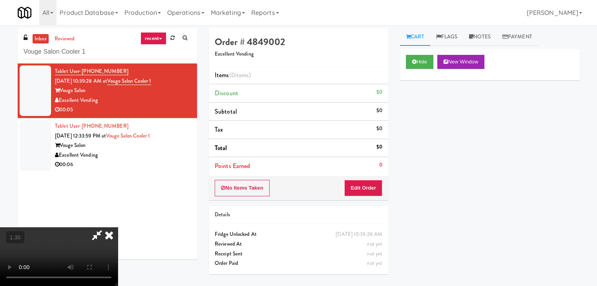
click at [118, 228] on video at bounding box center [59, 257] width 118 height 59
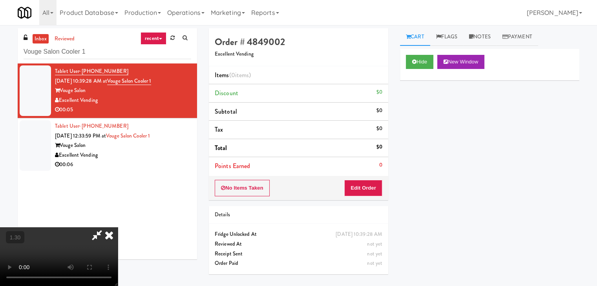
click at [118, 228] on video at bounding box center [59, 257] width 118 height 59
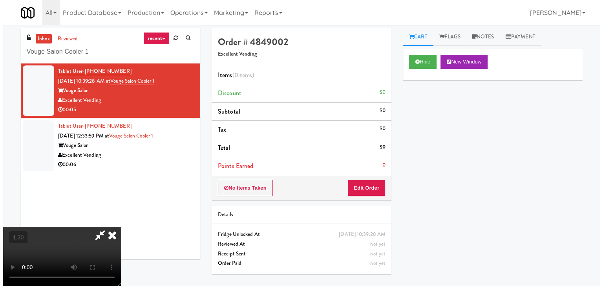
scroll to position [0, 0]
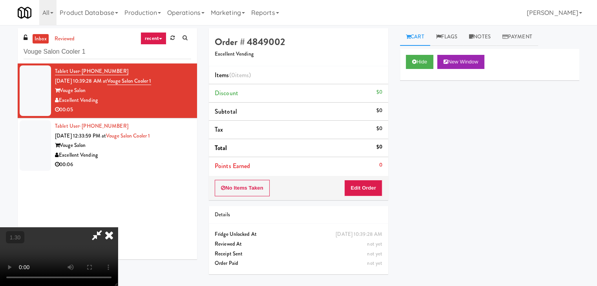
click at [106, 228] on icon at bounding box center [97, 236] width 18 height 16
click at [366, 190] on button "Edit Order" at bounding box center [363, 188] width 38 height 16
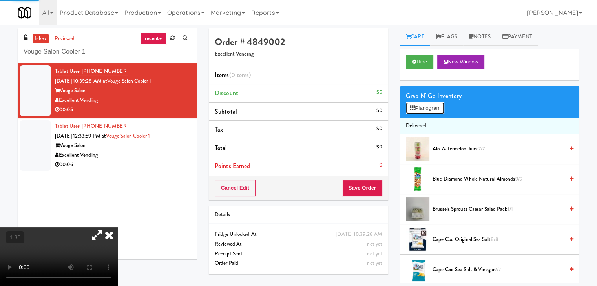
click at [426, 110] on button "Planogram" at bounding box center [425, 108] width 38 height 12
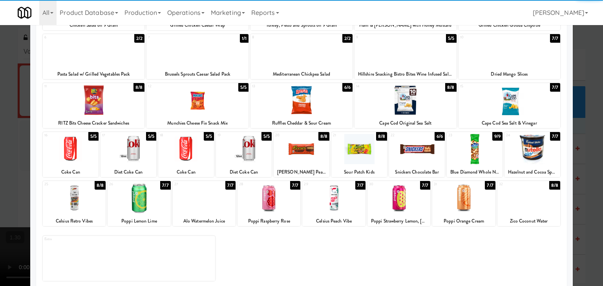
scroll to position [99, 0]
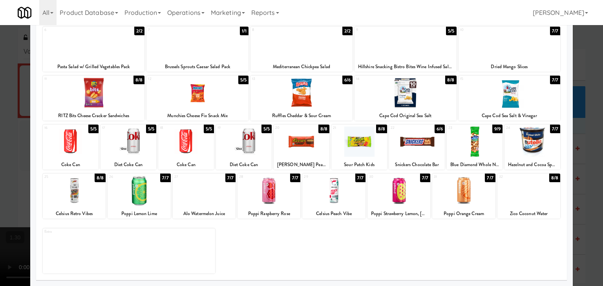
click at [529, 182] on div at bounding box center [528, 191] width 63 height 30
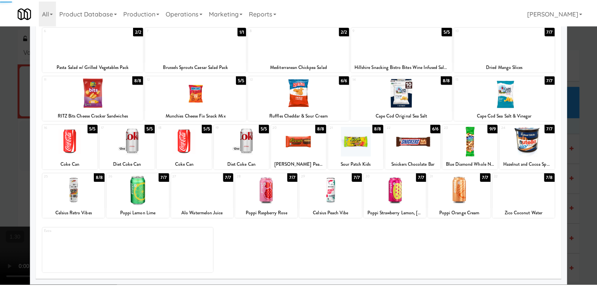
scroll to position [0, 0]
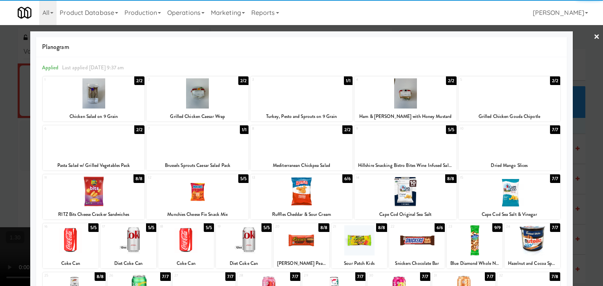
click at [593, 35] on link "×" at bounding box center [596, 37] width 6 height 24
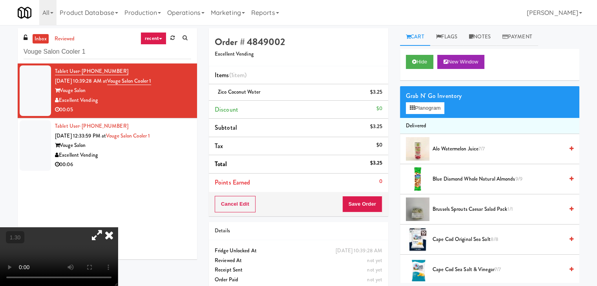
click at [118, 228] on icon at bounding box center [108, 236] width 17 height 16
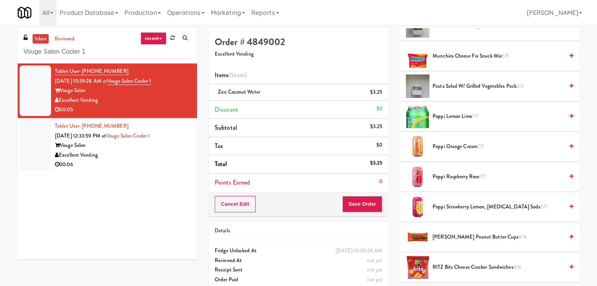
scroll to position [906, 0]
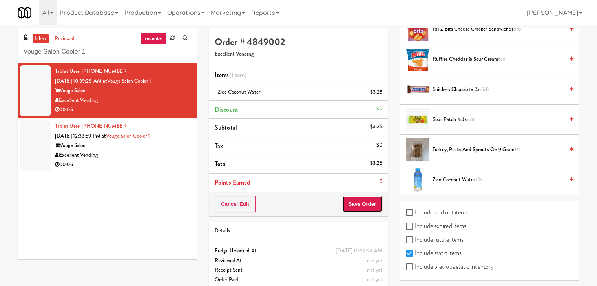
click at [378, 203] on button "Save Order" at bounding box center [362, 204] width 40 height 16
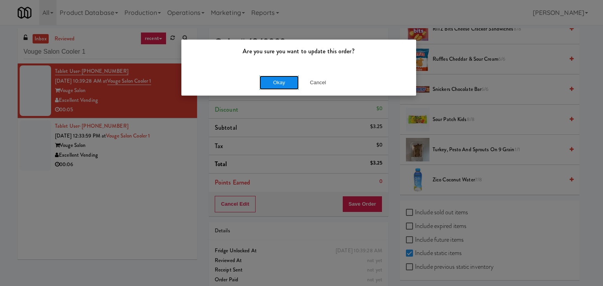
click at [285, 84] on button "Okay" at bounding box center [278, 83] width 39 height 14
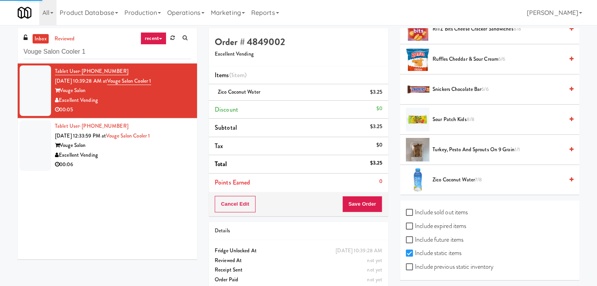
click at [168, 174] on div "Tablet User · (845) 653-6096 [DATE] 10:39:28 AM at Vouge Salon Cooler 1 Vouge S…" at bounding box center [107, 162] width 179 height 196
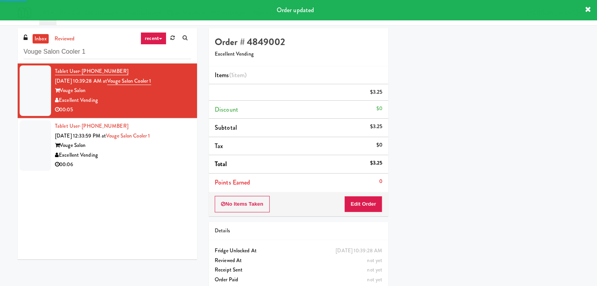
click at [162, 157] on div "Excellent Vending" at bounding box center [123, 156] width 136 height 10
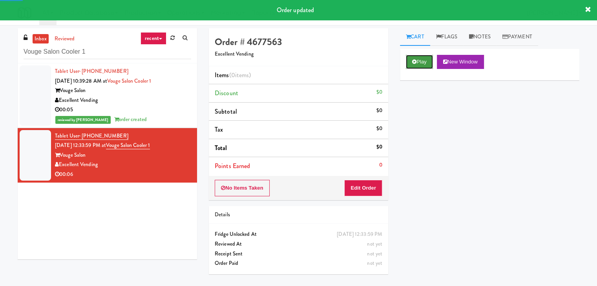
click at [413, 60] on icon at bounding box center [414, 61] width 4 height 5
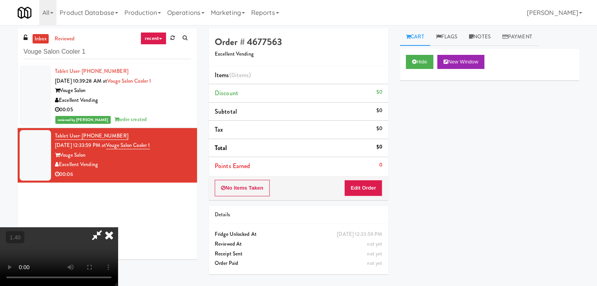
click at [118, 228] on video at bounding box center [59, 257] width 118 height 59
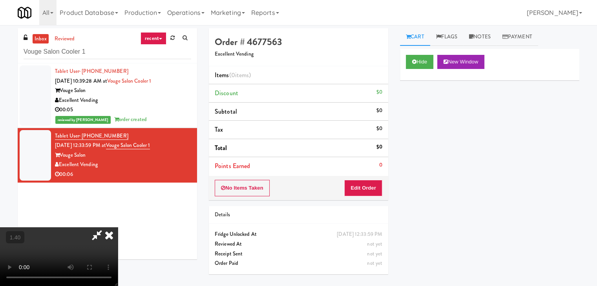
click at [118, 228] on video at bounding box center [59, 257] width 118 height 59
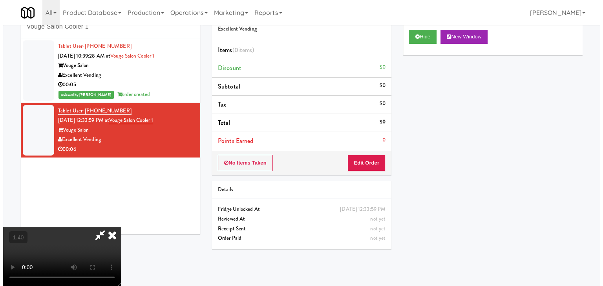
scroll to position [0, 0]
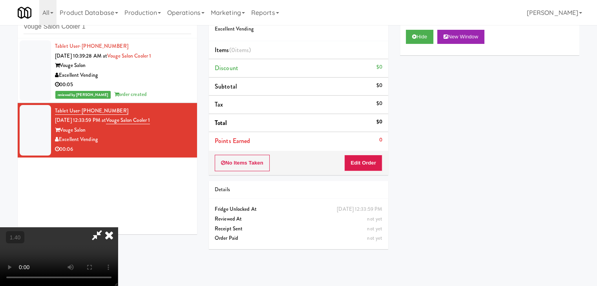
click at [118, 228] on icon at bounding box center [108, 236] width 17 height 16
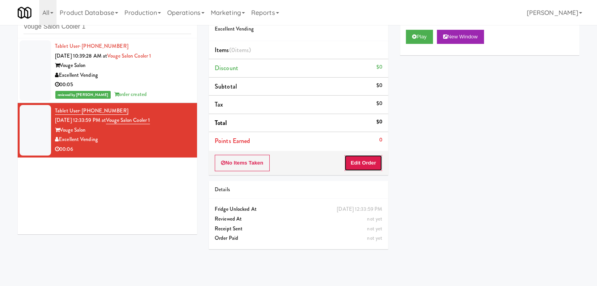
click at [366, 167] on button "Edit Order" at bounding box center [363, 163] width 38 height 16
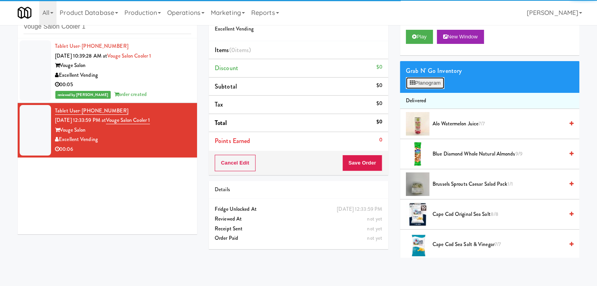
click at [416, 86] on button "Planogram" at bounding box center [425, 83] width 38 height 12
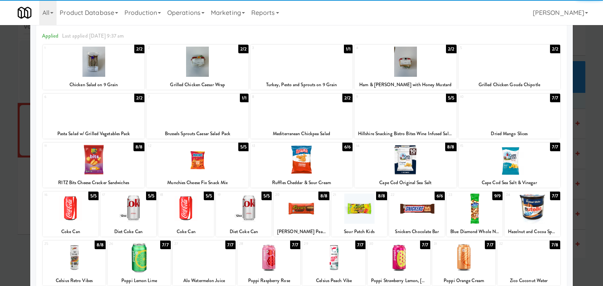
scroll to position [78, 0]
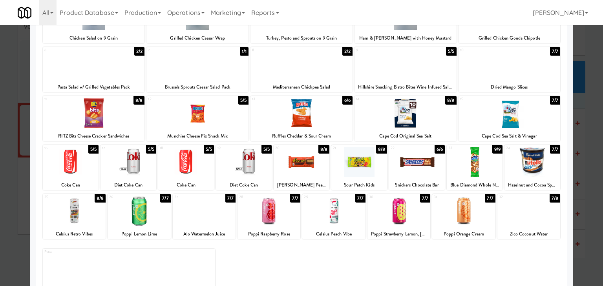
click at [207, 115] on div at bounding box center [197, 113] width 102 height 30
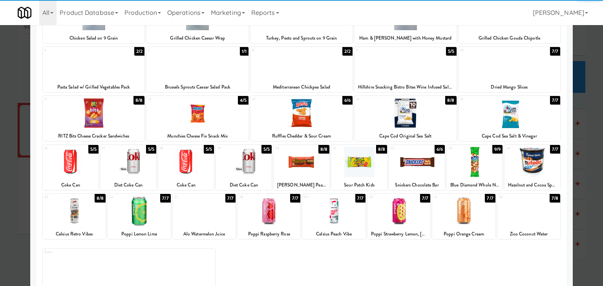
click at [132, 170] on div at bounding box center [128, 162] width 56 height 30
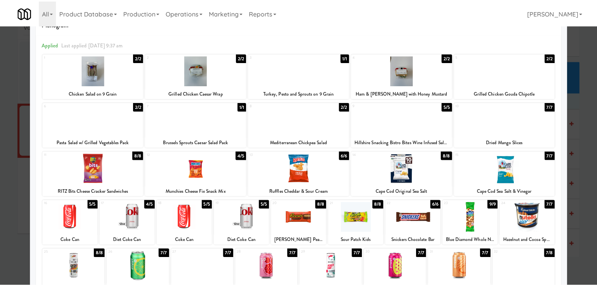
scroll to position [0, 0]
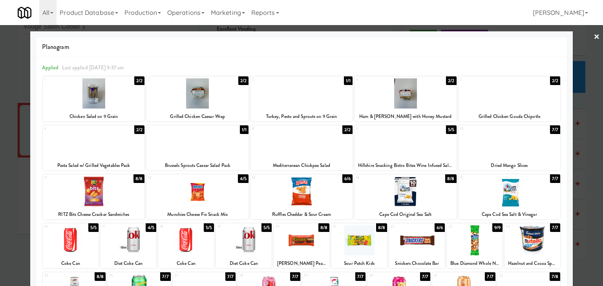
click at [593, 35] on div at bounding box center [301, 143] width 603 height 286
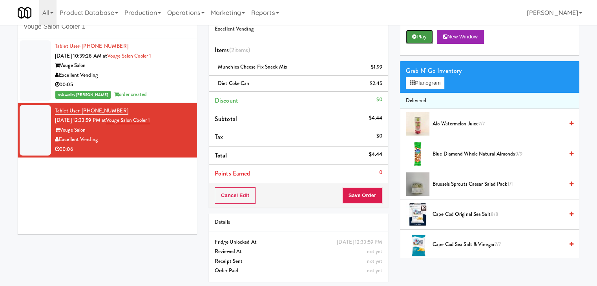
click at [415, 34] on icon at bounding box center [414, 36] width 4 height 5
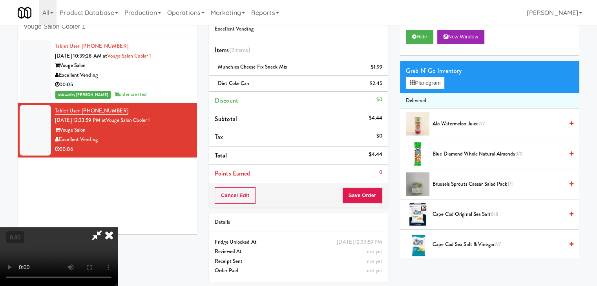
click at [118, 228] on video at bounding box center [59, 257] width 118 height 59
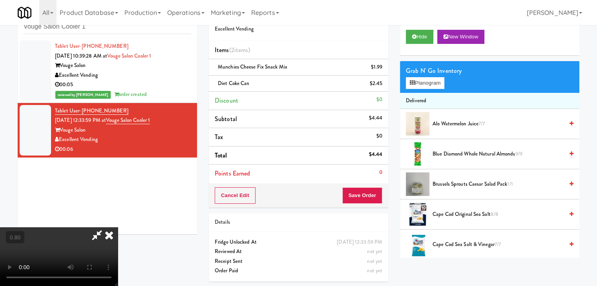
click at [118, 228] on video at bounding box center [59, 257] width 118 height 59
click at [118, 228] on icon at bounding box center [108, 236] width 17 height 16
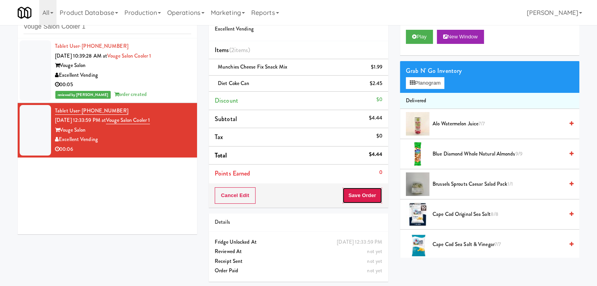
click at [350, 198] on button "Save Order" at bounding box center [362, 196] width 40 height 16
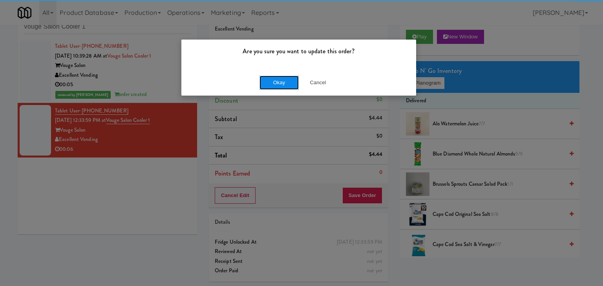
click at [265, 78] on button "Okay" at bounding box center [278, 83] width 39 height 14
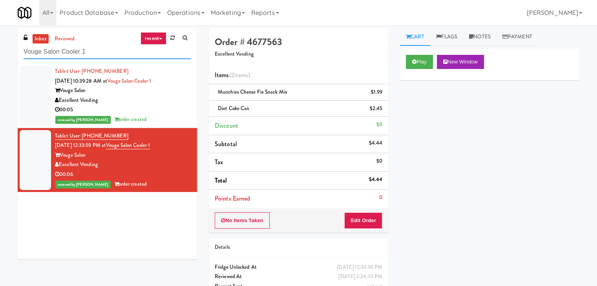
click at [102, 57] on input "Vouge Salon Cooler 1" at bounding box center [108, 52] width 168 height 15
paste input "Ninety7Fifty Fridge"
type input "Ninety7Fifty Fridge"
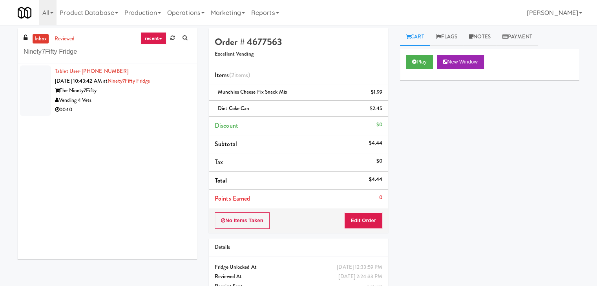
click at [159, 108] on div "00:10" at bounding box center [123, 110] width 136 height 10
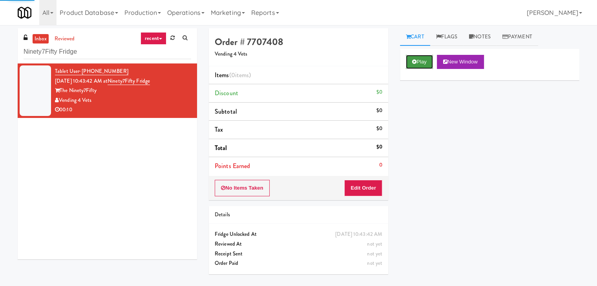
click at [415, 57] on button "Play" at bounding box center [419, 62] width 27 height 14
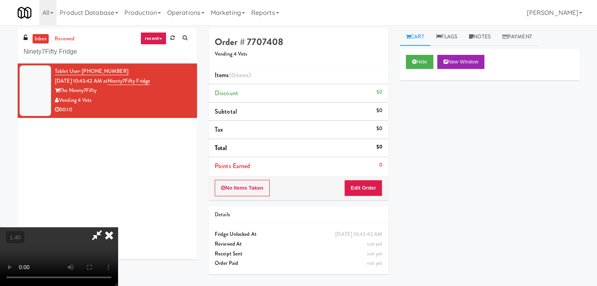
click at [118, 228] on video at bounding box center [59, 257] width 118 height 59
drag, startPoint x: 345, startPoint y: 31, endPoint x: 355, endPoint y: 93, distance: 62.4
click at [118, 228] on icon at bounding box center [108, 236] width 17 height 16
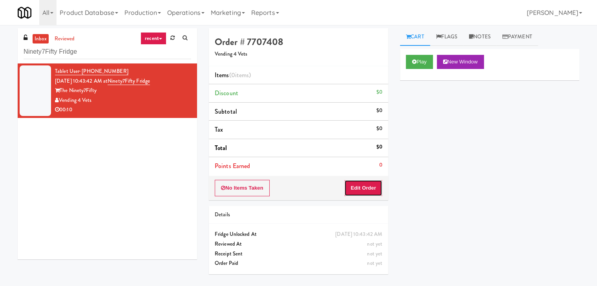
drag, startPoint x: 361, startPoint y: 194, endPoint x: 384, endPoint y: 175, distance: 29.5
click at [361, 193] on button "Edit Order" at bounding box center [363, 188] width 38 height 16
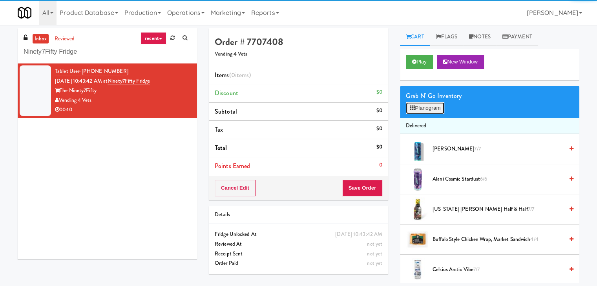
click at [429, 107] on button "Planogram" at bounding box center [425, 108] width 38 height 12
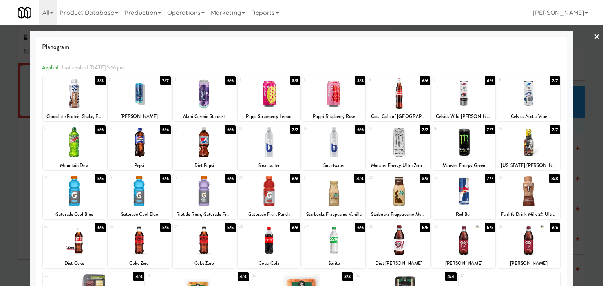
click at [396, 190] on div at bounding box center [398, 192] width 63 height 30
click at [593, 35] on link "×" at bounding box center [596, 37] width 6 height 24
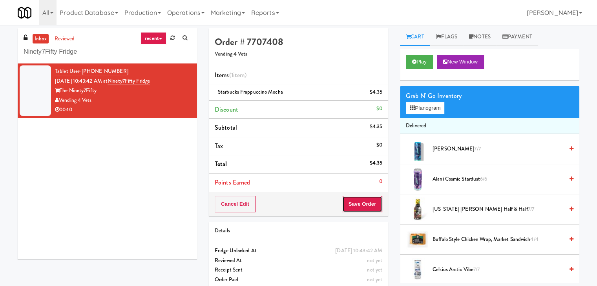
click at [369, 208] on button "Save Order" at bounding box center [362, 204] width 40 height 16
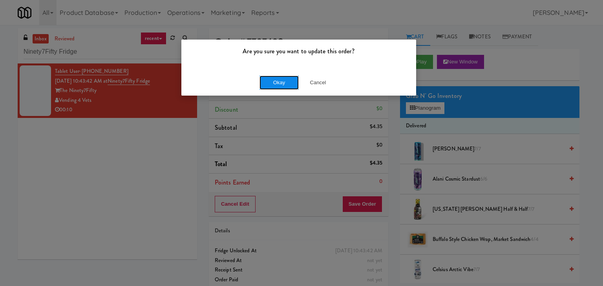
click at [290, 80] on button "Okay" at bounding box center [278, 83] width 39 height 14
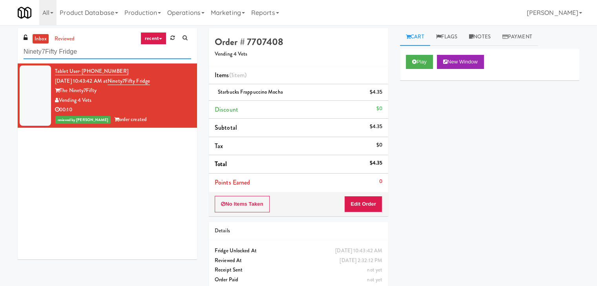
click at [118, 53] on input "Ninety7Fifty Fridge" at bounding box center [108, 52] width 168 height 15
paste input "Reotown Apartments - Cooler 1"
type input "Reotown Apartments - Cooler 1"
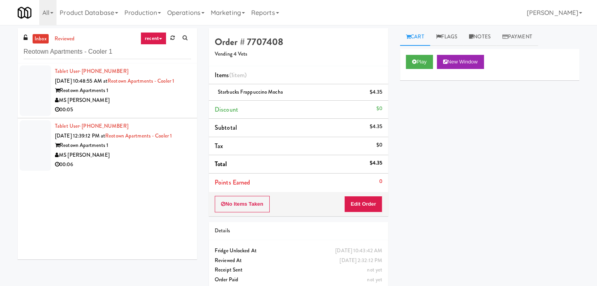
click at [158, 102] on div "MS [PERSON_NAME]" at bounding box center [123, 101] width 136 height 10
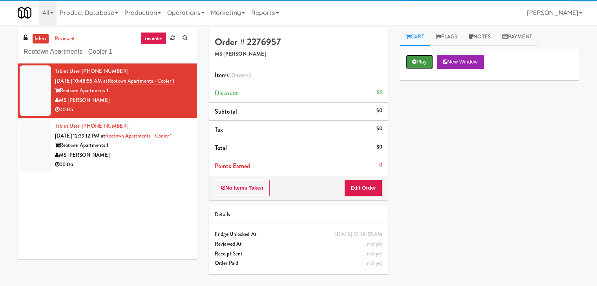
click at [423, 60] on button "Play" at bounding box center [419, 62] width 27 height 14
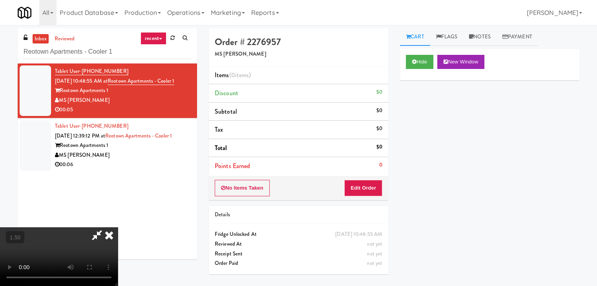
click at [118, 228] on video at bounding box center [59, 257] width 118 height 59
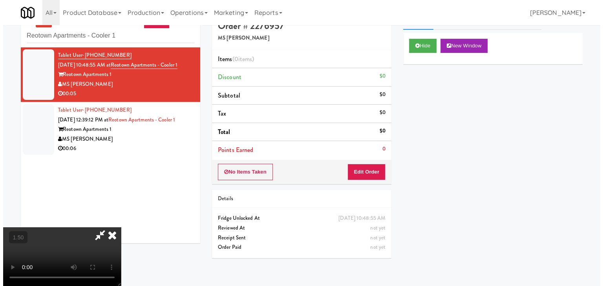
scroll to position [25, 0]
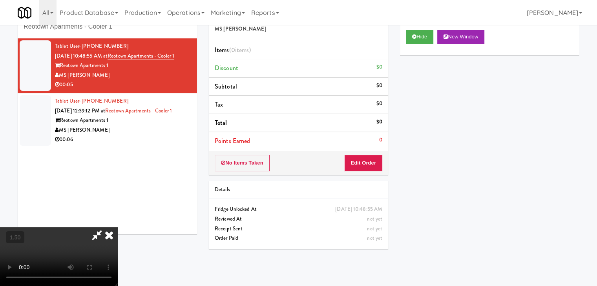
click at [118, 228] on video at bounding box center [59, 257] width 118 height 59
click at [118, 228] on icon at bounding box center [108, 236] width 17 height 16
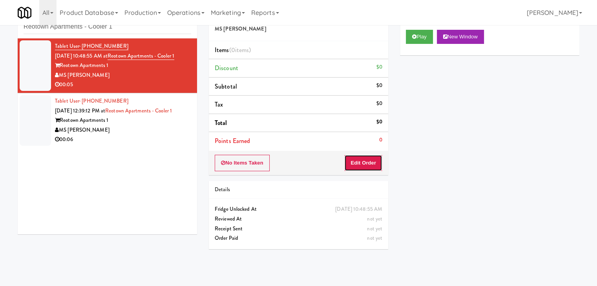
click at [370, 159] on button "Edit Order" at bounding box center [363, 163] width 38 height 16
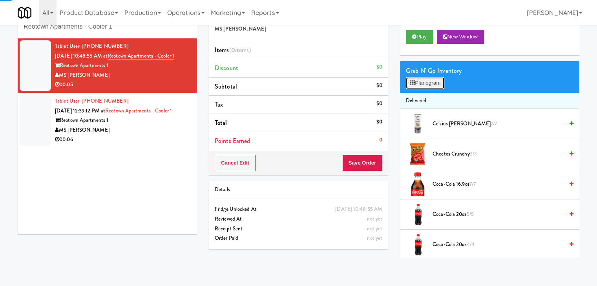
click at [419, 85] on button "Planogram" at bounding box center [425, 83] width 38 height 12
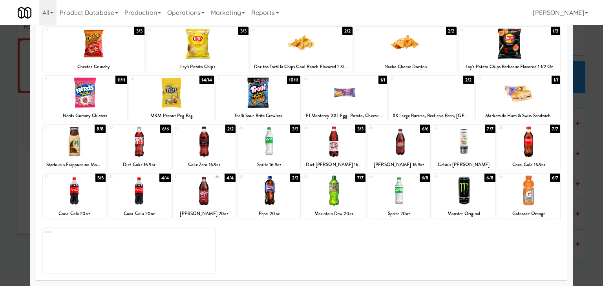
click at [455, 146] on div at bounding box center [463, 142] width 63 height 30
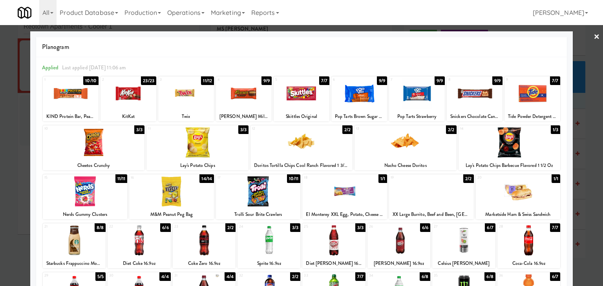
click at [593, 35] on link "×" at bounding box center [596, 37] width 6 height 24
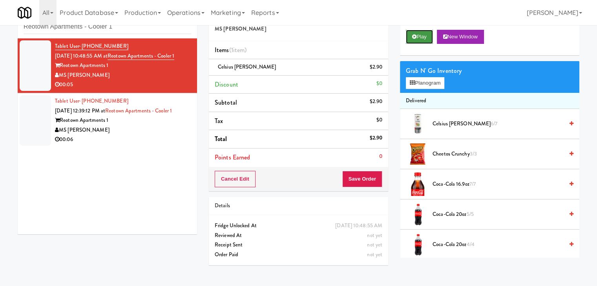
click at [423, 37] on button "Play" at bounding box center [419, 37] width 27 height 14
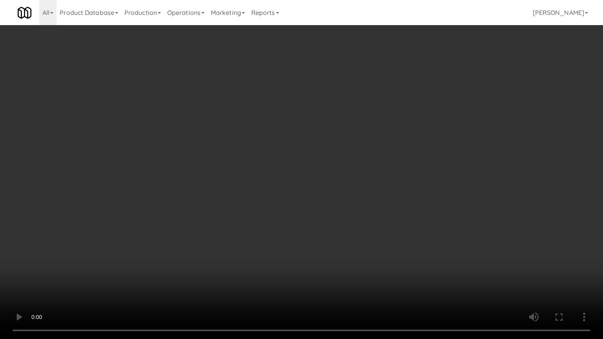
click at [292, 252] on video at bounding box center [301, 169] width 603 height 339
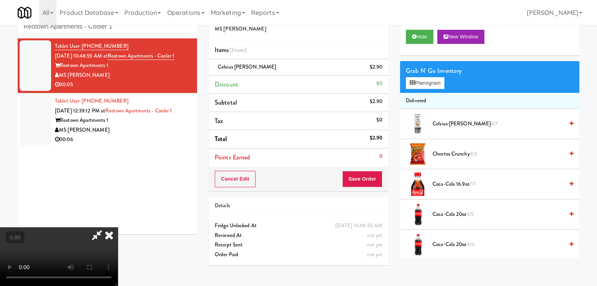
click at [118, 228] on video at bounding box center [59, 257] width 118 height 59
click at [118, 228] on icon at bounding box center [108, 236] width 17 height 16
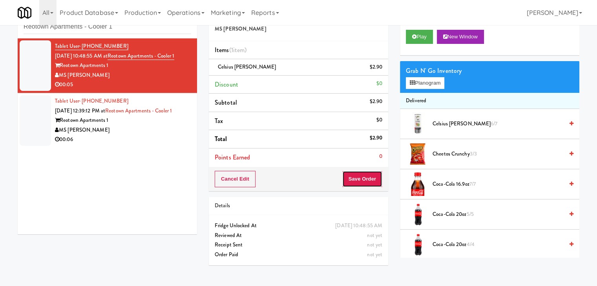
click at [356, 179] on button "Save Order" at bounding box center [362, 179] width 40 height 16
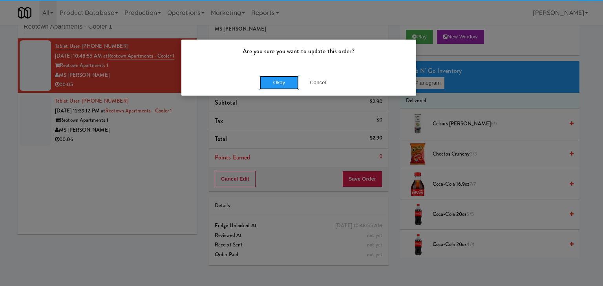
click at [276, 76] on button "Okay" at bounding box center [278, 83] width 39 height 14
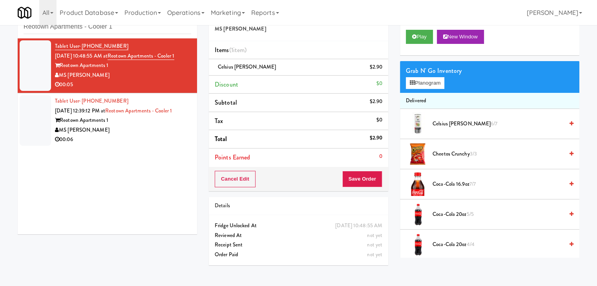
click at [164, 133] on div "MS [PERSON_NAME]" at bounding box center [123, 131] width 136 height 10
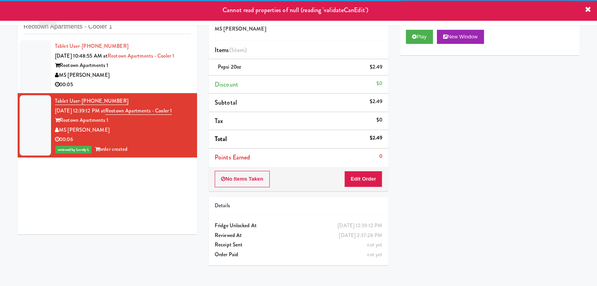
click at [137, 78] on div "MS [PERSON_NAME]" at bounding box center [123, 76] width 136 height 10
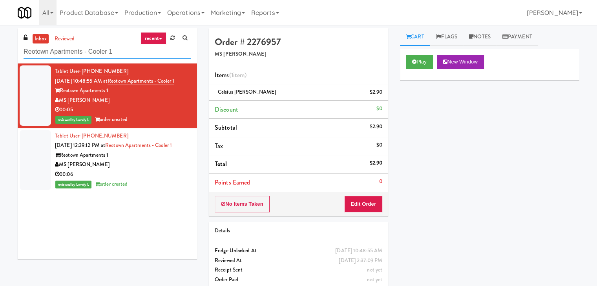
click at [125, 55] on input "Reotown Apartments - Cooler 1" at bounding box center [108, 52] width 168 height 15
paste input "Westgate on University - Snack"
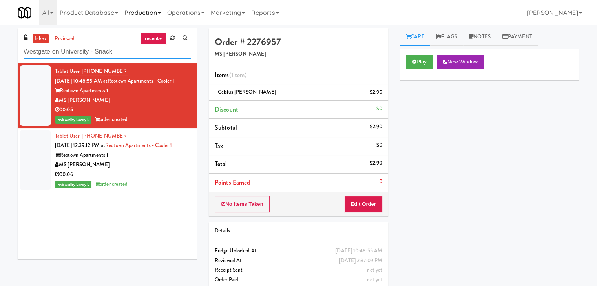
type input "Westgate on University - Snack"
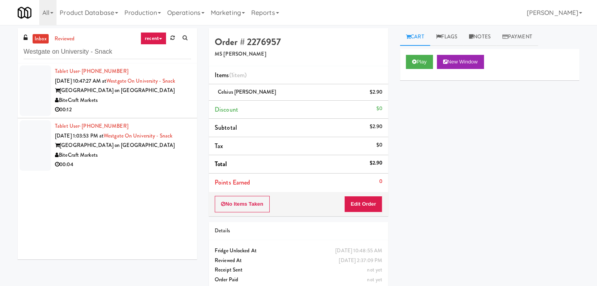
click at [163, 117] on li "Tablet User · (954) 317-6993 [DATE] 10:47:27 AM at [GEOGRAPHIC_DATA] on [GEOGRA…" at bounding box center [107, 91] width 179 height 55
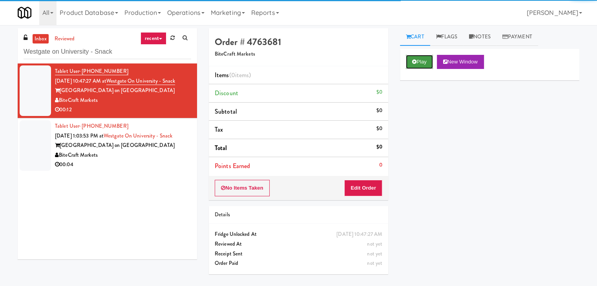
click at [424, 65] on button "Play" at bounding box center [419, 62] width 27 height 14
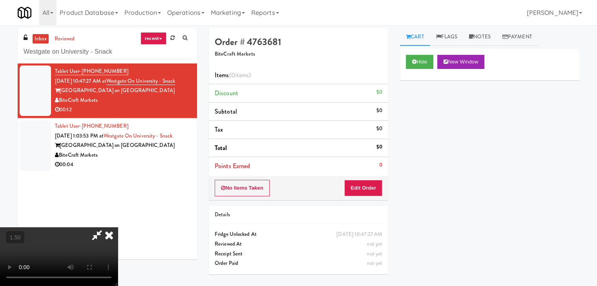
click at [118, 228] on video at bounding box center [59, 257] width 118 height 59
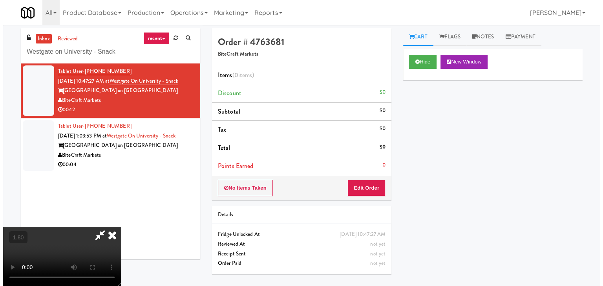
scroll to position [0, 0]
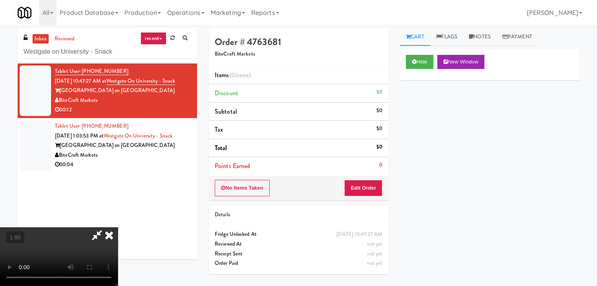
click at [118, 228] on icon at bounding box center [108, 236] width 17 height 16
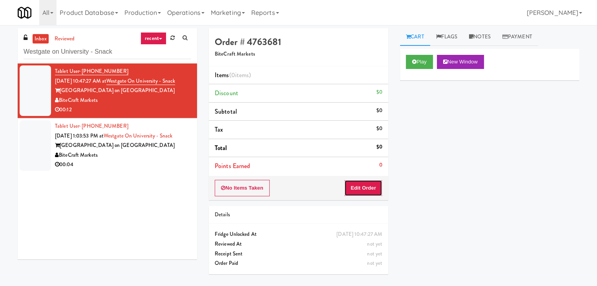
click at [371, 184] on button "Edit Order" at bounding box center [363, 188] width 38 height 16
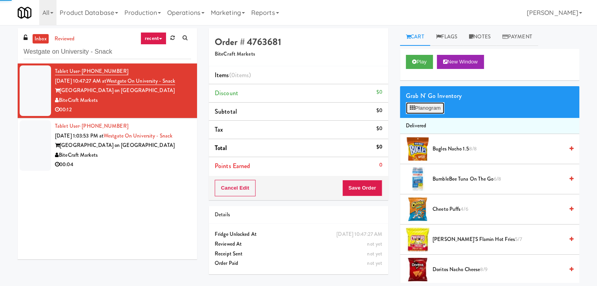
click at [423, 108] on button "Planogram" at bounding box center [425, 108] width 38 height 12
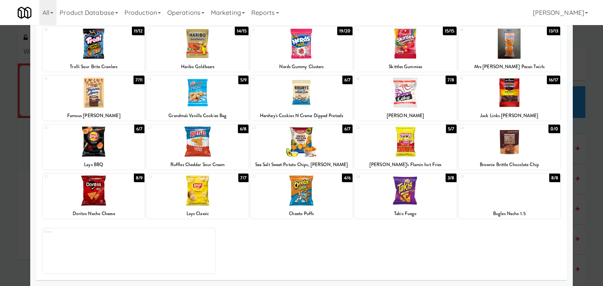
click at [389, 190] on div at bounding box center [405, 191] width 102 height 30
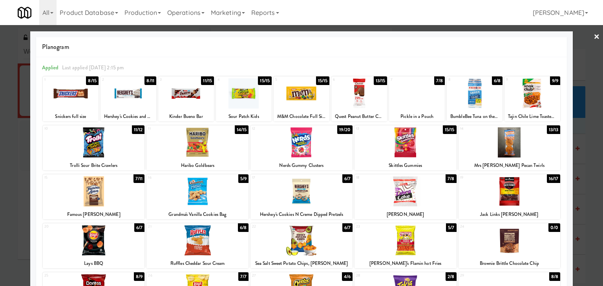
click at [586, 35] on div at bounding box center [301, 143] width 603 height 286
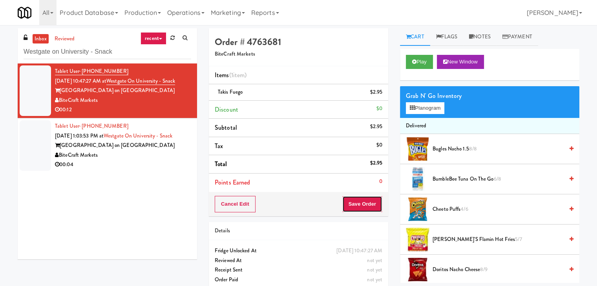
click at [349, 206] on button "Save Order" at bounding box center [362, 204] width 40 height 16
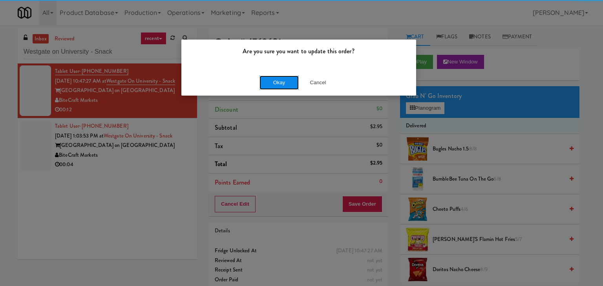
click at [283, 87] on button "Okay" at bounding box center [278, 83] width 39 height 14
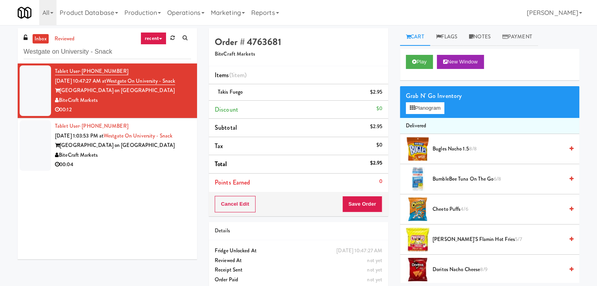
click at [161, 162] on div "00:04" at bounding box center [123, 165] width 136 height 10
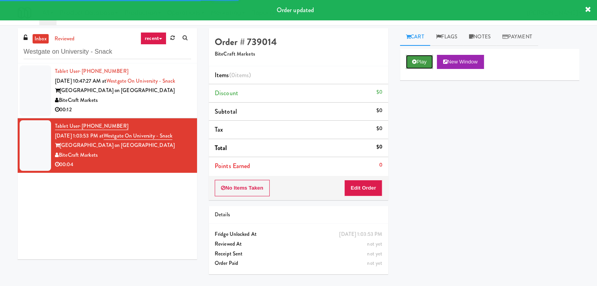
click at [414, 62] on icon at bounding box center [414, 61] width 4 height 5
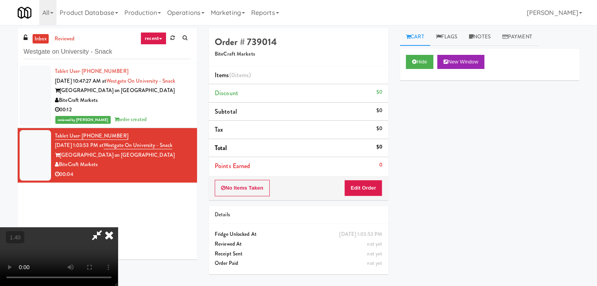
click at [118, 228] on video at bounding box center [59, 257] width 118 height 59
click at [118, 228] on icon at bounding box center [108, 236] width 17 height 16
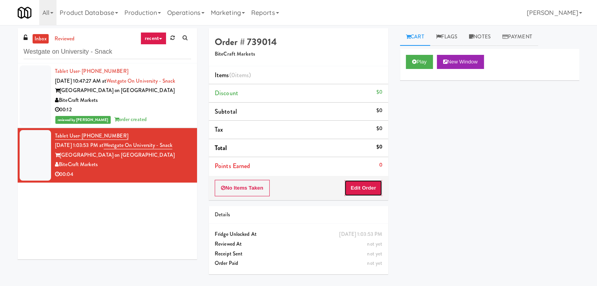
click at [360, 192] on button "Edit Order" at bounding box center [363, 188] width 38 height 16
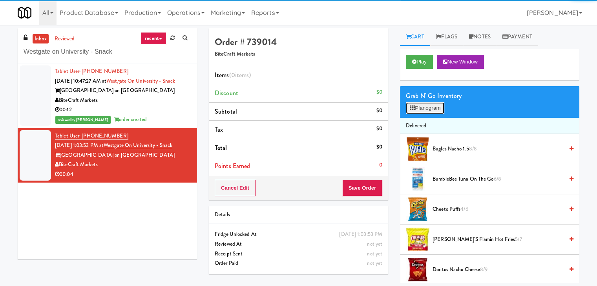
click at [421, 110] on button "Planogram" at bounding box center [425, 108] width 38 height 12
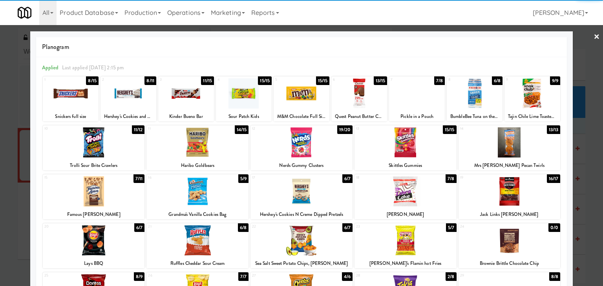
click at [308, 102] on div at bounding box center [301, 93] width 56 height 30
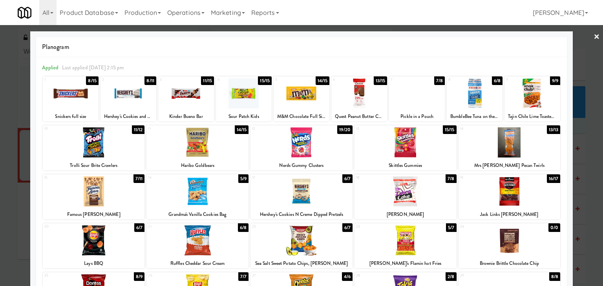
click at [593, 36] on link "×" at bounding box center [596, 37] width 6 height 24
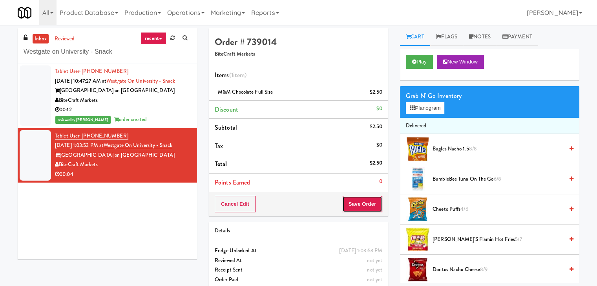
click at [372, 206] on button "Save Order" at bounding box center [362, 204] width 40 height 16
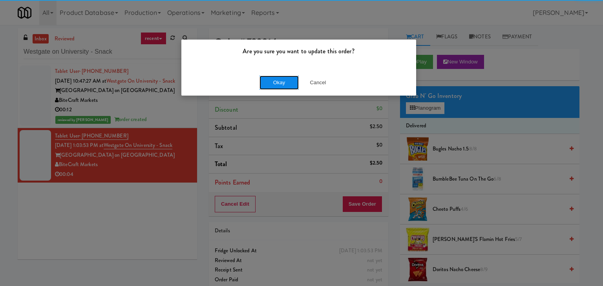
drag, startPoint x: 288, startPoint y: 84, endPoint x: 284, endPoint y: 77, distance: 7.5
click at [288, 84] on button "Okay" at bounding box center [278, 83] width 39 height 14
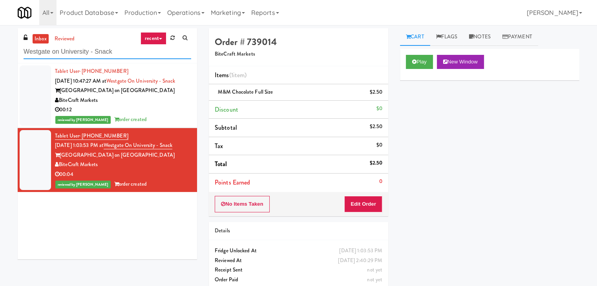
click at [94, 49] on input "Westgate on University - Snack" at bounding box center [108, 52] width 168 height 15
paste input "JVT drink (energy)"
type input "JVT drink (energy)"
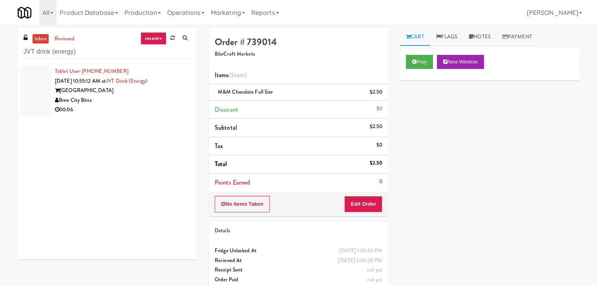
click at [165, 113] on div "00:06" at bounding box center [123, 110] width 136 height 10
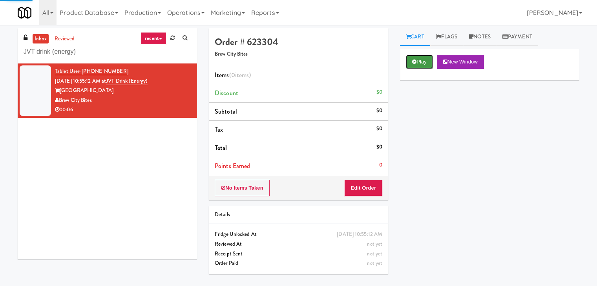
click at [418, 59] on button "Play" at bounding box center [419, 62] width 27 height 14
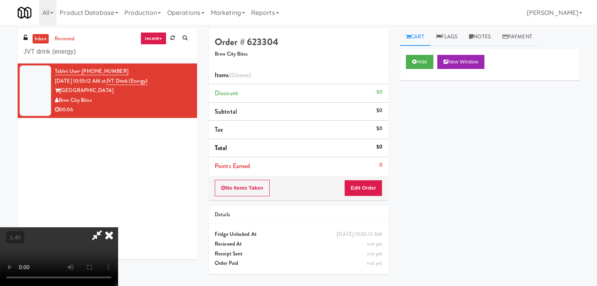
click at [118, 228] on video at bounding box center [59, 257] width 118 height 59
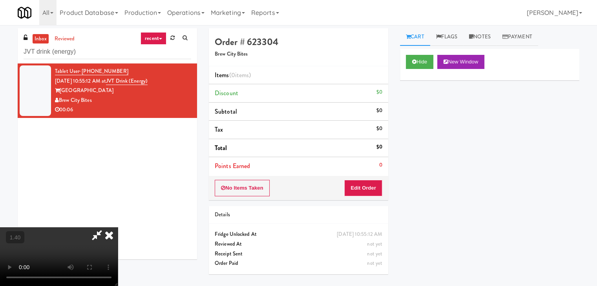
click at [118, 228] on video at bounding box center [59, 257] width 118 height 59
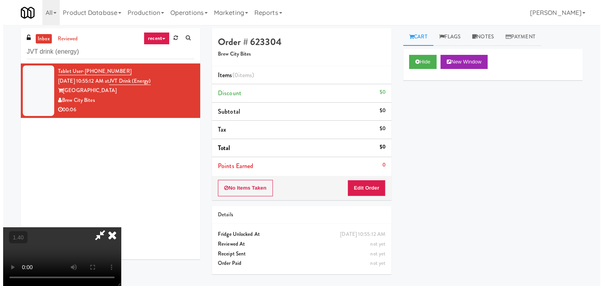
scroll to position [0, 0]
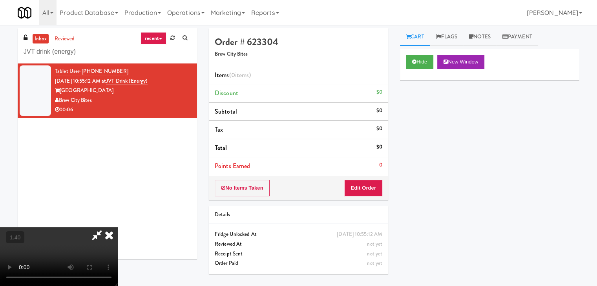
click at [118, 228] on icon at bounding box center [108, 236] width 17 height 16
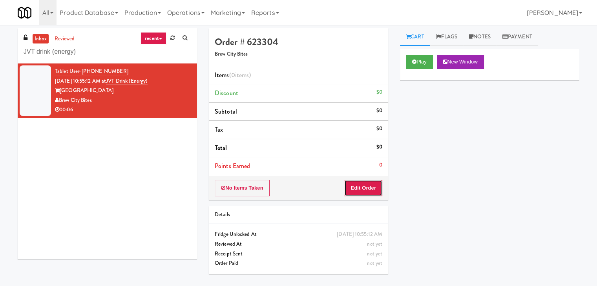
click at [355, 195] on button "Edit Order" at bounding box center [363, 188] width 38 height 16
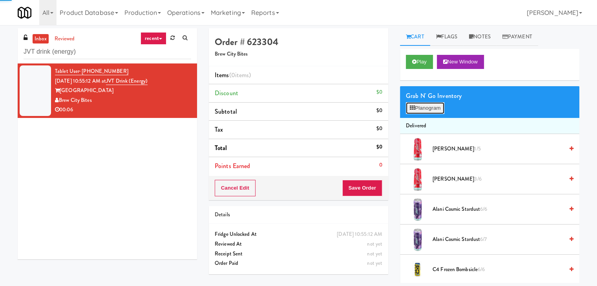
click at [423, 106] on button "Planogram" at bounding box center [425, 108] width 38 height 12
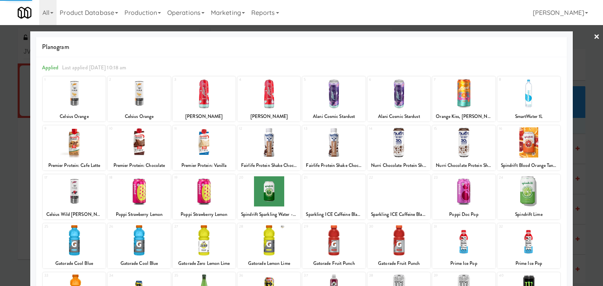
scroll to position [99, 0]
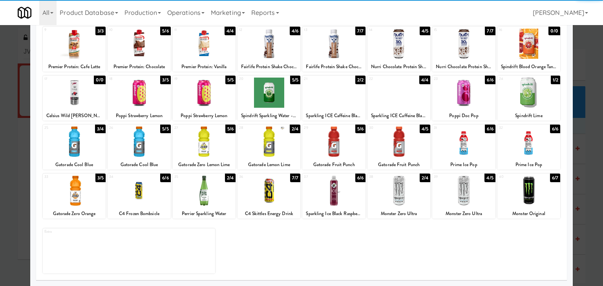
click at [509, 172] on div "1 0/0 Celsius Orange 2 0/0 Celsius Orange 3 1/5 [PERSON_NAME] Slush 4 3/6 [PERS…" at bounding box center [301, 126] width 519 height 298
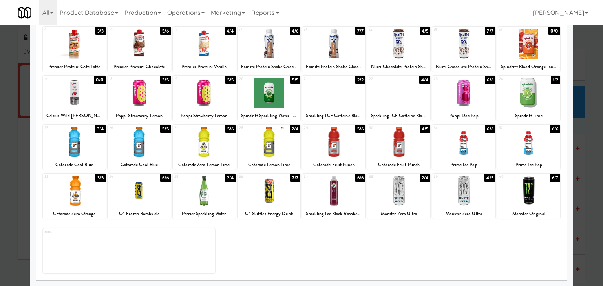
click at [516, 185] on div at bounding box center [528, 191] width 63 height 30
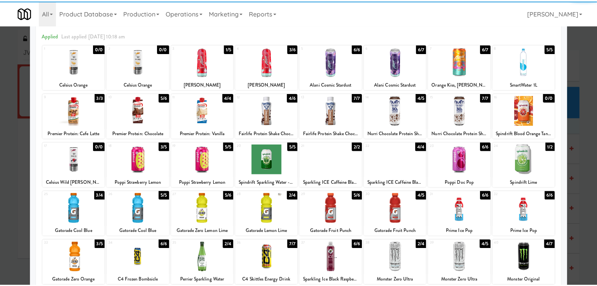
scroll to position [0, 0]
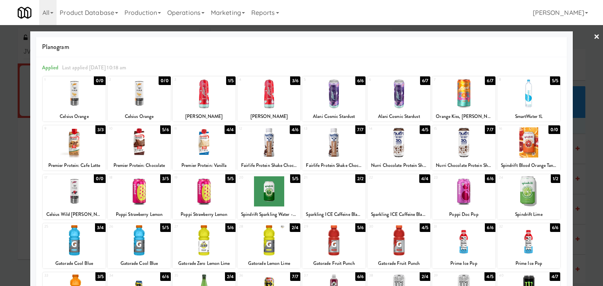
click at [593, 38] on link "×" at bounding box center [596, 37] width 6 height 24
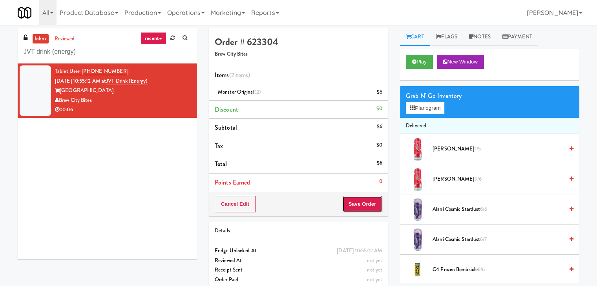
click at [360, 206] on button "Save Order" at bounding box center [362, 204] width 40 height 16
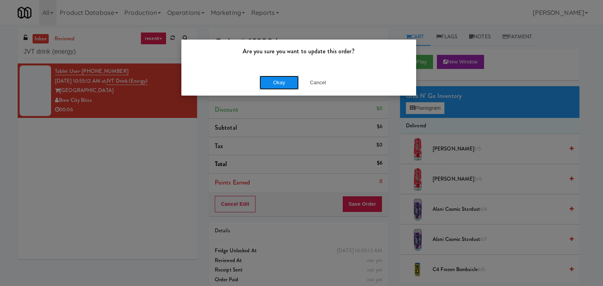
click at [274, 80] on button "Okay" at bounding box center [278, 83] width 39 height 14
